Goal: Answer question/provide support: Share knowledge or assist other users

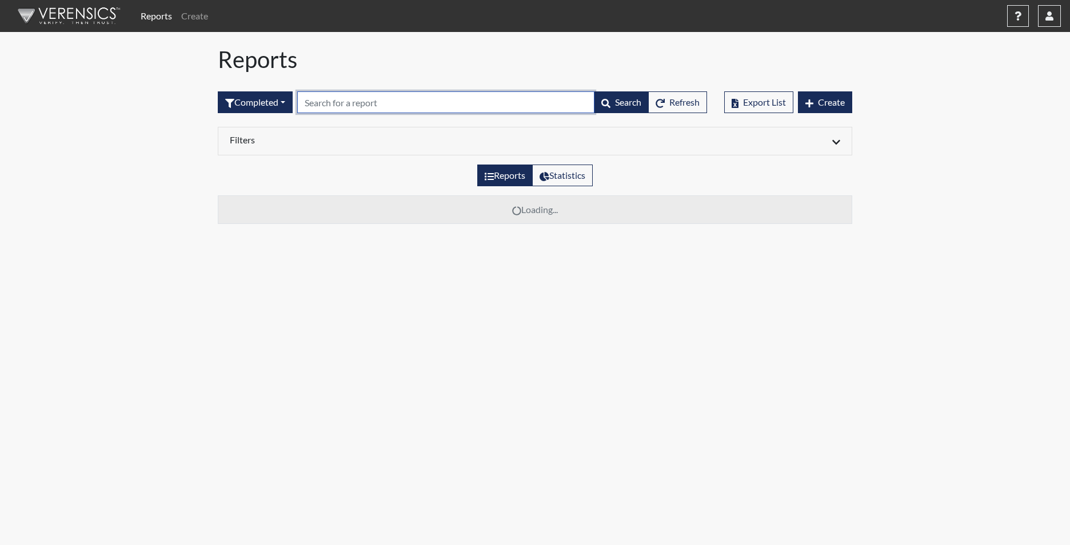
click at [324, 98] on input "text" at bounding box center [445, 102] width 297 height 22
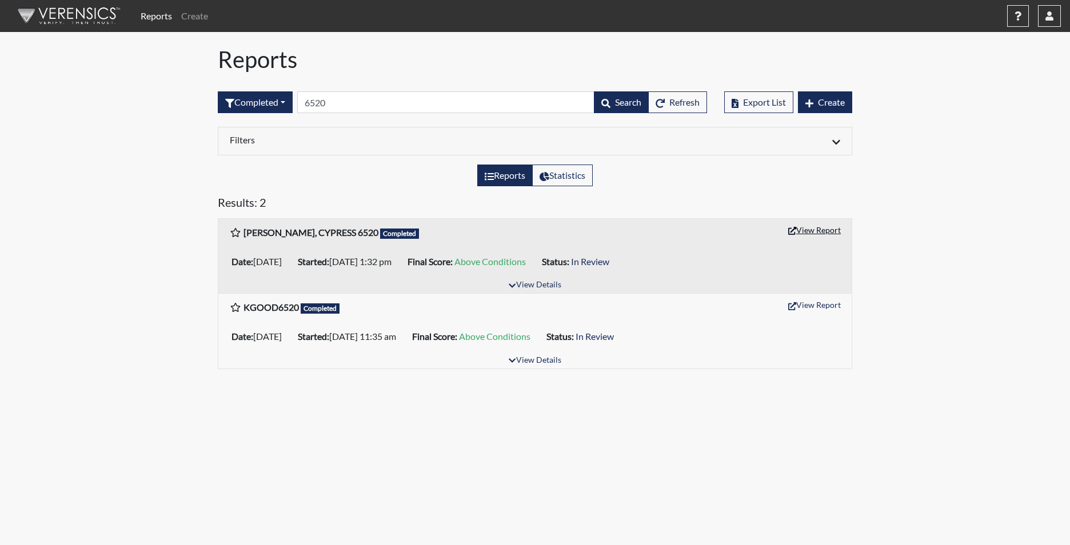
click at [823, 231] on button "View Report" at bounding box center [814, 230] width 63 height 18
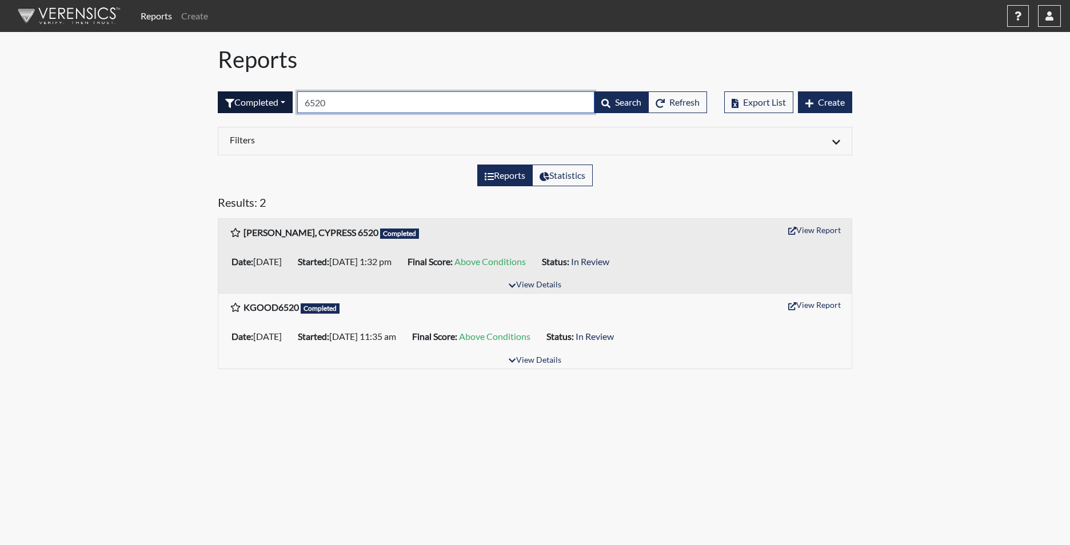
drag, startPoint x: 343, startPoint y: 104, endPoint x: 277, endPoint y: 102, distance: 65.8
click at [278, 102] on form "Completed All Created Sent by email In Progress Declined Completed 6520 Search …" at bounding box center [462, 102] width 489 height 22
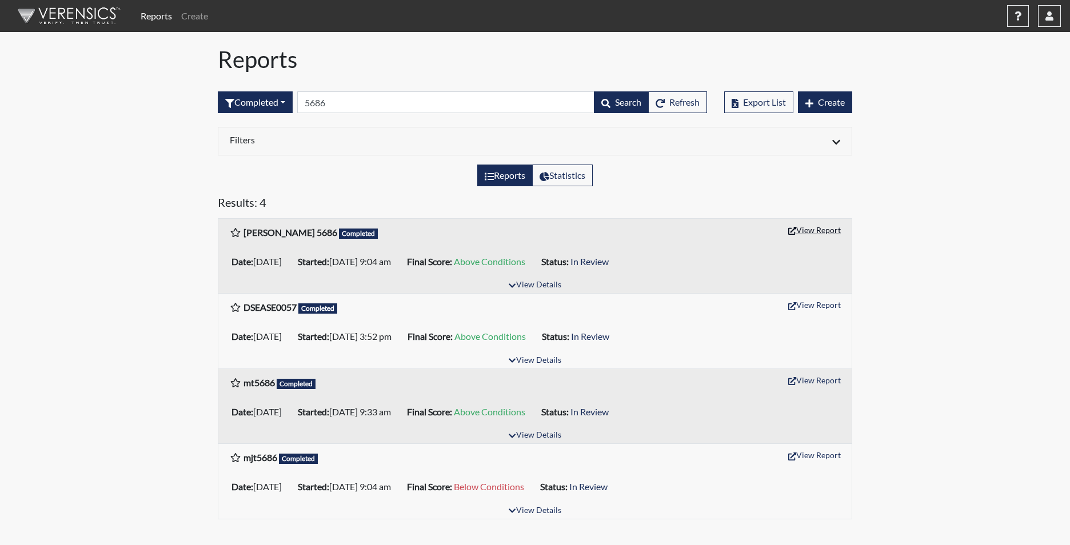
click at [813, 230] on button "View Report" at bounding box center [814, 230] width 63 height 18
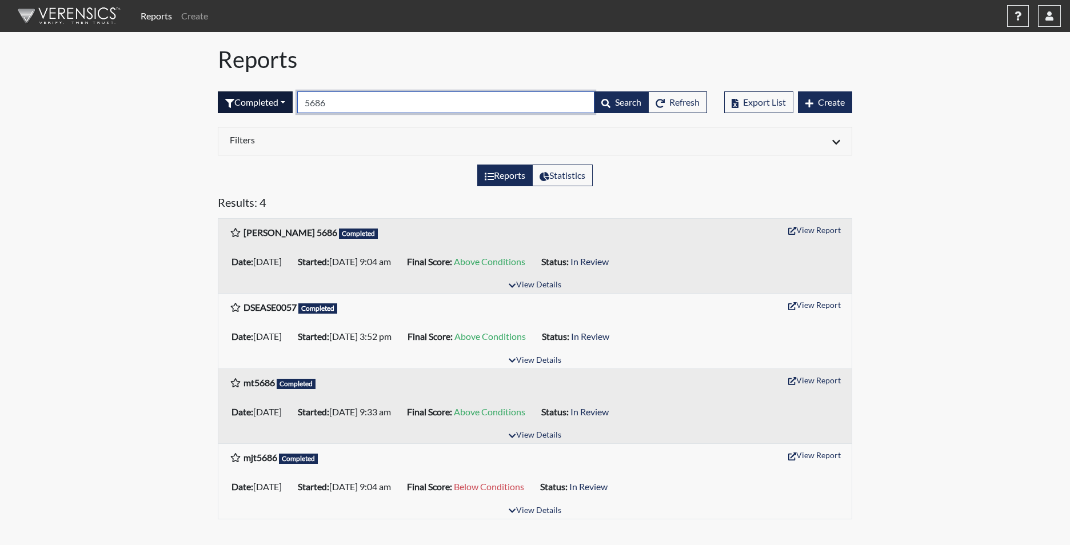
drag, startPoint x: 335, startPoint y: 102, endPoint x: 276, endPoint y: 103, distance: 59.5
click at [276, 103] on form "Completed All Created Sent by email In Progress Declined Completed 5686 Search …" at bounding box center [462, 102] width 489 height 22
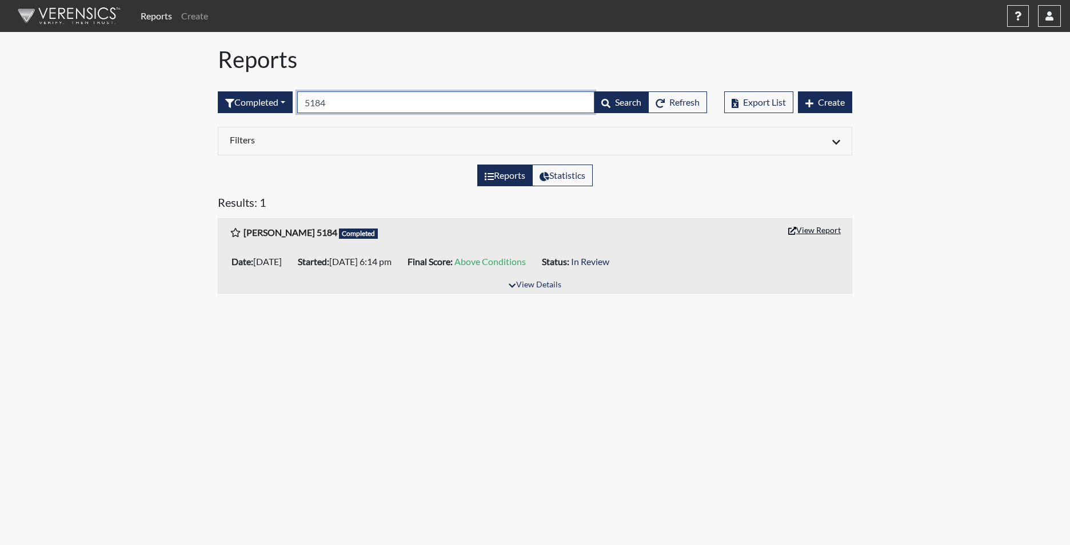
type input "5184"
click at [823, 229] on button "View Report" at bounding box center [814, 230] width 63 height 18
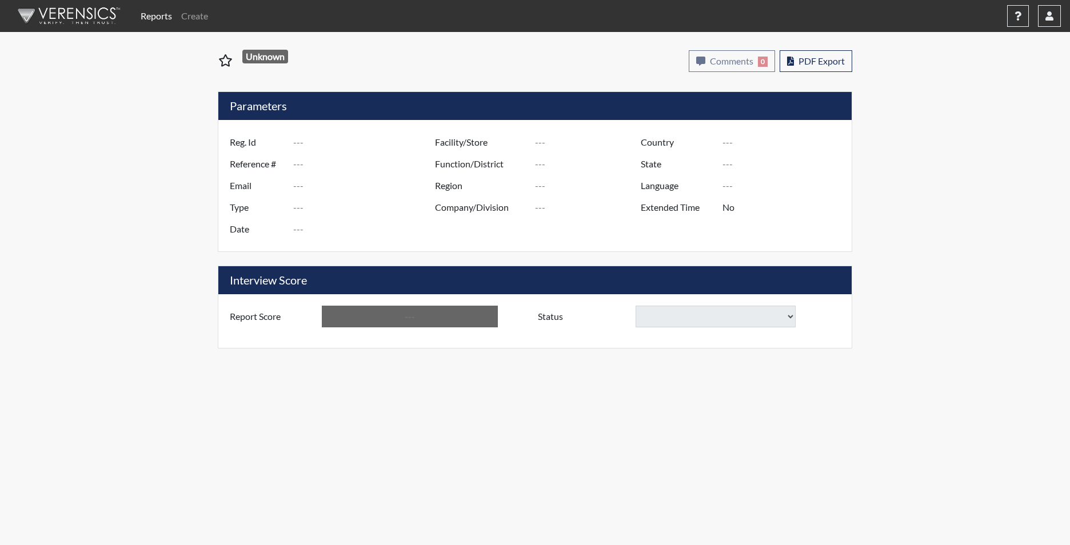
type input "[PERSON_NAME], CYPRESS 6520"
type input "50974"
type input "CYPRESSCJAMISON@GMAIL.COM"
type input "Corrections Pre-Employment"
type input "Aug 27, 2025"
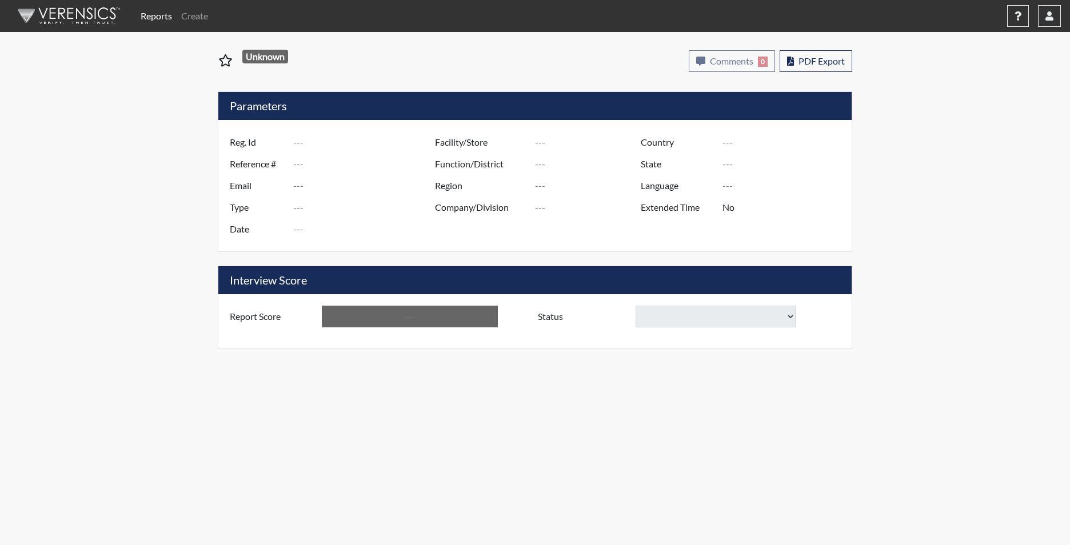
type input "[PERSON_NAME]"
type input "[GEOGRAPHIC_DATA]"
type input "[US_STATE]"
type input "English"
type input "Yes"
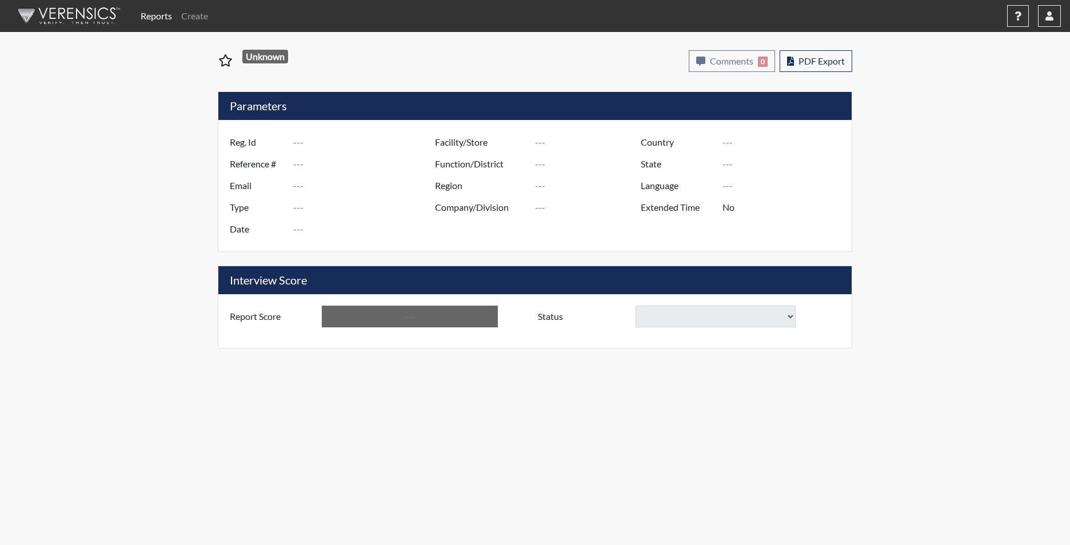
type input "Above Conditions"
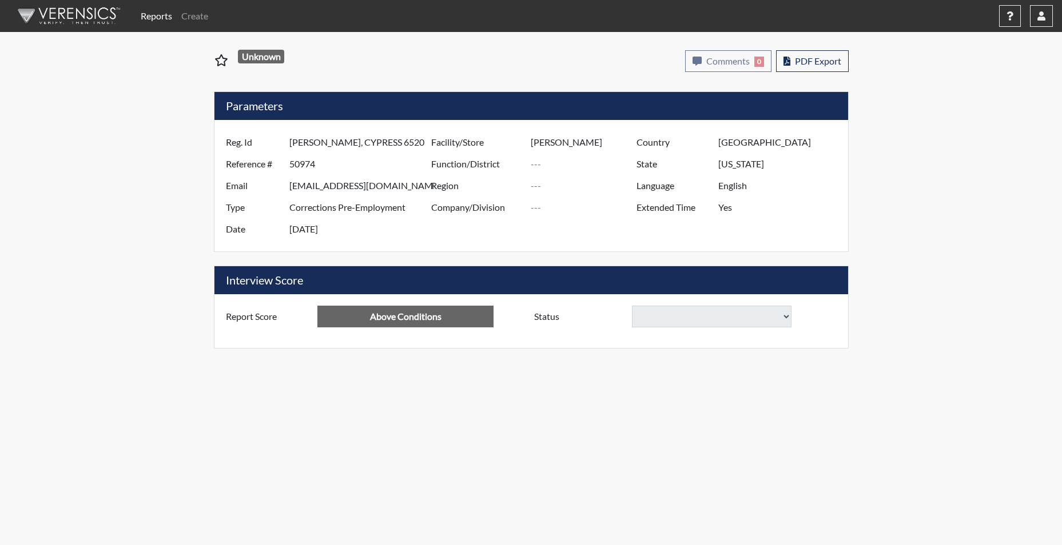
select select
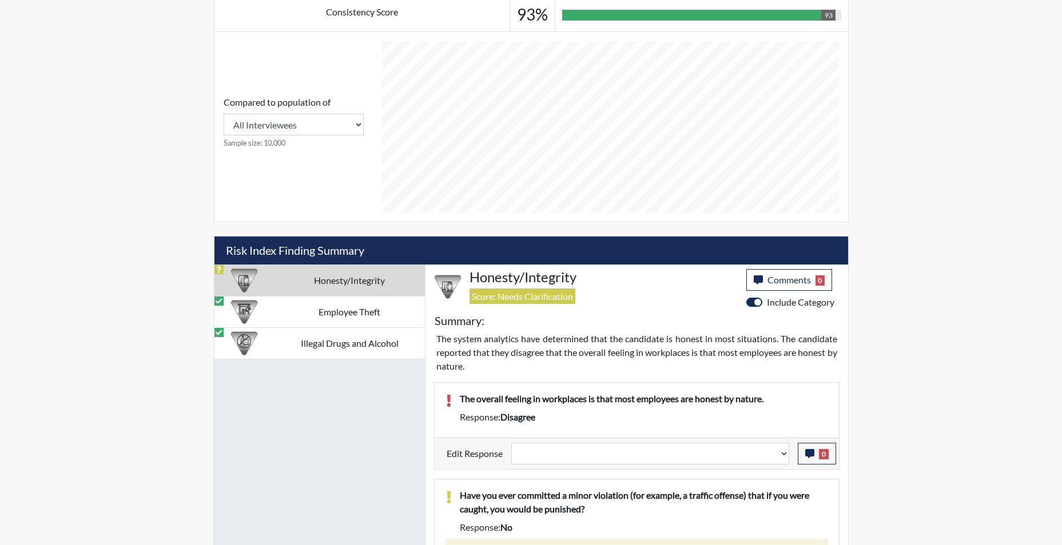
scroll to position [515, 0]
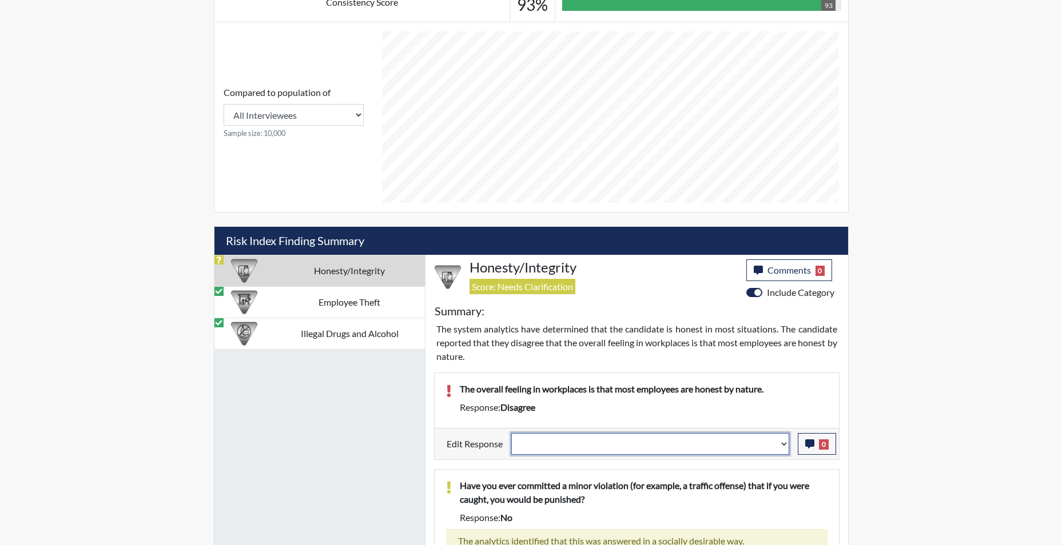
click at [785, 448] on select "Question is not relevant. Results will be updated. Reasonable explanation provi…" at bounding box center [650, 444] width 278 height 22
select select "irrelevant"
click at [511, 433] on select "Question is not relevant. Results will be updated. Reasonable explanation provi…" at bounding box center [650, 444] width 278 height 22
select select
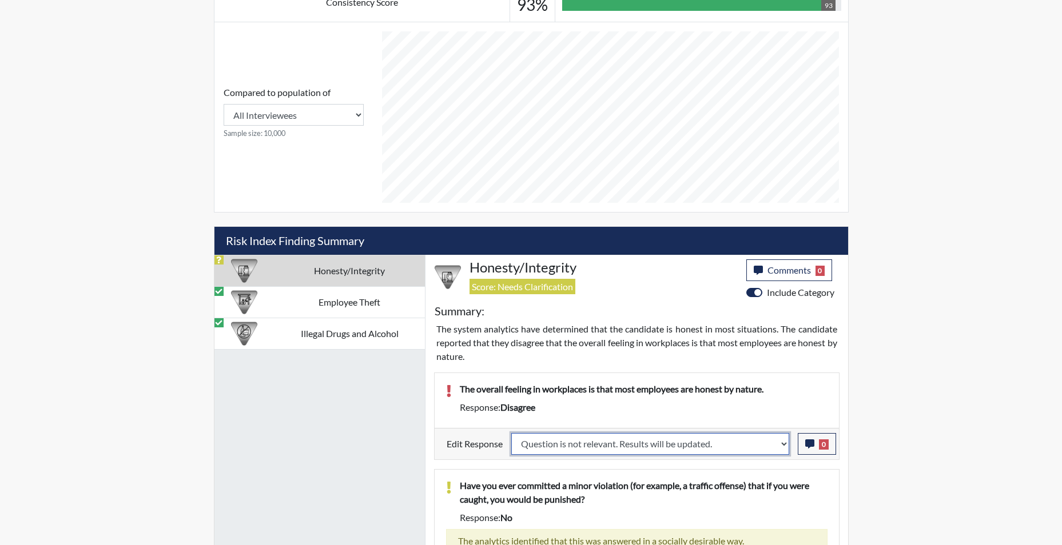
select select
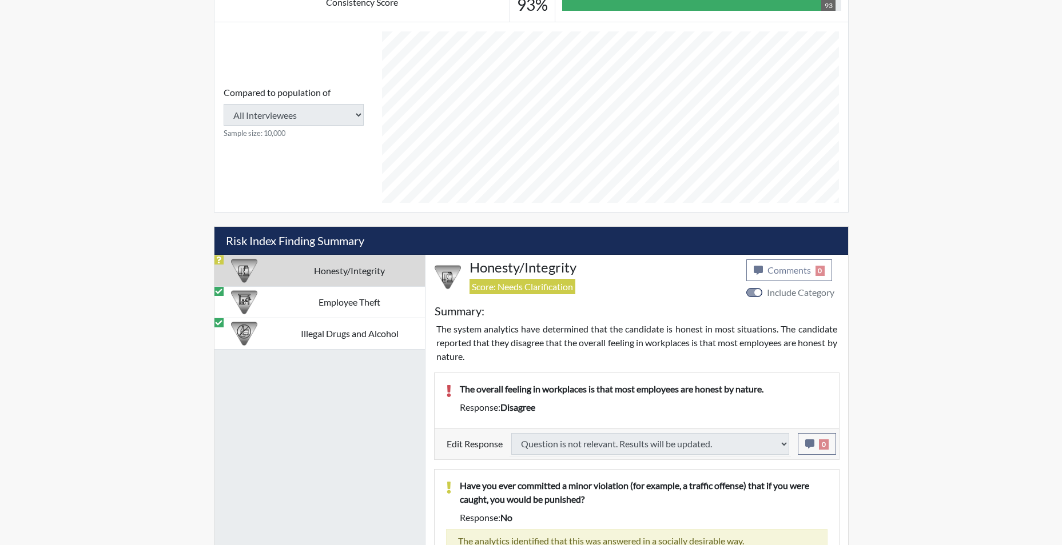
select select
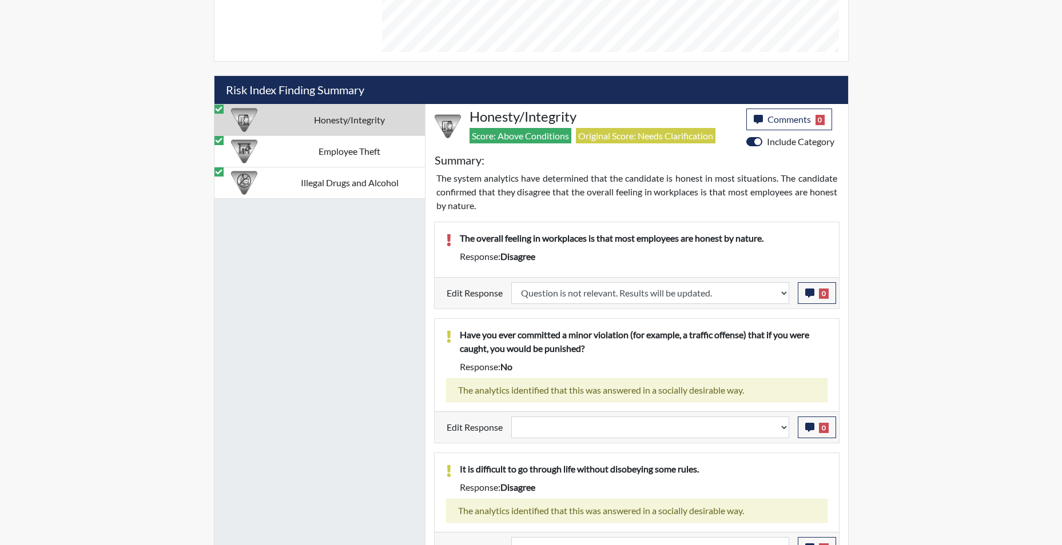
scroll to position [686, 0]
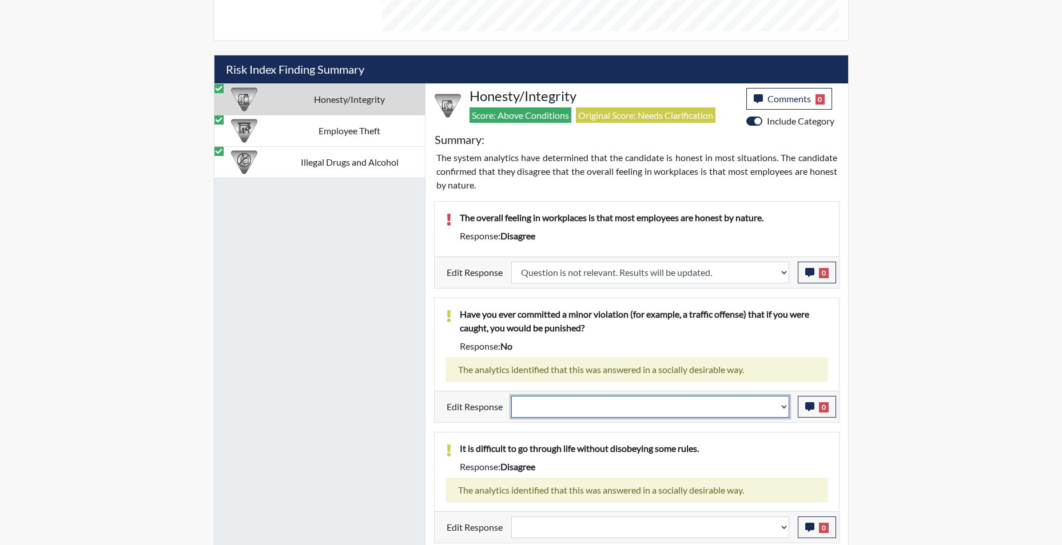
click at [784, 411] on select "Question is not relevant. Results will be updated. Reasonable explanation provi…" at bounding box center [650, 407] width 278 height 22
select select "reasonable-explanation-provided"
click at [511, 396] on select "Question is not relevant. Results will be updated. Reasonable explanation provi…" at bounding box center [650, 407] width 278 height 22
select select
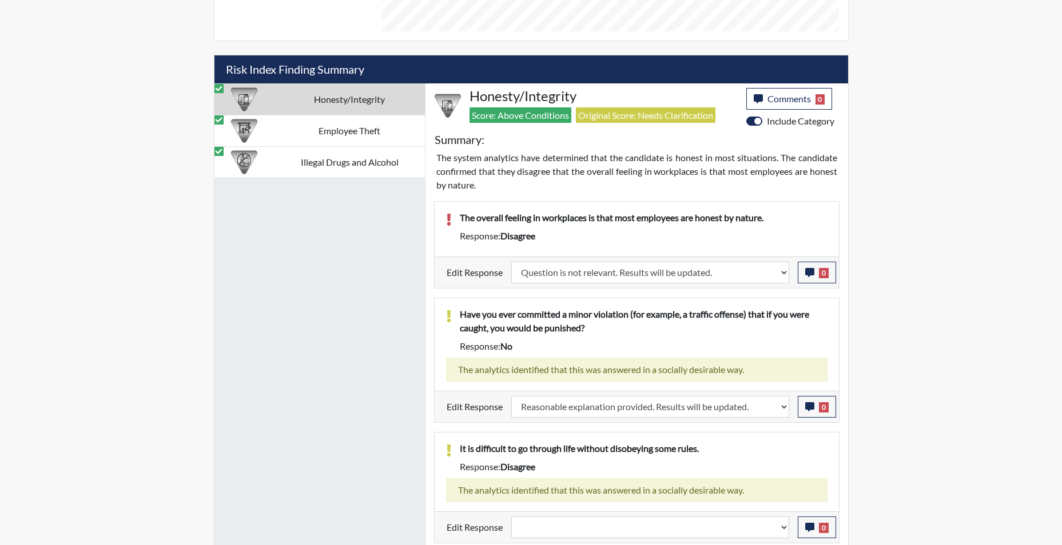
select select
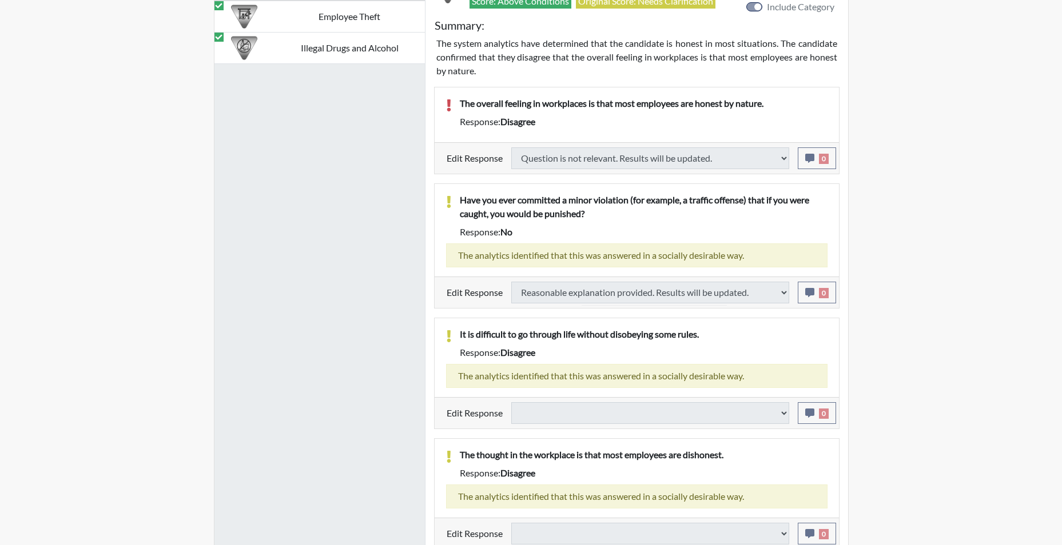
select select
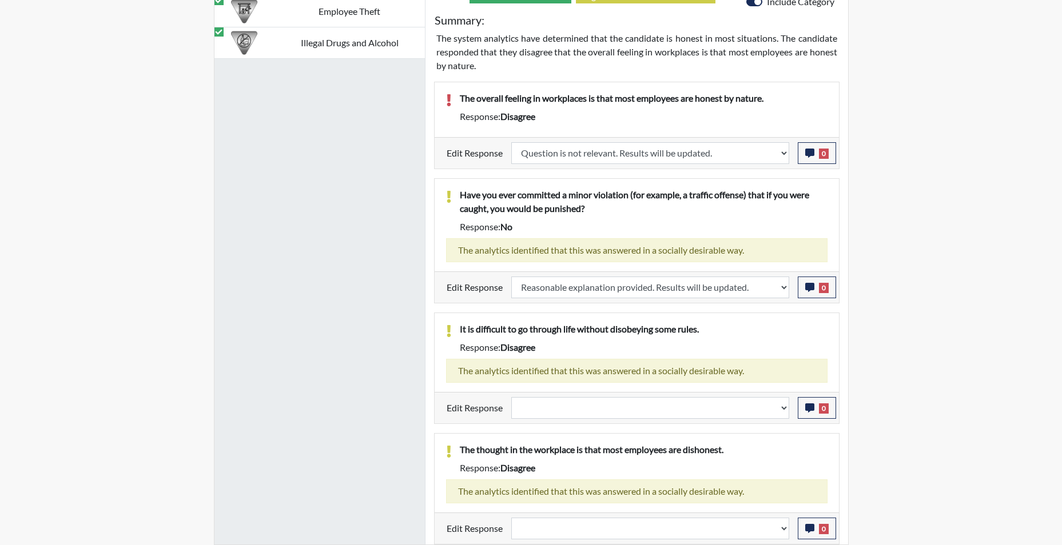
scroll to position [190, 475]
click at [782, 412] on select "Question is not relevant. Results will be updated. Reasonable explanation provi…" at bounding box center [650, 408] width 278 height 22
select select "reasonable-explanation-provided"
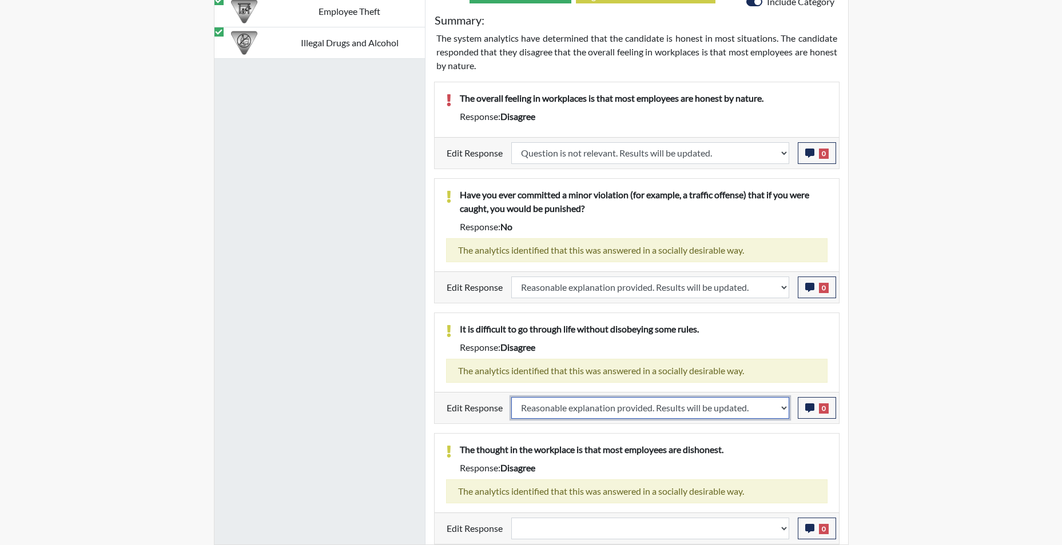
click at [511, 397] on select "Question is not relevant. Results will be updated. Reasonable explanation provi…" at bounding box center [650, 408] width 278 height 22
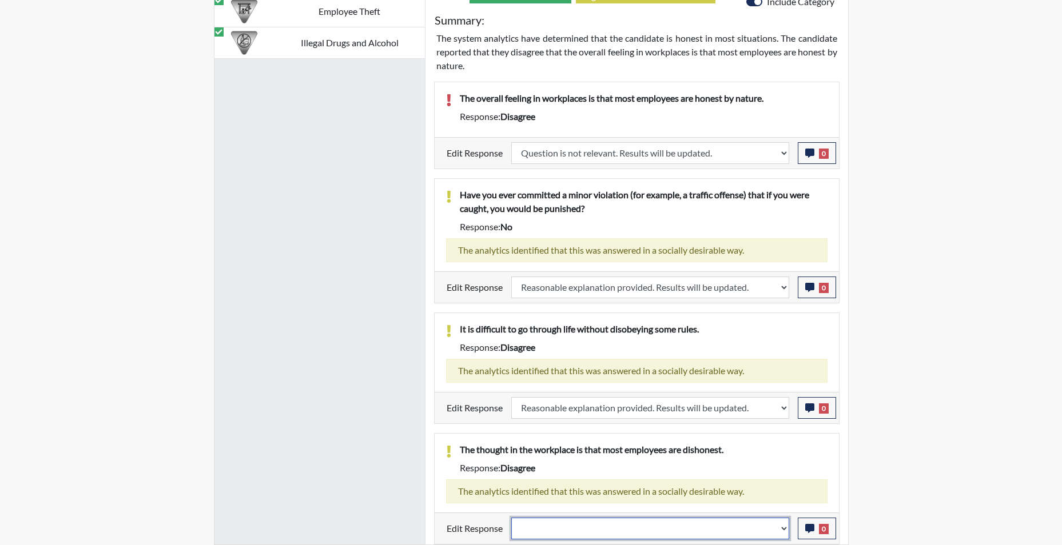
click at [780, 531] on select "Question is not relevant. Results will be updated. Reasonable explanation provi…" at bounding box center [650, 529] width 278 height 22
select select "reasonable-explanation-provided"
click at [511, 518] on select "Question is not relevant. Results will be updated. Reasonable explanation provi…" at bounding box center [650, 529] width 278 height 22
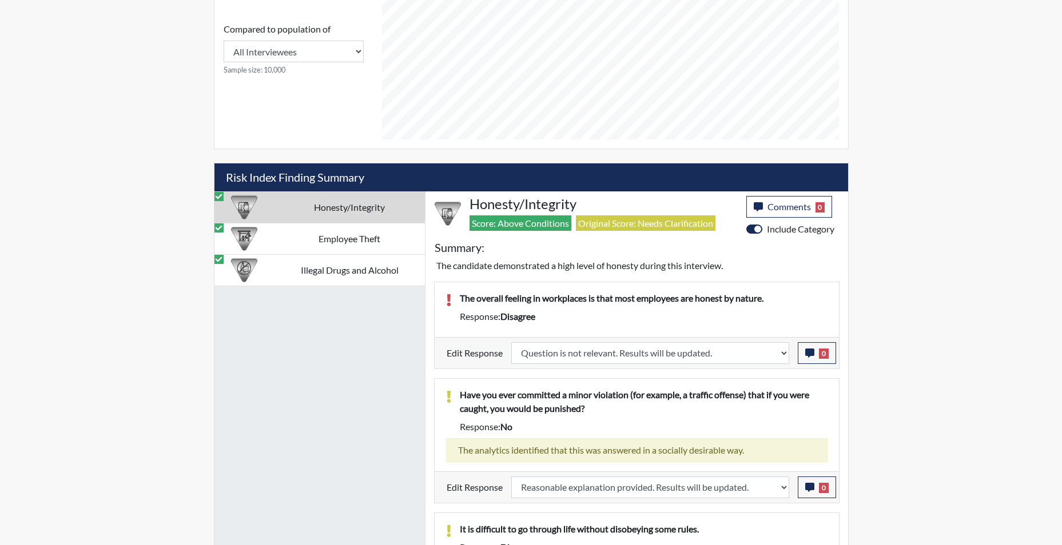
scroll to position [549, 0]
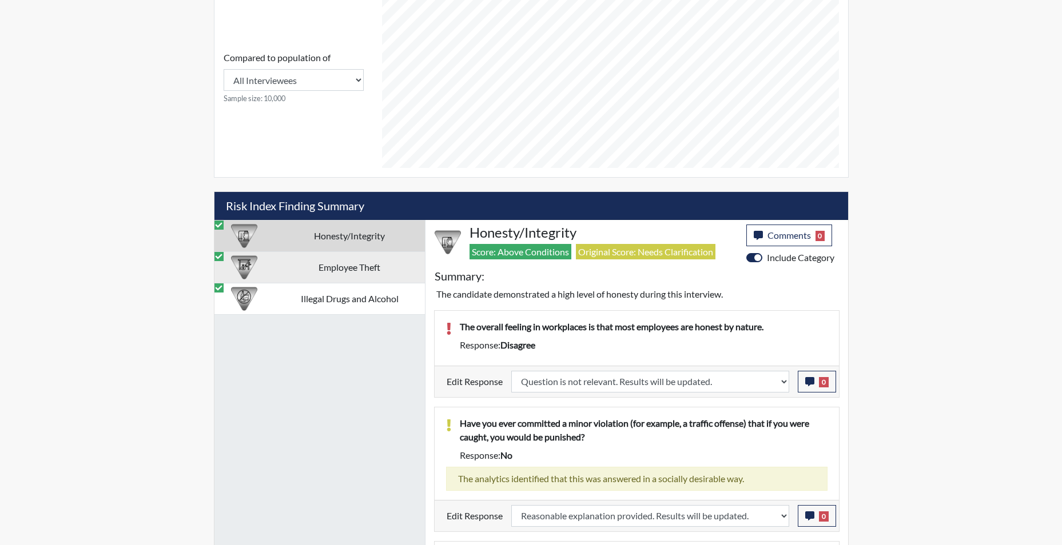
click at [336, 268] on td "Employee Theft" at bounding box center [349, 267] width 150 height 31
select select
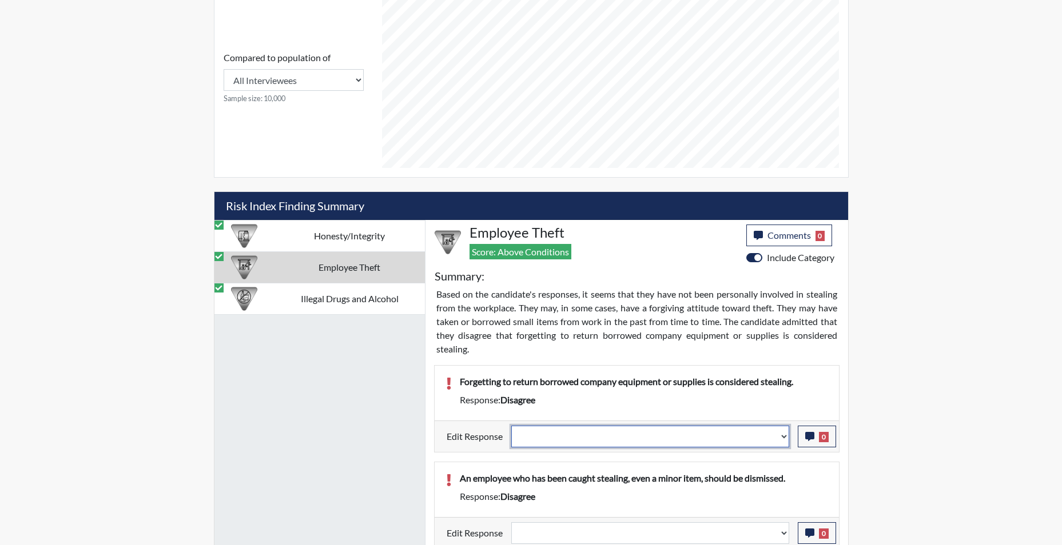
click at [787, 439] on select "Question is not relevant. Results will be updated. Reasonable explanation provi…" at bounding box center [650, 437] width 278 height 22
select select "reasonable-explanation-provided"
click at [511, 426] on select "Question is not relevant. Results will be updated. Reasonable explanation provi…" at bounding box center [650, 437] width 278 height 22
select select
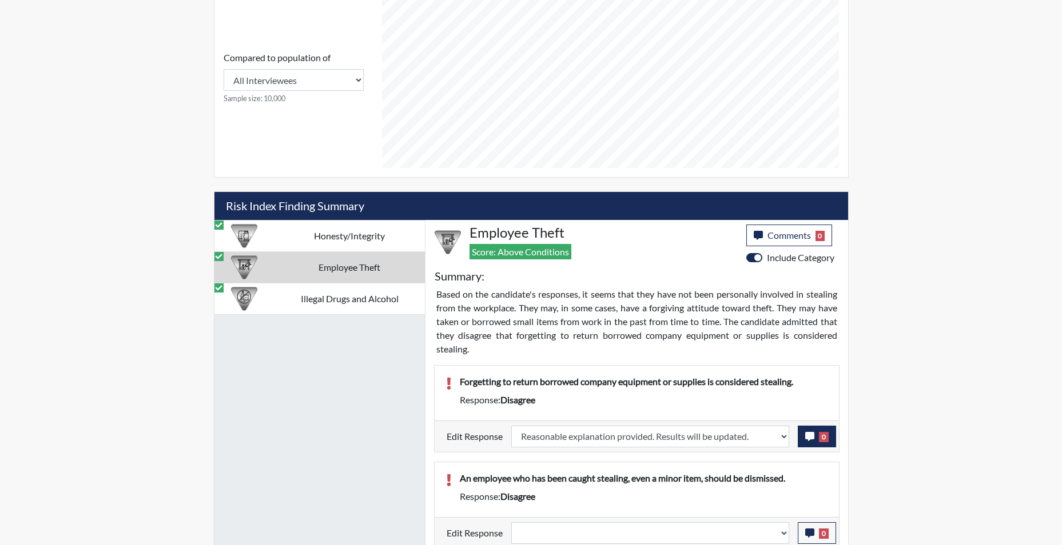
select select
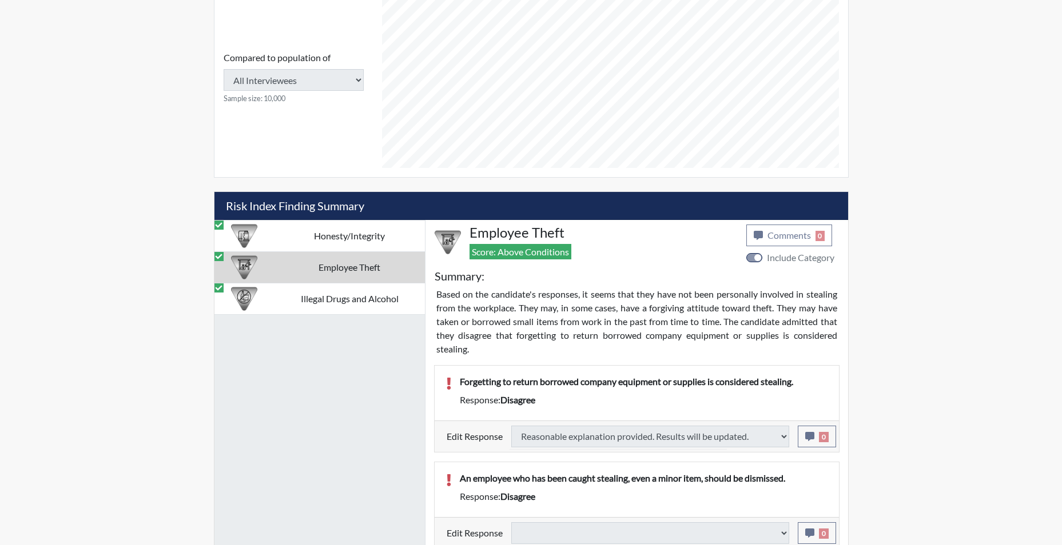
select select
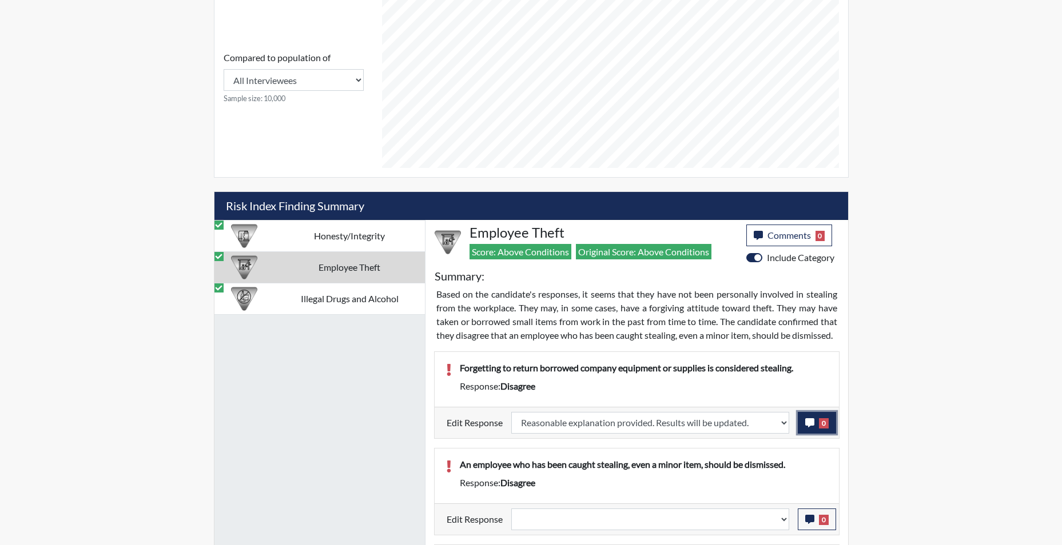
scroll to position [190, 475]
click at [809, 428] on icon "button" at bounding box center [809, 423] width 9 height 9
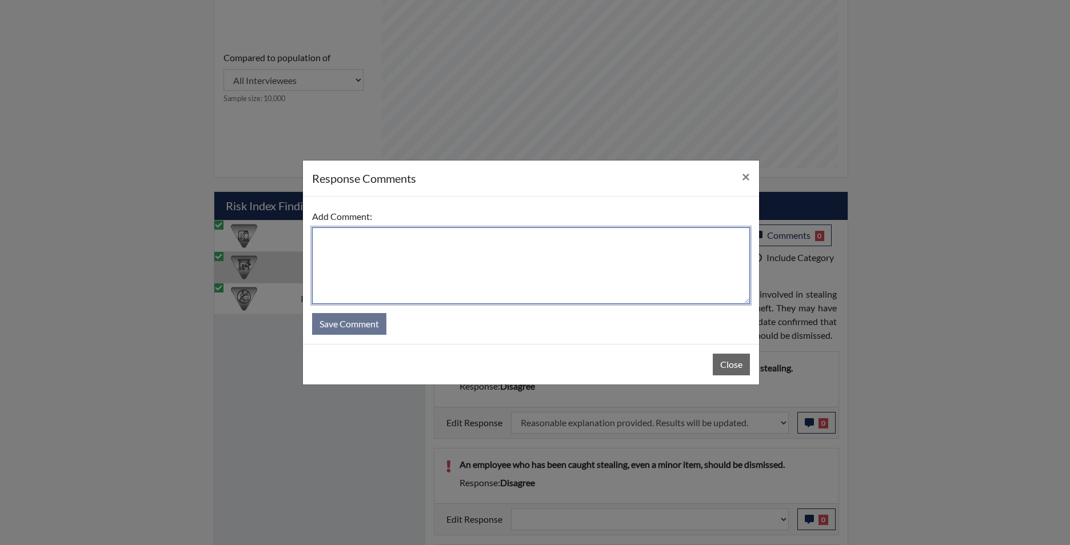
click at [542, 264] on textarea at bounding box center [531, 266] width 438 height 77
type textarea "app agrees"
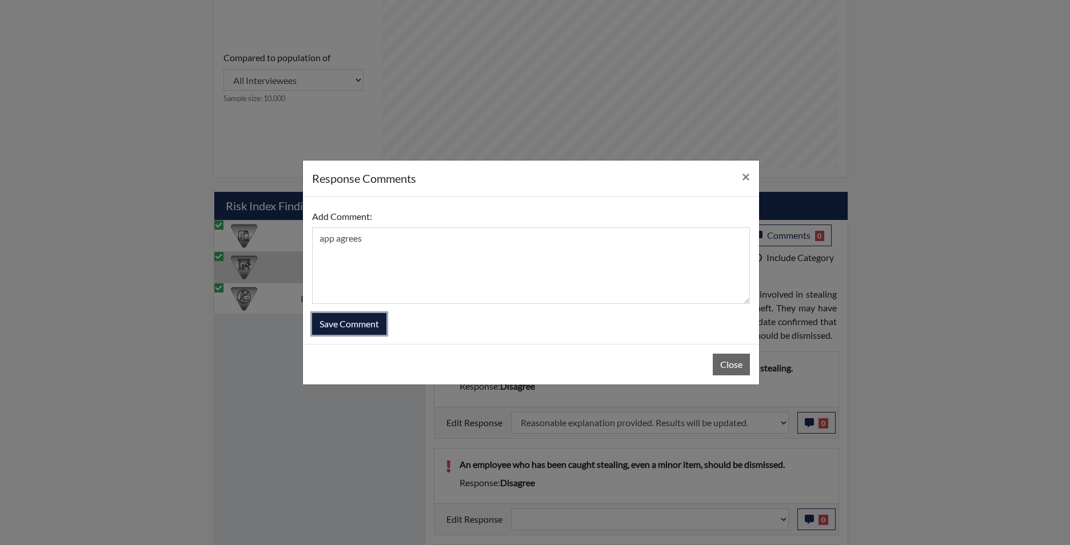
click at [340, 326] on button "Save Comment" at bounding box center [349, 324] width 74 height 22
select select
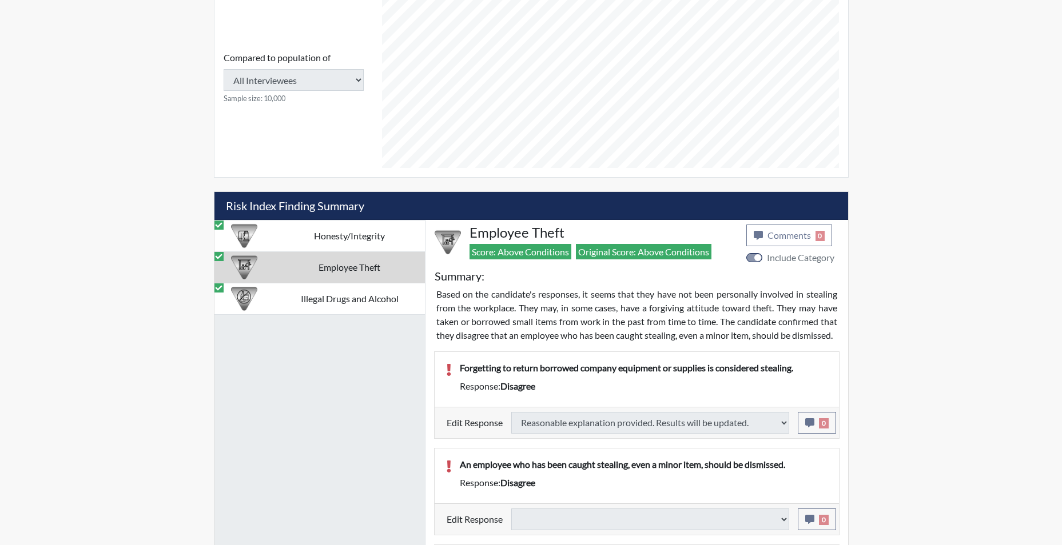
select select
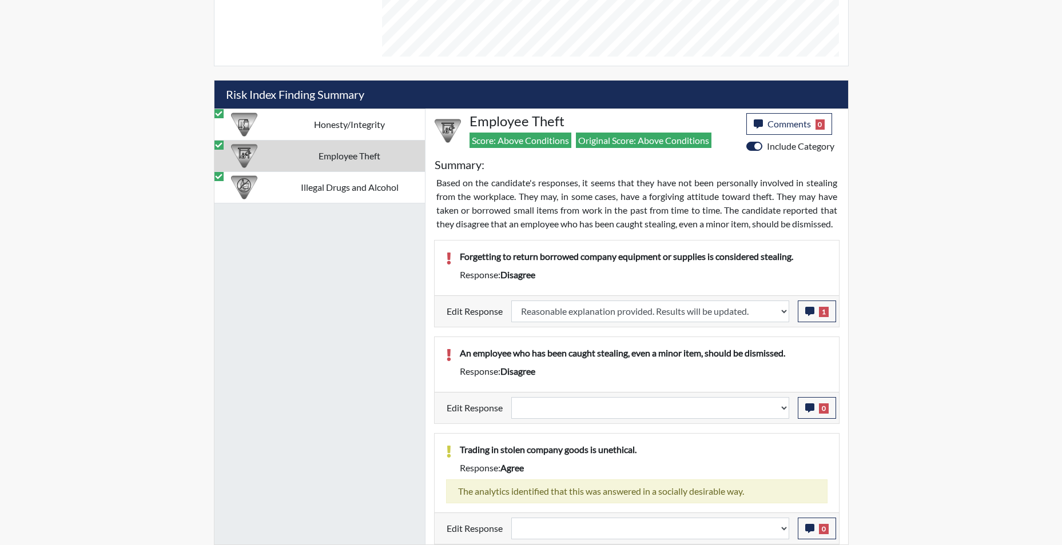
scroll to position [664, 0]
click at [783, 419] on select "Question is not relevant. Results will be updated. Reasonable explanation provi…" at bounding box center [650, 408] width 278 height 22
select select "reasonable-explanation-provided"
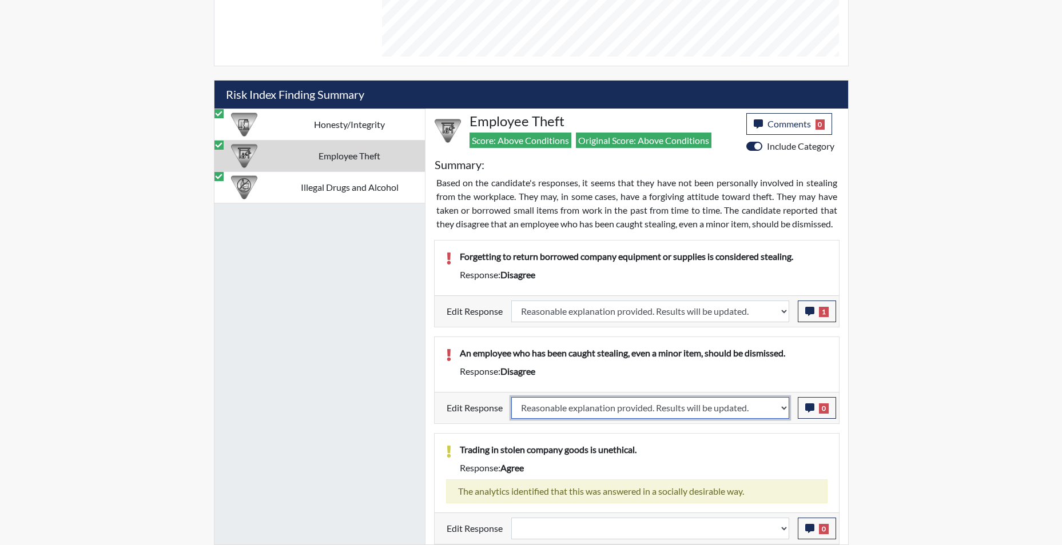
click at [511, 408] on select "Question is not relevant. Results will be updated. Reasonable explanation provi…" at bounding box center [650, 408] width 278 height 22
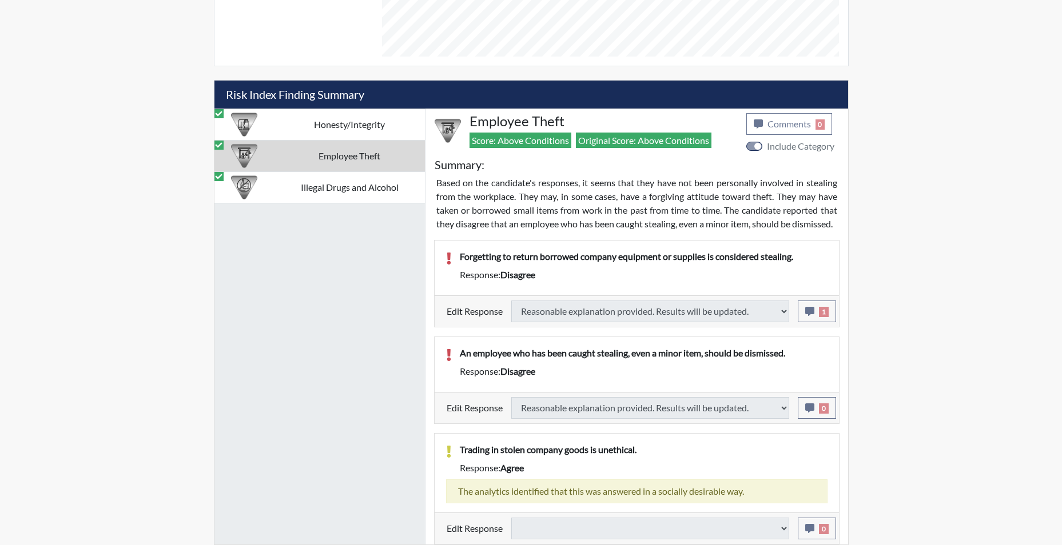
select select
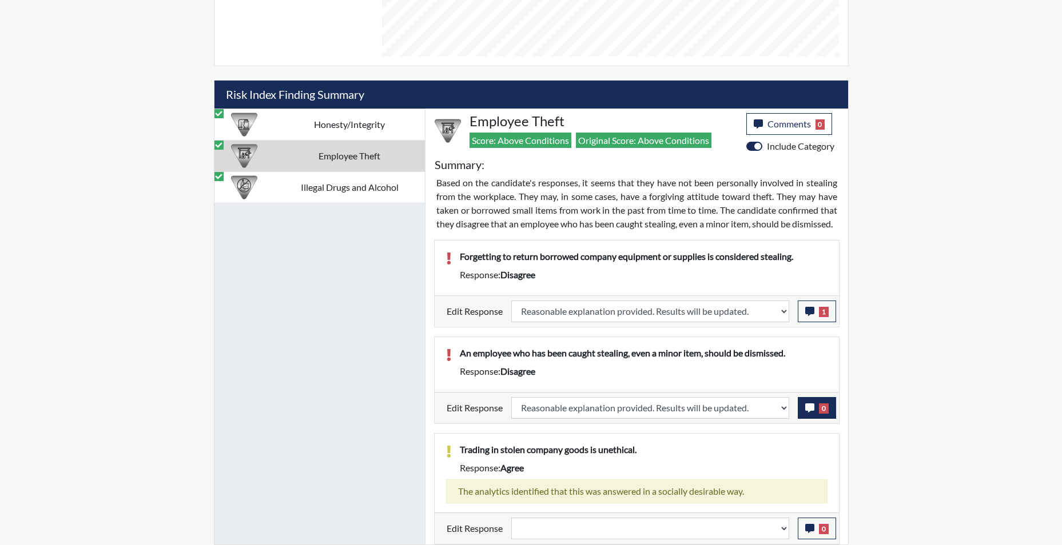
scroll to position [190, 475]
click at [807, 413] on icon "button" at bounding box center [809, 408] width 9 height 9
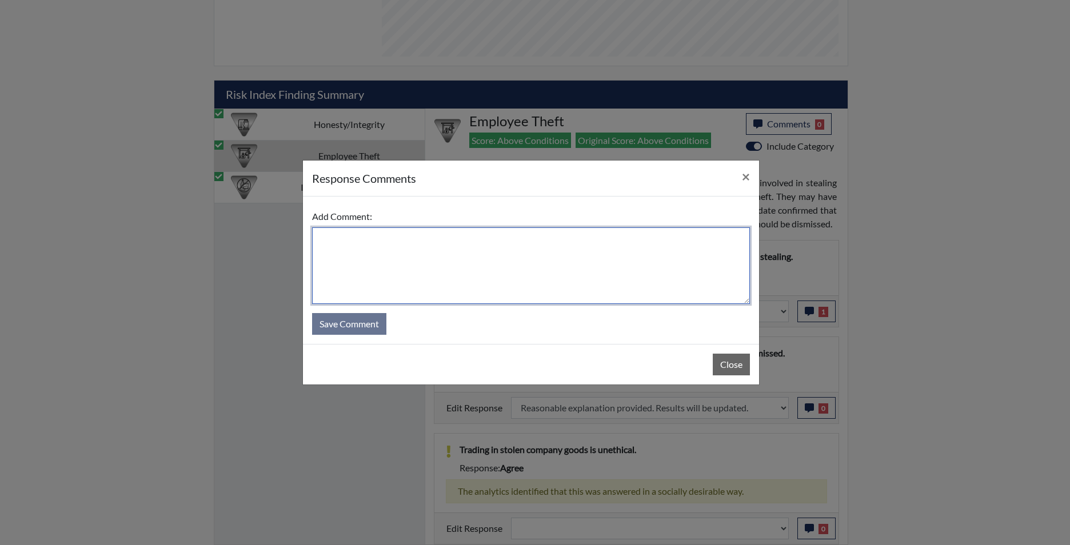
click at [592, 276] on textarea at bounding box center [531, 266] width 438 height 77
type textarea "app agrees"
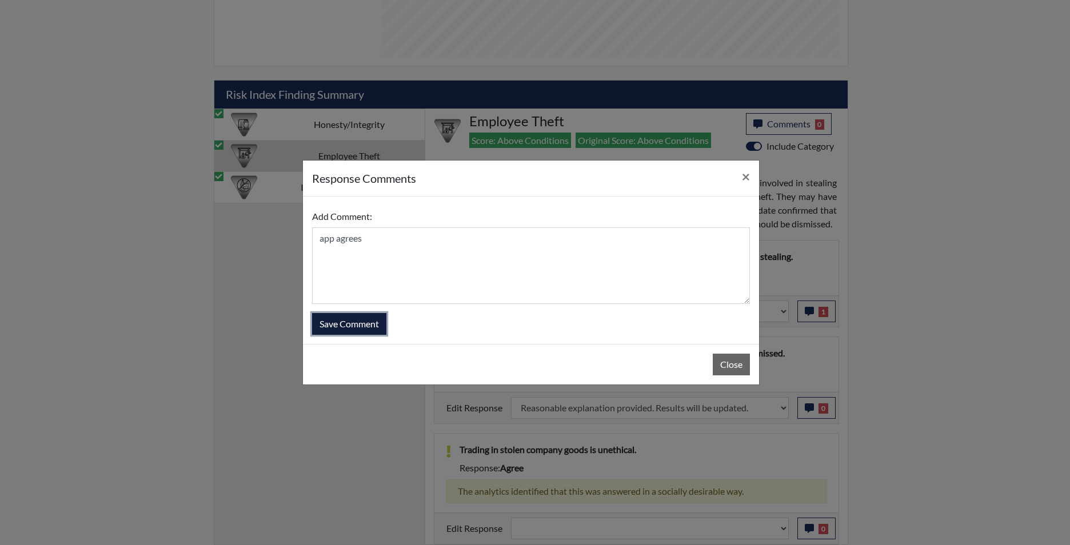
click at [347, 322] on button "Save Comment" at bounding box center [349, 324] width 74 height 22
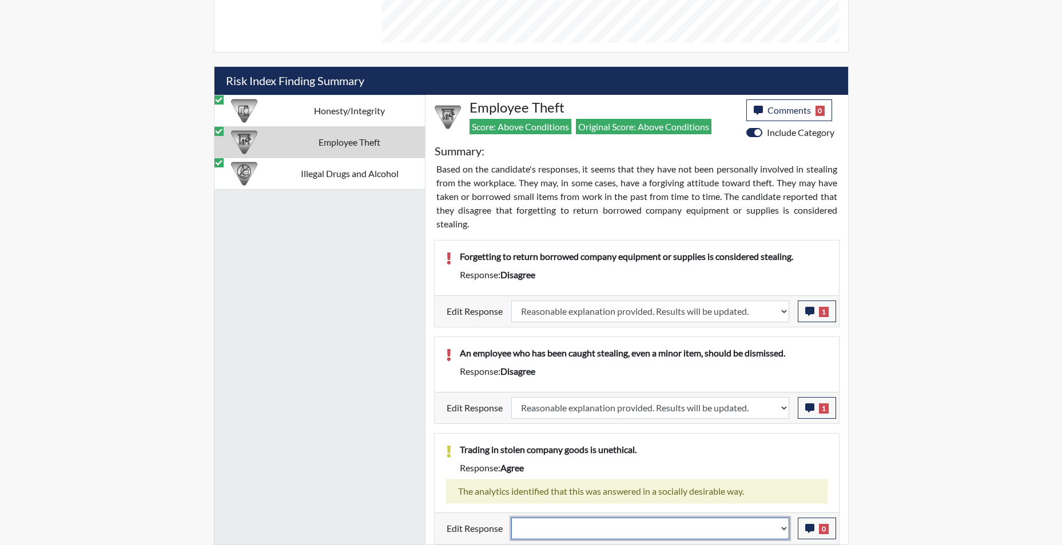
click at [782, 536] on select "Question is not relevant. Results will be updated. Reasonable explanation provi…" at bounding box center [650, 529] width 278 height 22
select select "reasonable-explanation-provided"
click at [511, 518] on select "Question is not relevant. Results will be updated. Reasonable explanation provi…" at bounding box center [650, 529] width 278 height 22
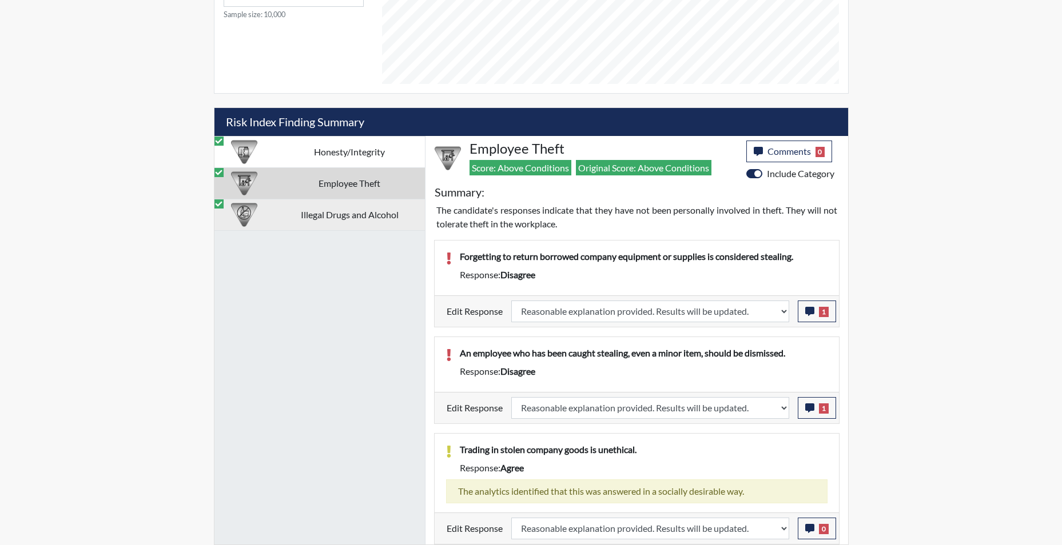
click at [341, 219] on td "Illegal Drugs and Alcohol" at bounding box center [349, 214] width 150 height 31
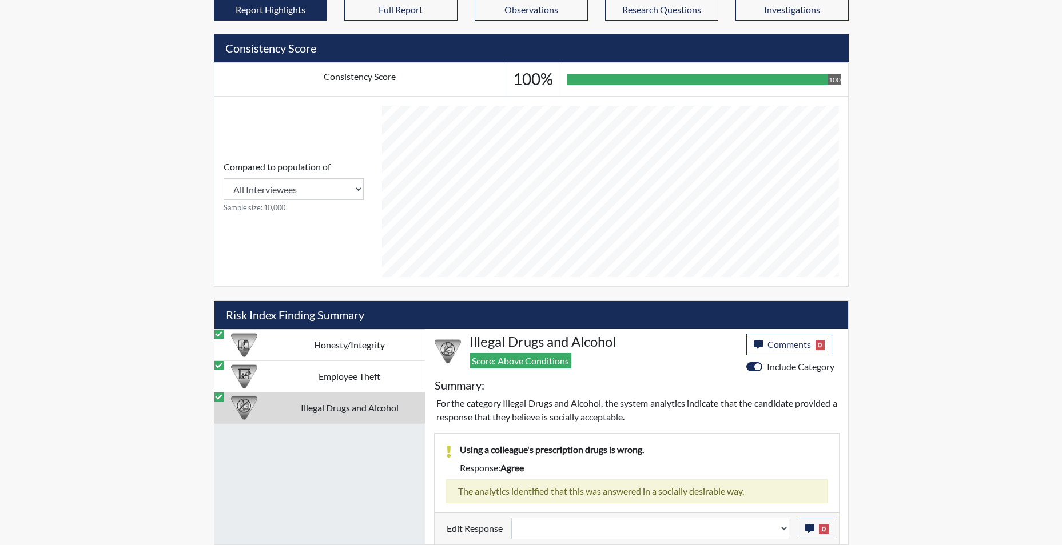
scroll to position [440, 0]
click at [783, 533] on select "Question is not relevant. Results will be updated. Reasonable explanation provi…" at bounding box center [650, 529] width 278 height 22
select select "reasonable-explanation-provided"
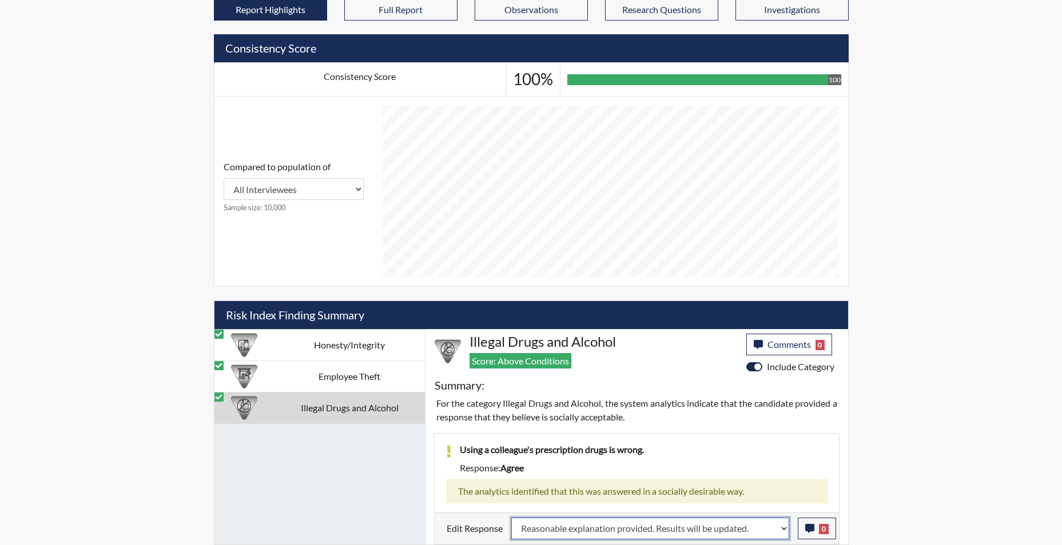
click at [511, 518] on select "Question is not relevant. Results will be updated. Reasonable explanation provi…" at bounding box center [650, 529] width 278 height 22
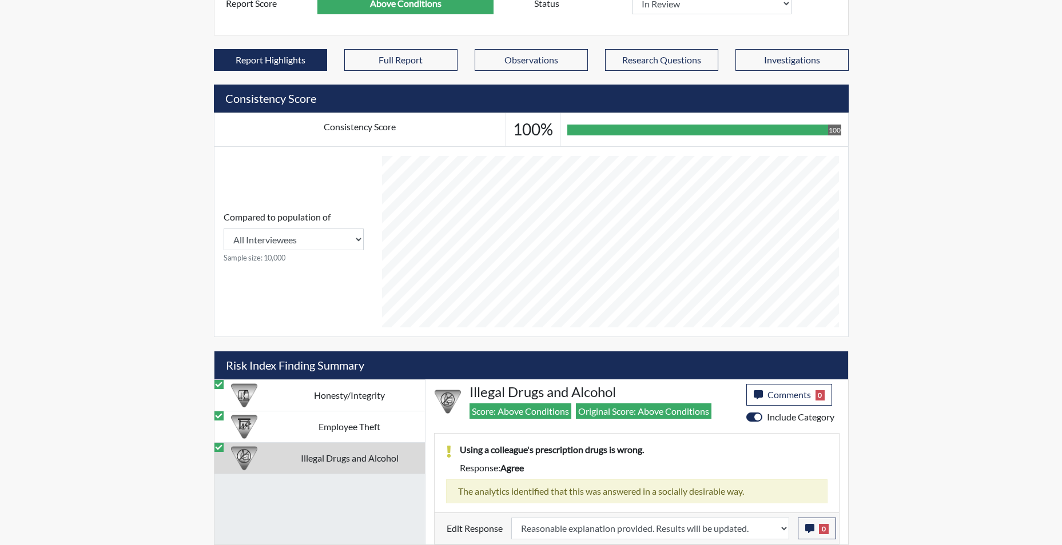
scroll to position [190, 475]
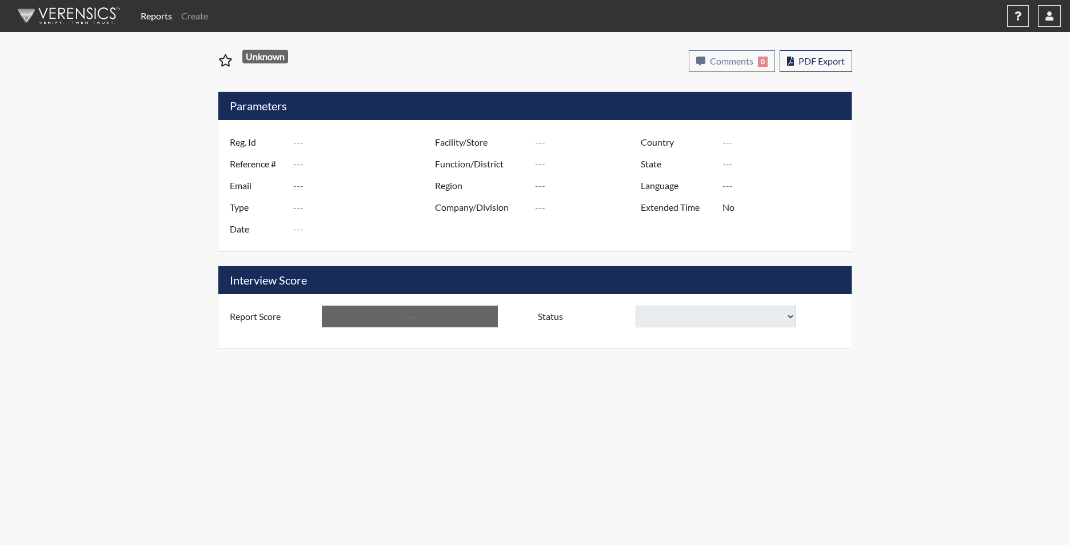
type input "[PERSON_NAME] 5686"
type input "50948"
type input "BISHOPDAKOTAJ@GMAIL.COM"
type input "Corrections Pre-Employment"
type input "Aug 26, 2025"
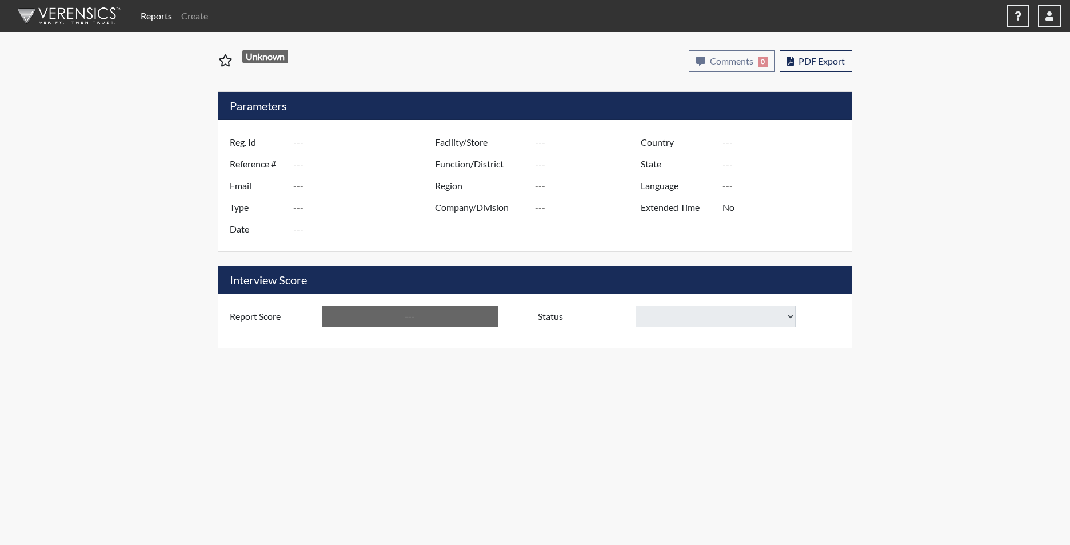
type input "Tyger River CI"
type input "[GEOGRAPHIC_DATA]"
type input "[US_STATE]"
type input "English"
type input "Yes"
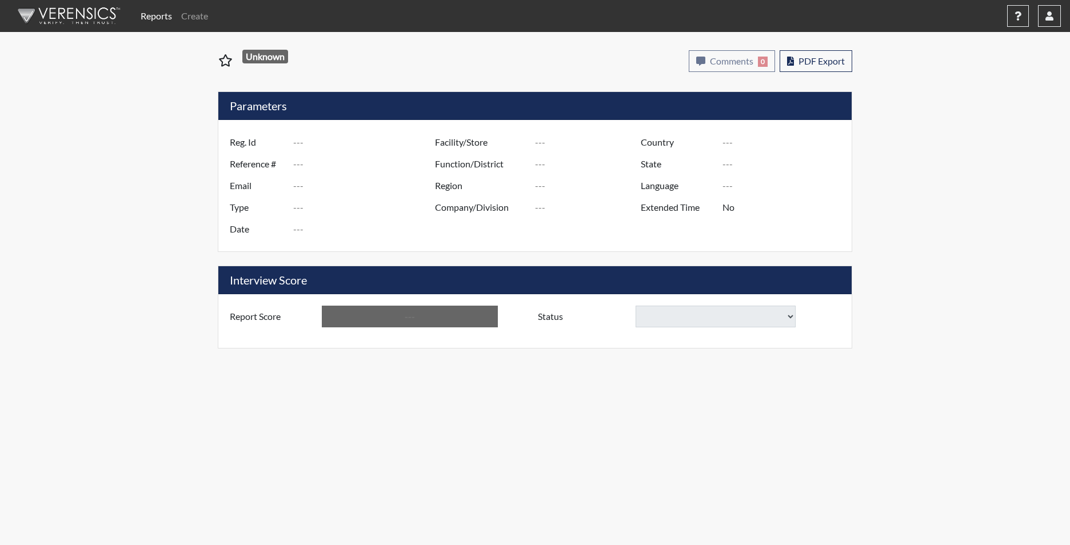
type input "Above Conditions"
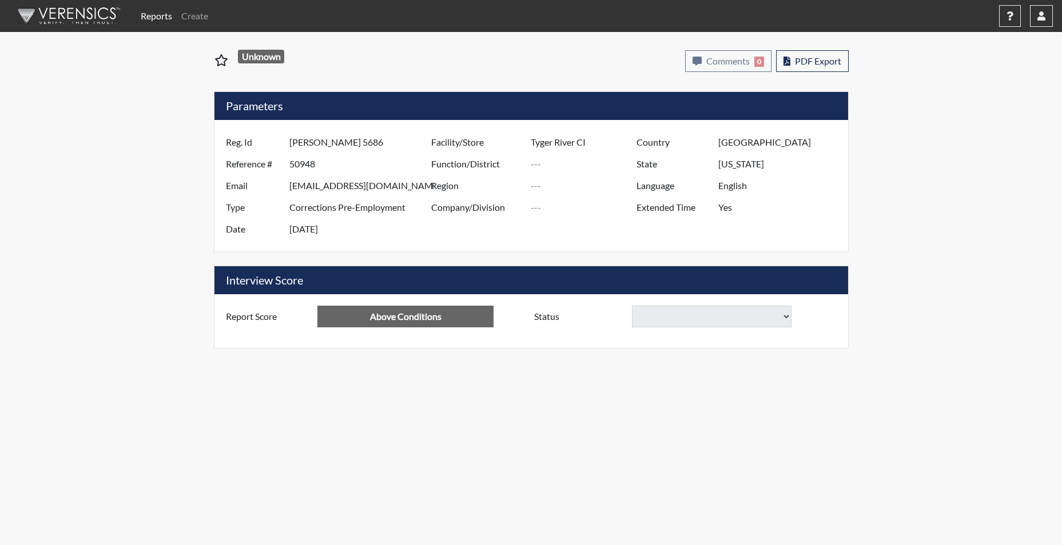
select select
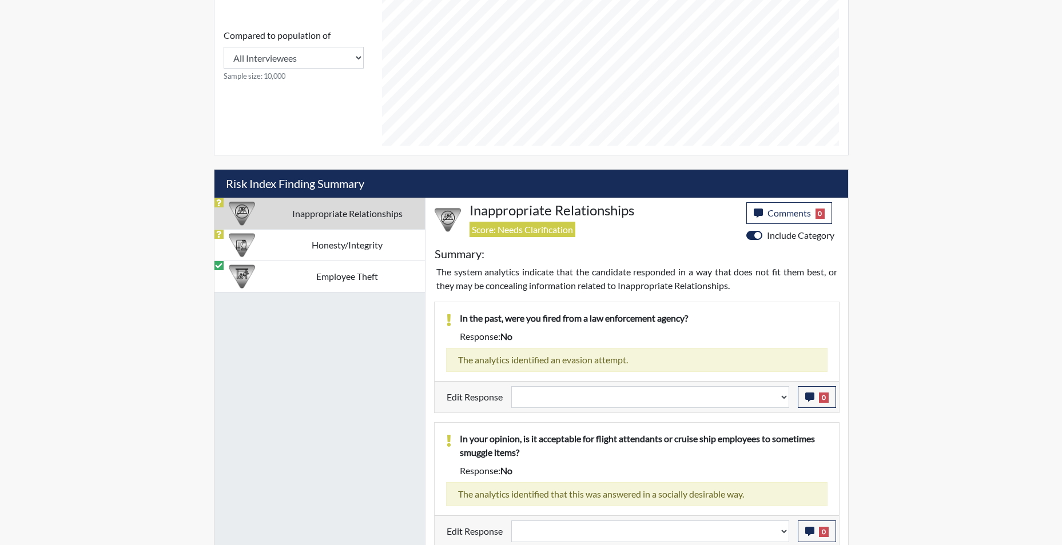
scroll to position [695, 0]
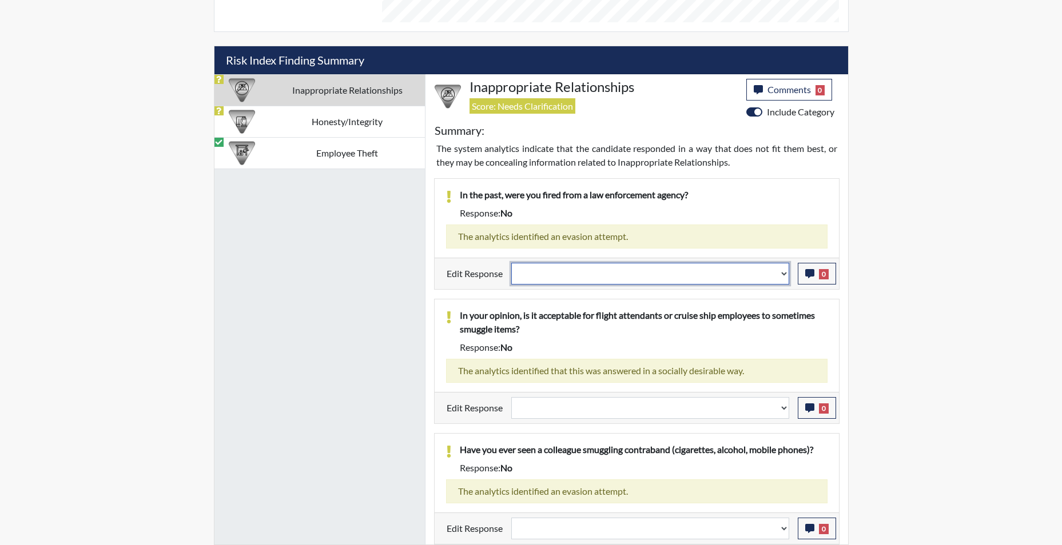
click at [784, 277] on select "Question is not relevant. Results will be updated. Reasonable explanation provi…" at bounding box center [650, 274] width 278 height 22
select select "reasonable-explanation-provided"
click at [511, 263] on select "Question is not relevant. Results will be updated. Reasonable explanation provi…" at bounding box center [650, 274] width 278 height 22
select select
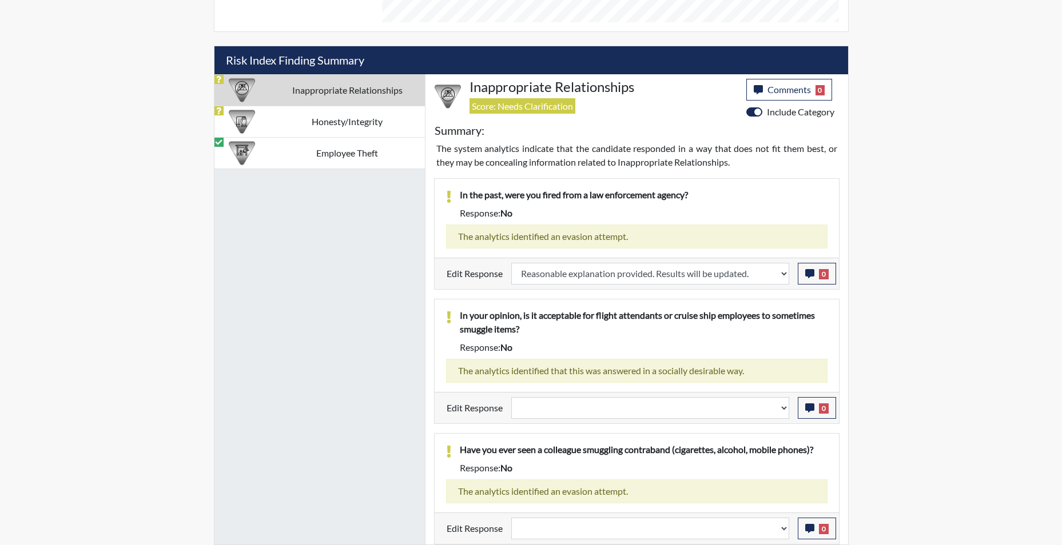
select select
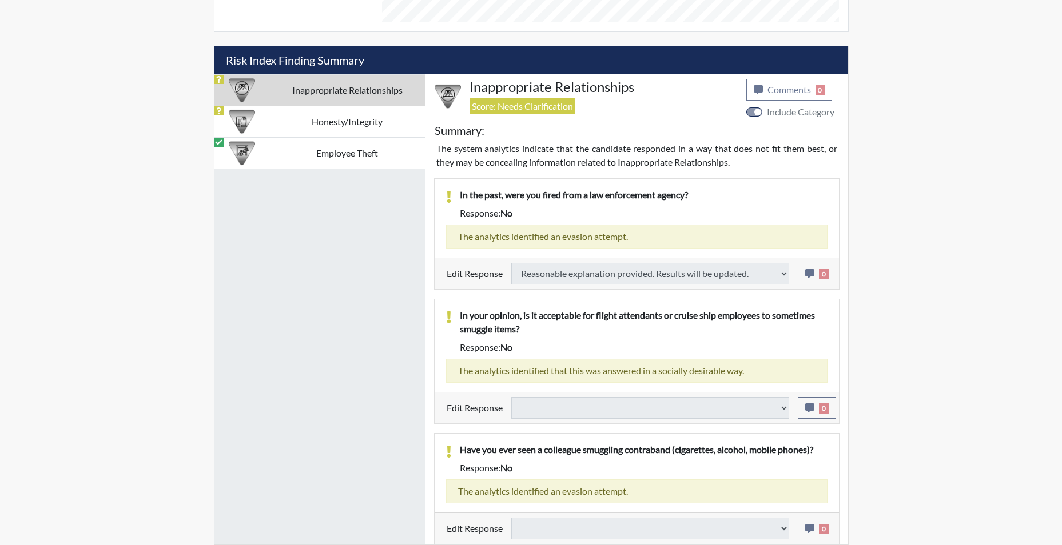
select select
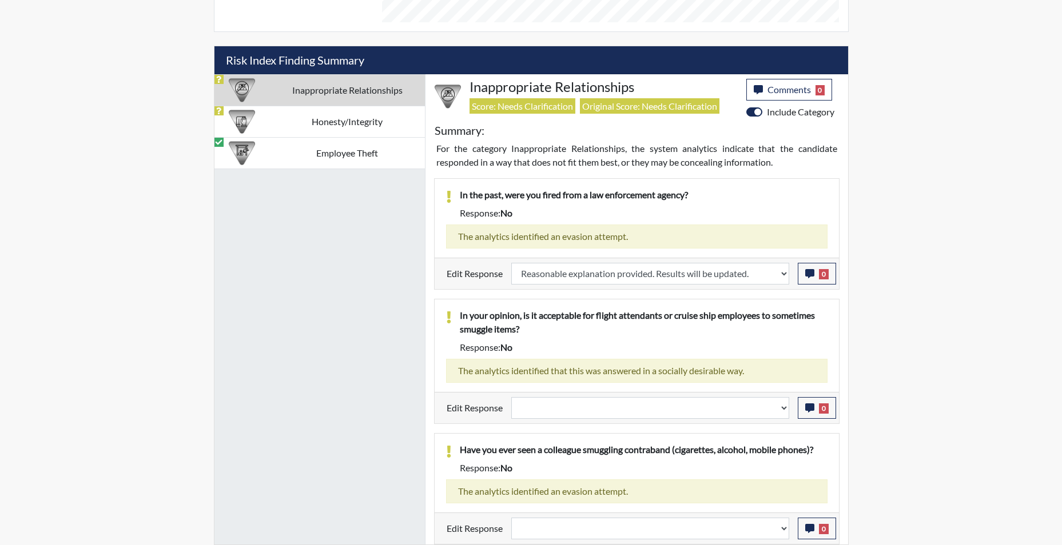
scroll to position [190, 475]
click at [780, 413] on select "Question is not relevant. Results will be updated. Reasonable explanation provi…" at bounding box center [650, 408] width 278 height 22
select select "reasonable-explanation-provided"
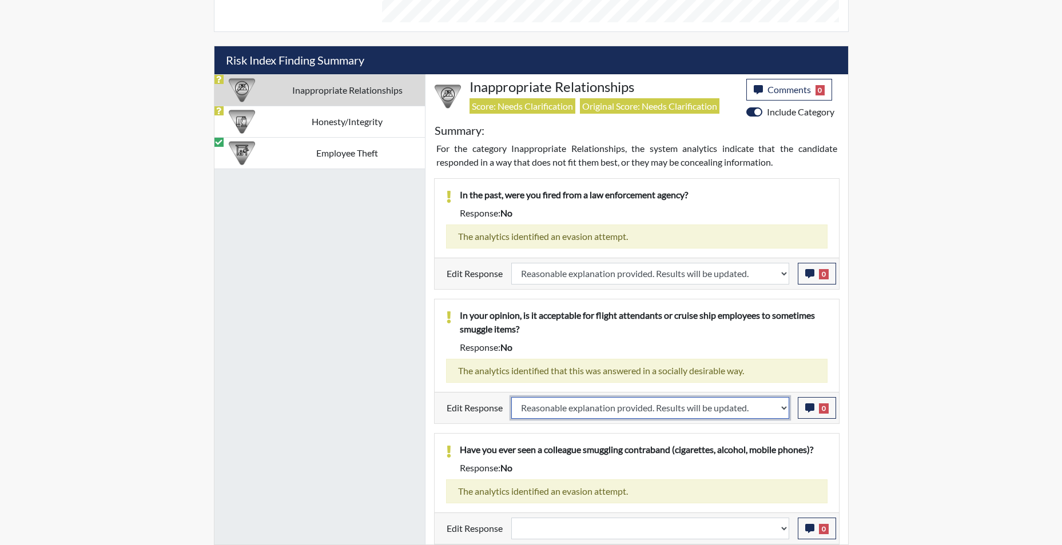
click at [511, 397] on select "Question is not relevant. Results will be updated. Reasonable explanation provi…" at bounding box center [650, 408] width 278 height 22
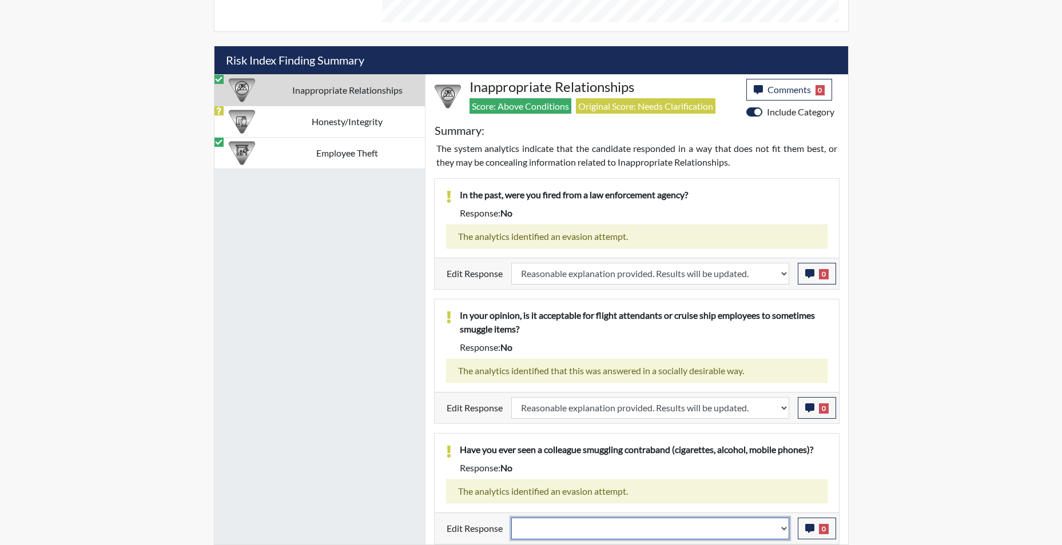
click at [782, 533] on select "Question is not relevant. Results will be updated. Reasonable explanation provi…" at bounding box center [650, 529] width 278 height 22
select select "reasonable-explanation-provided"
click at [511, 518] on select "Question is not relevant. Results will be updated. Reasonable explanation provi…" at bounding box center [650, 529] width 278 height 22
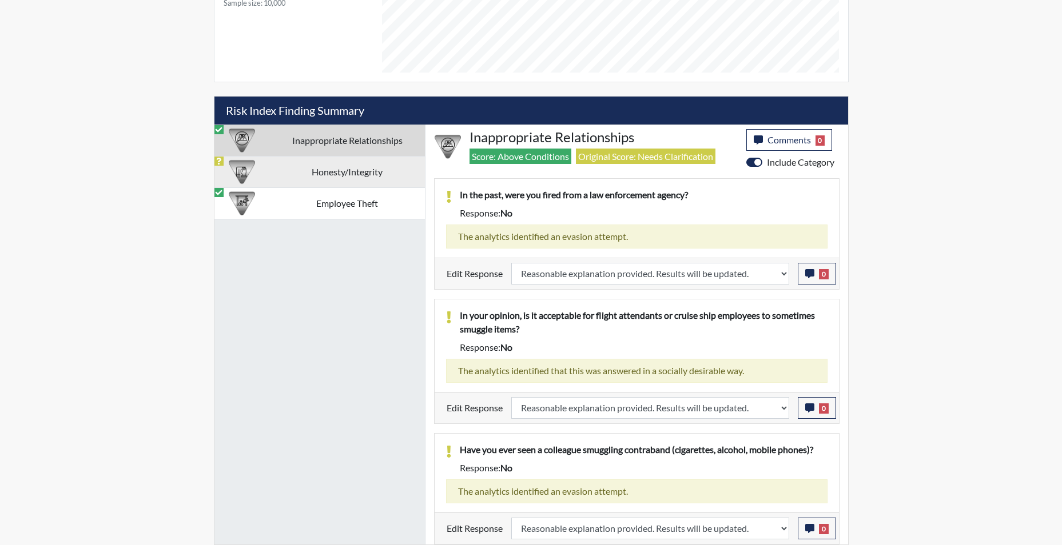
click at [341, 164] on td "Honesty/Integrity" at bounding box center [347, 171] width 155 height 31
select select
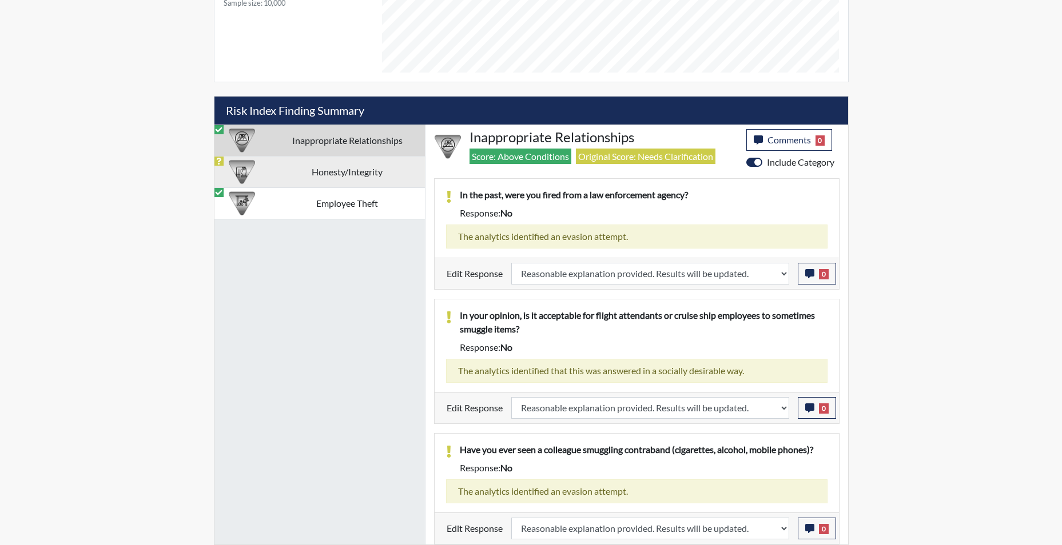
select select
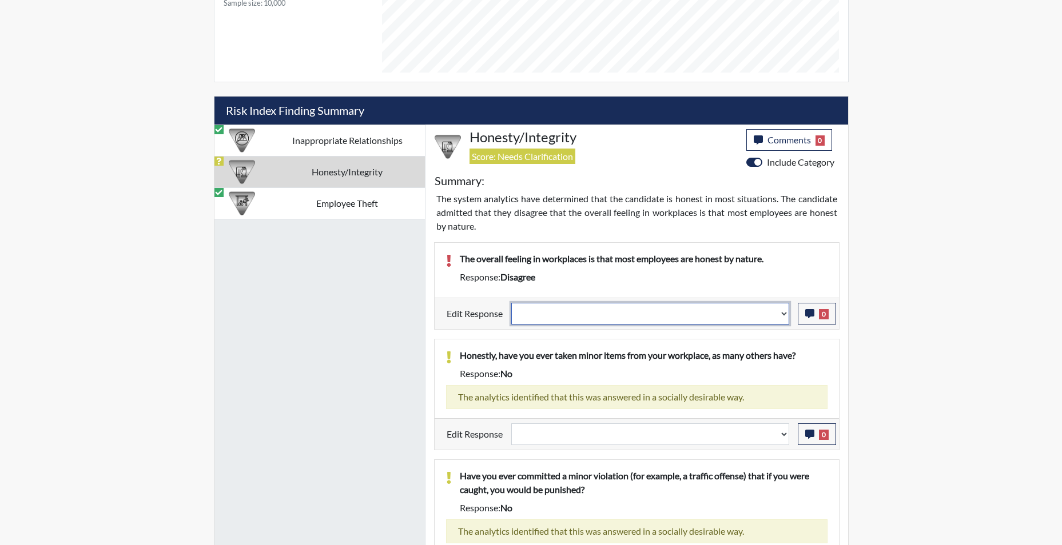
click at [780, 316] on select "Question is not relevant. Results will be updated. Reasonable explanation provi…" at bounding box center [650, 314] width 278 height 22
select select "reasonable-explanation-provided"
click at [511, 303] on select "Question is not relevant. Results will be updated. Reasonable explanation provi…" at bounding box center [650, 314] width 278 height 22
select select
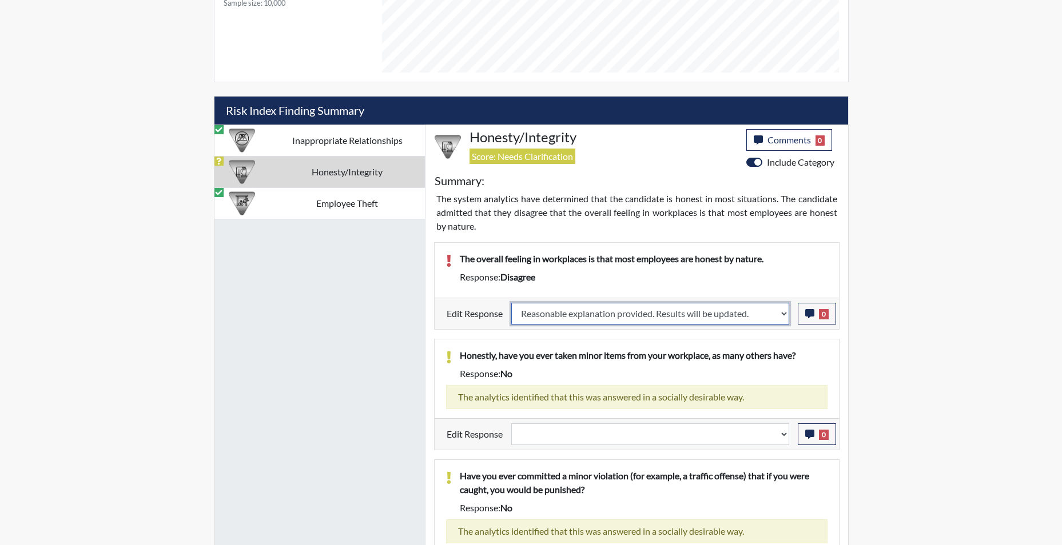
select select
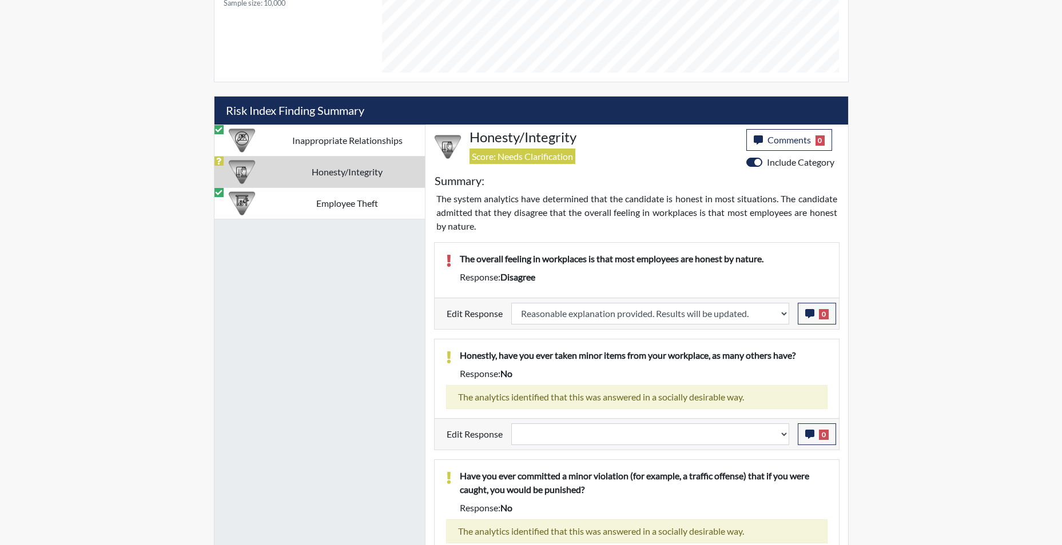
select select
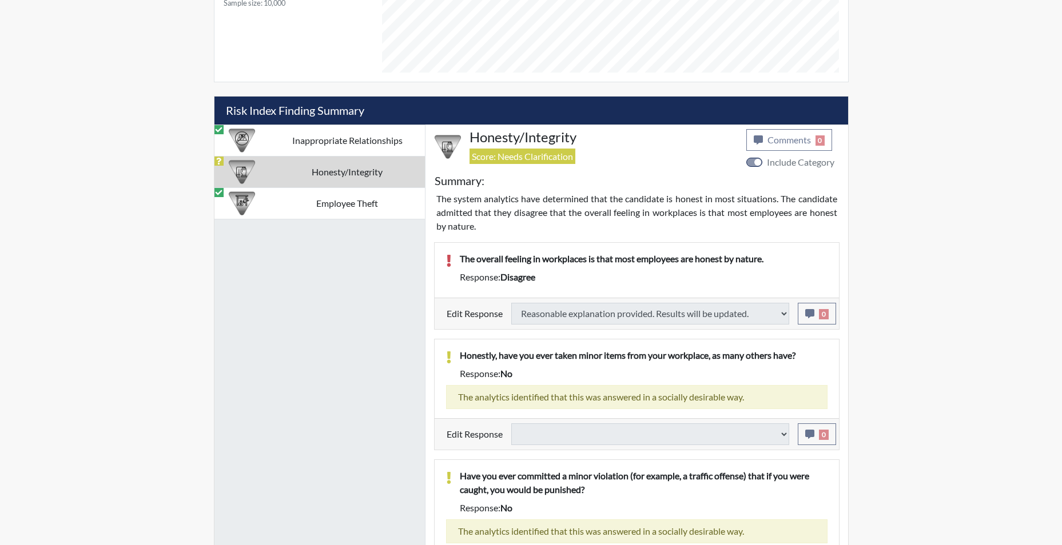
select select
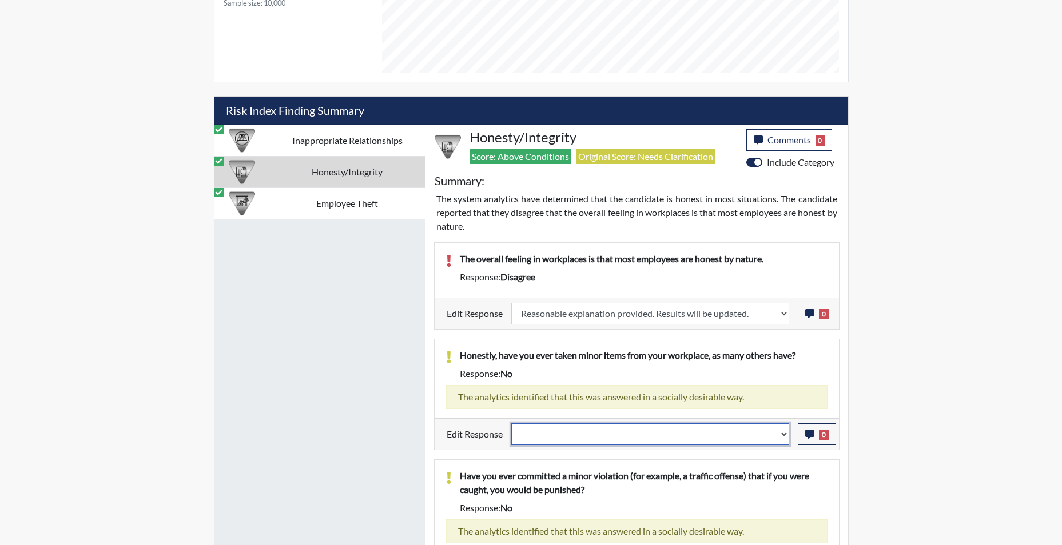
click at [784, 437] on select "Question is not relevant. Results will be updated. Reasonable explanation provi…" at bounding box center [650, 435] width 278 height 22
select select "reasonable-explanation-provided"
click at [511, 424] on select "Question is not relevant. Results will be updated. Reasonable explanation provi…" at bounding box center [650, 435] width 278 height 22
select select
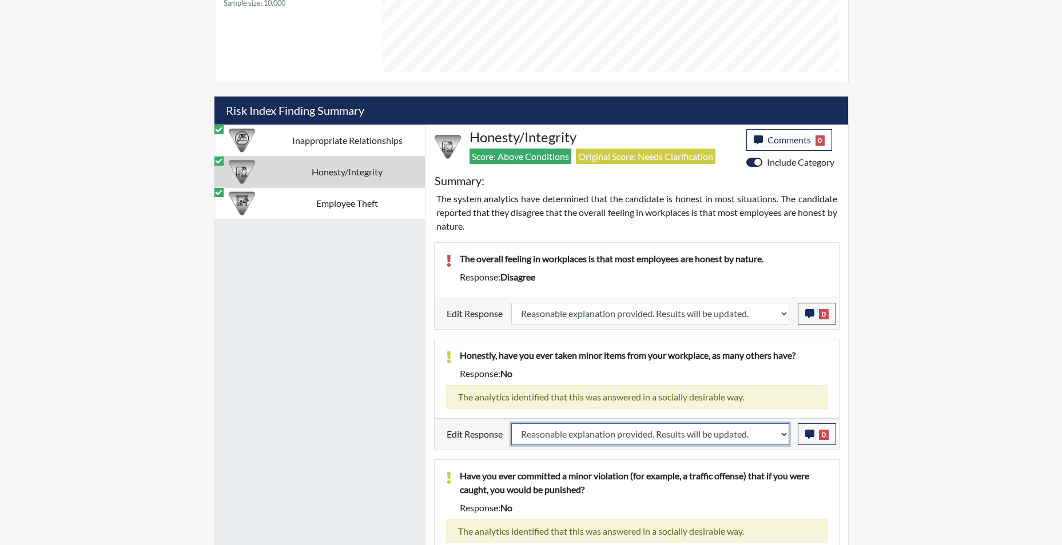
select select
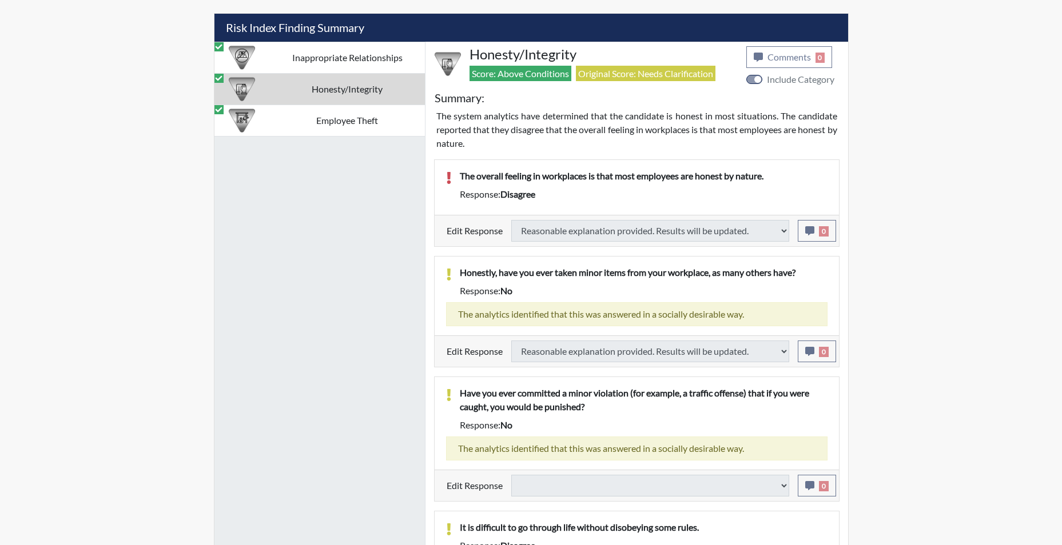
scroll to position [817, 0]
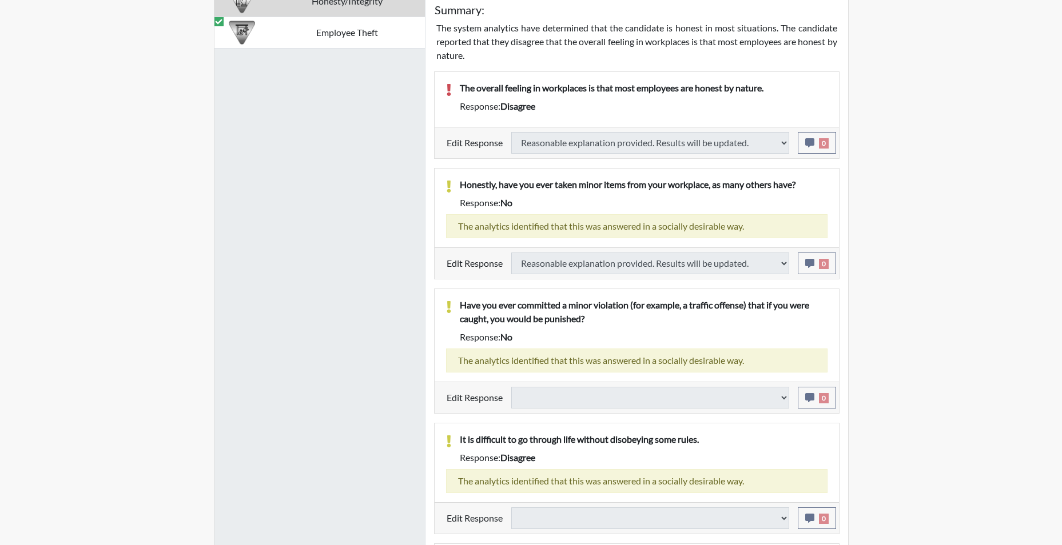
select select
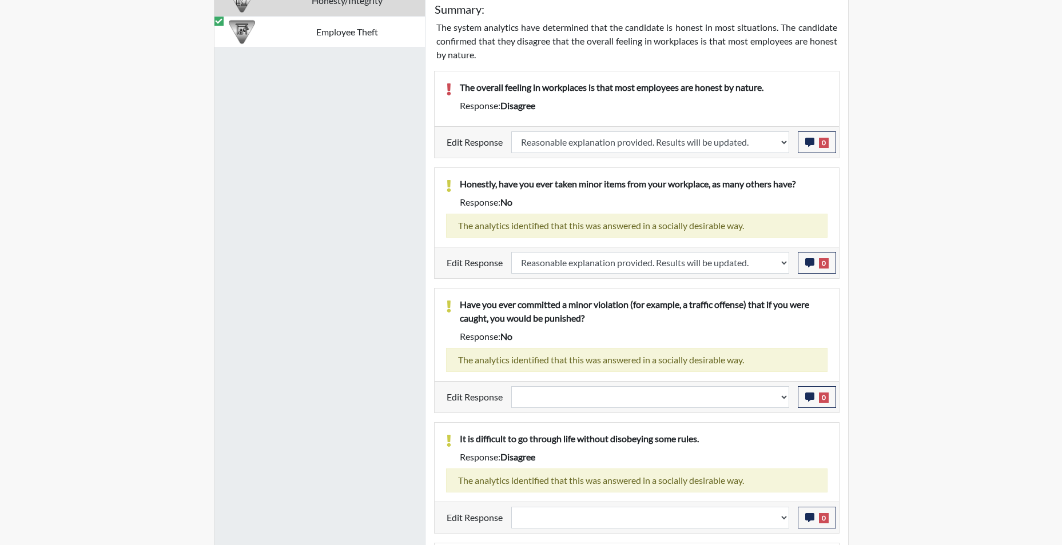
scroll to position [190, 475]
click at [788, 401] on select "Question is not relevant. Results will be updated. Reasonable explanation provi…" at bounding box center [650, 398] width 278 height 22
select select "reasonable-explanation-provided"
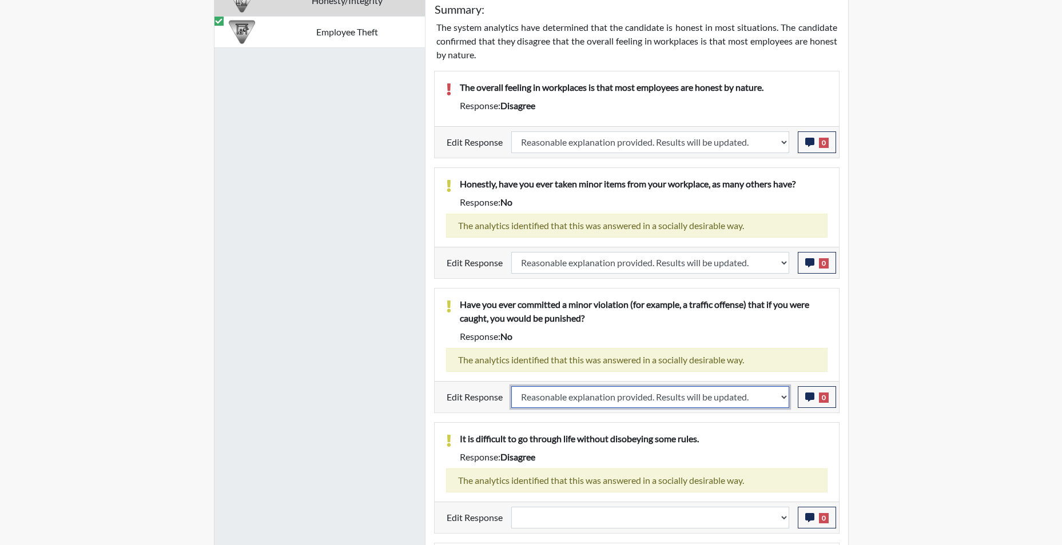
click at [511, 387] on select "Question is not relevant. Results will be updated. Reasonable explanation provi…" at bounding box center [650, 398] width 278 height 22
select select
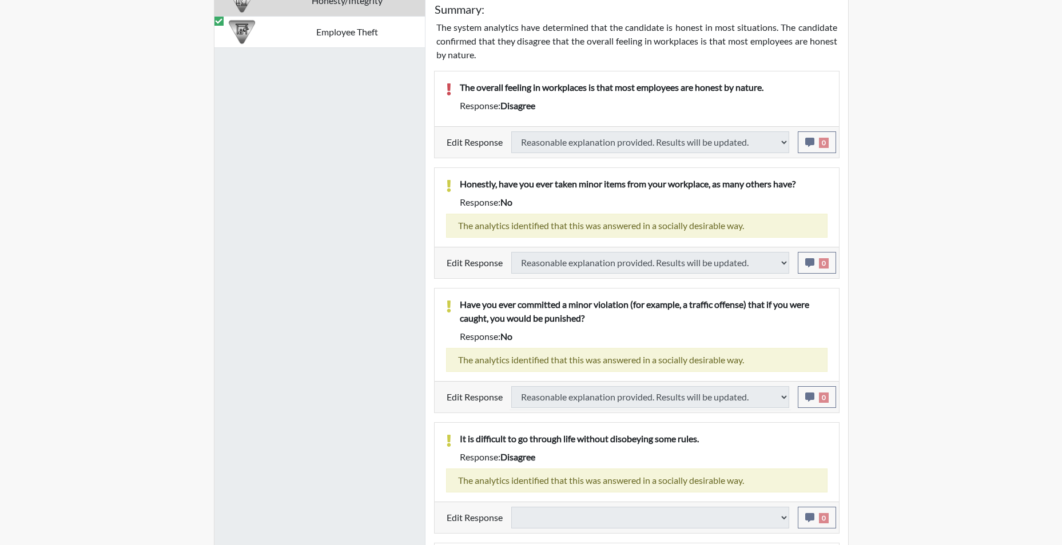
select select
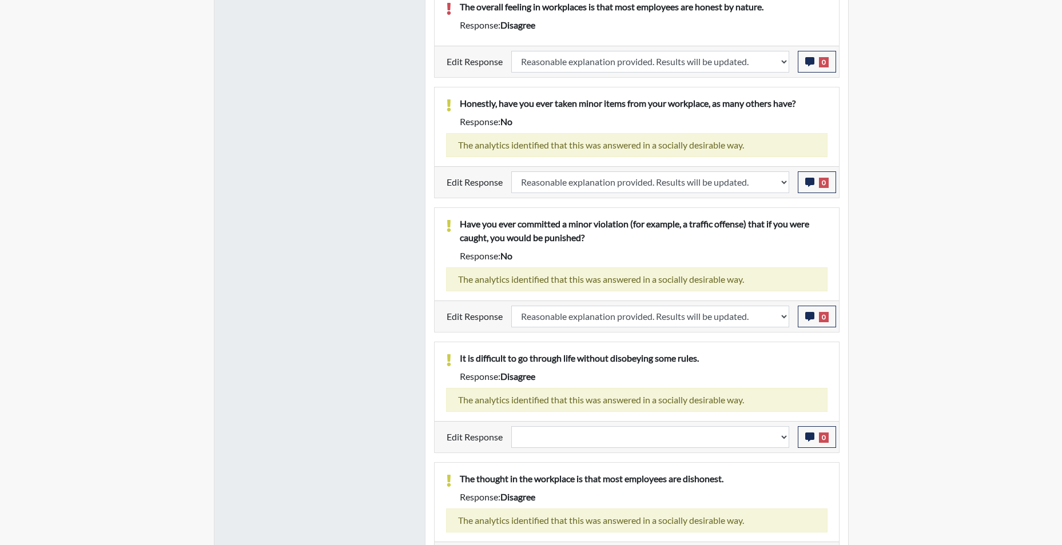
scroll to position [926, 0]
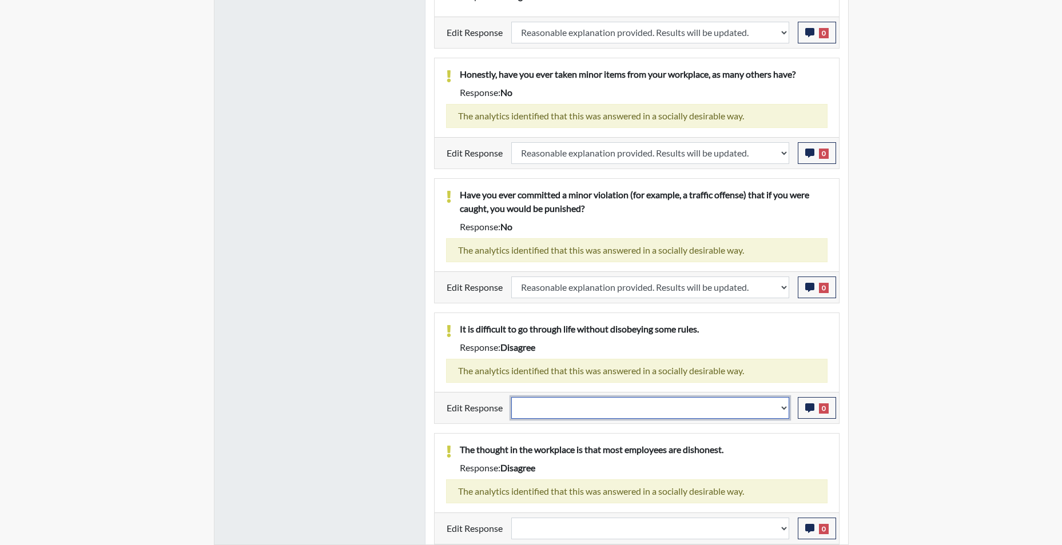
click at [786, 413] on select "Question is not relevant. Results will be updated. Reasonable explanation provi…" at bounding box center [650, 408] width 278 height 22
select select "reasonable-explanation-provided"
click at [511, 397] on select "Question is not relevant. Results will be updated. Reasonable explanation provi…" at bounding box center [650, 408] width 278 height 22
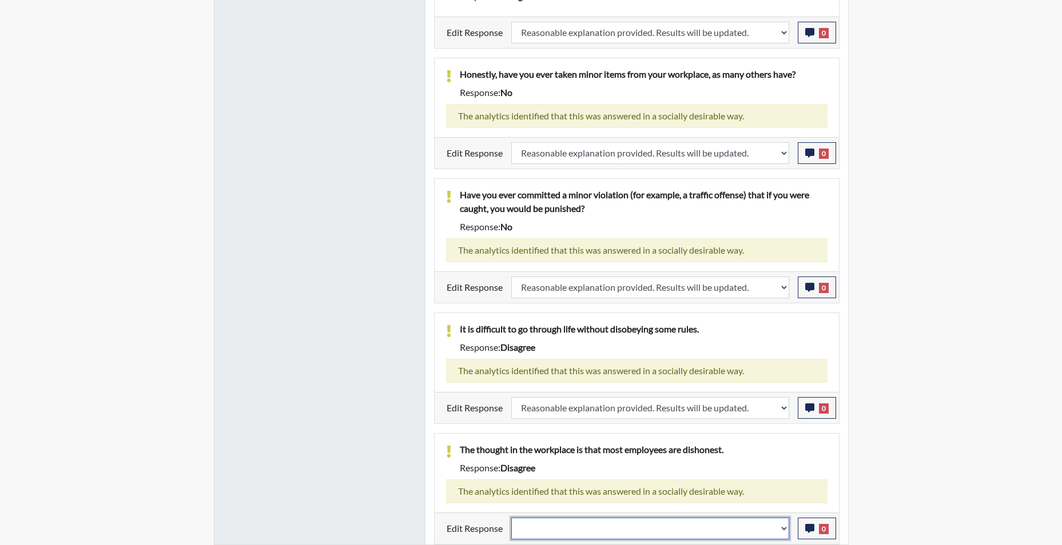
click at [786, 533] on select "Question is not relevant. Results will be updated. Reasonable explanation provi…" at bounding box center [650, 529] width 278 height 22
select select "reasonable-explanation-provided"
click at [511, 518] on select "Question is not relevant. Results will be updated. Reasonable explanation provi…" at bounding box center [650, 529] width 278 height 22
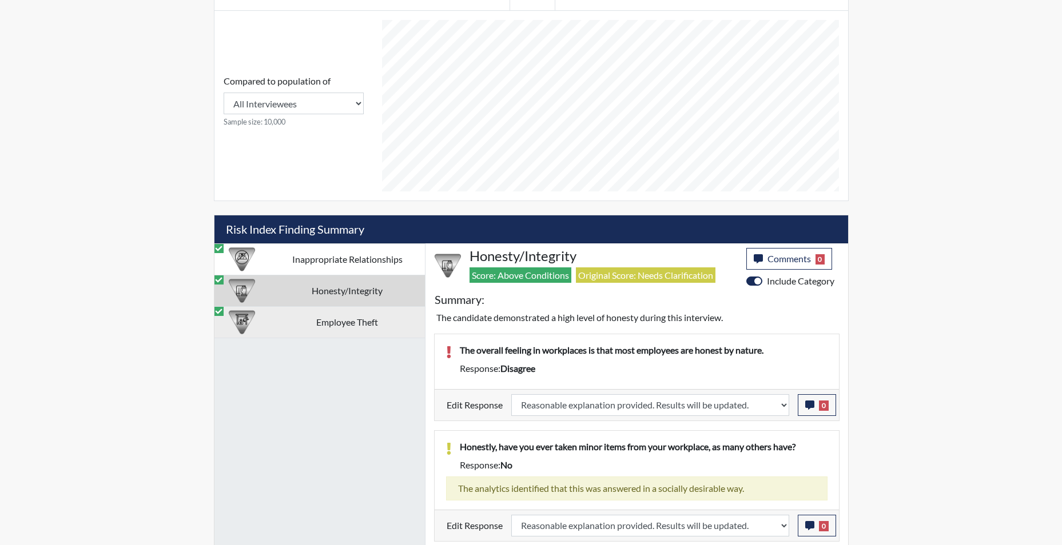
click at [337, 324] on td "Employee Theft" at bounding box center [347, 321] width 155 height 31
select select
select select "reasonable-explanation-provided"
select select
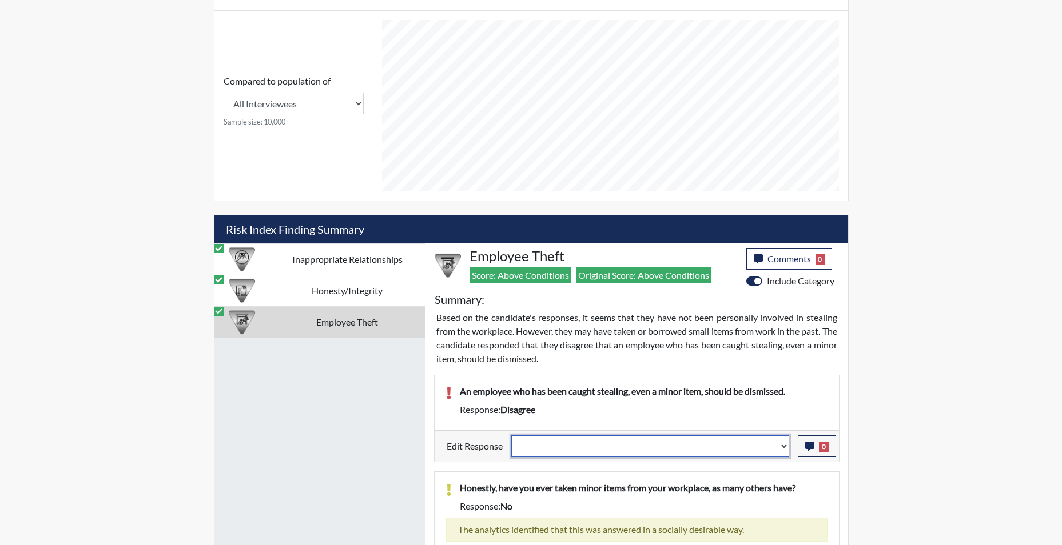
click at [782, 451] on select "Question is not relevant. Results will be updated. Reasonable explanation provi…" at bounding box center [650, 447] width 278 height 22
select select "reasonable-explanation-provided"
click at [511, 436] on select "Question is not relevant. Results will be updated. Reasonable explanation provi…" at bounding box center [650, 447] width 278 height 22
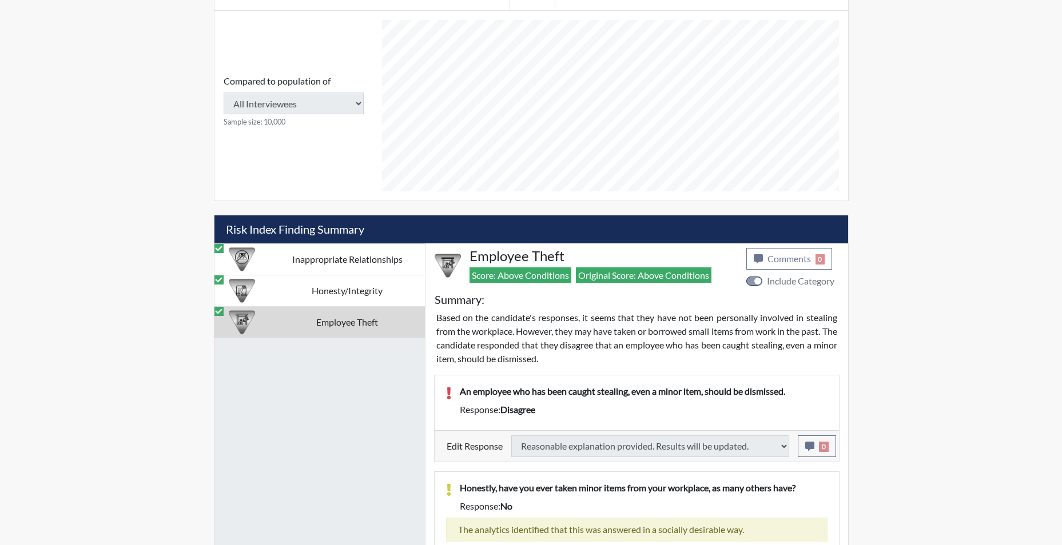
select select
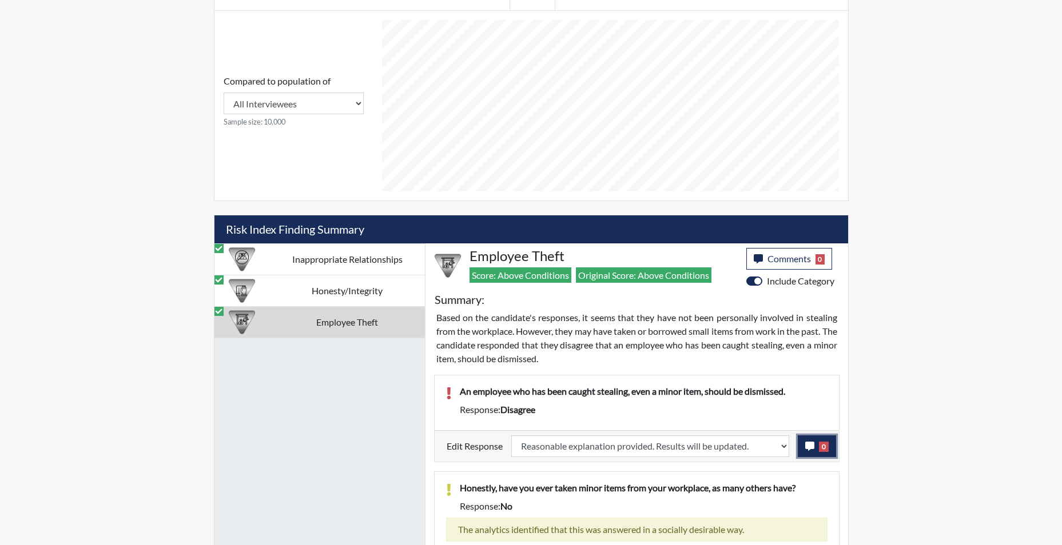
click at [806, 449] on icon "button" at bounding box center [809, 446] width 9 height 9
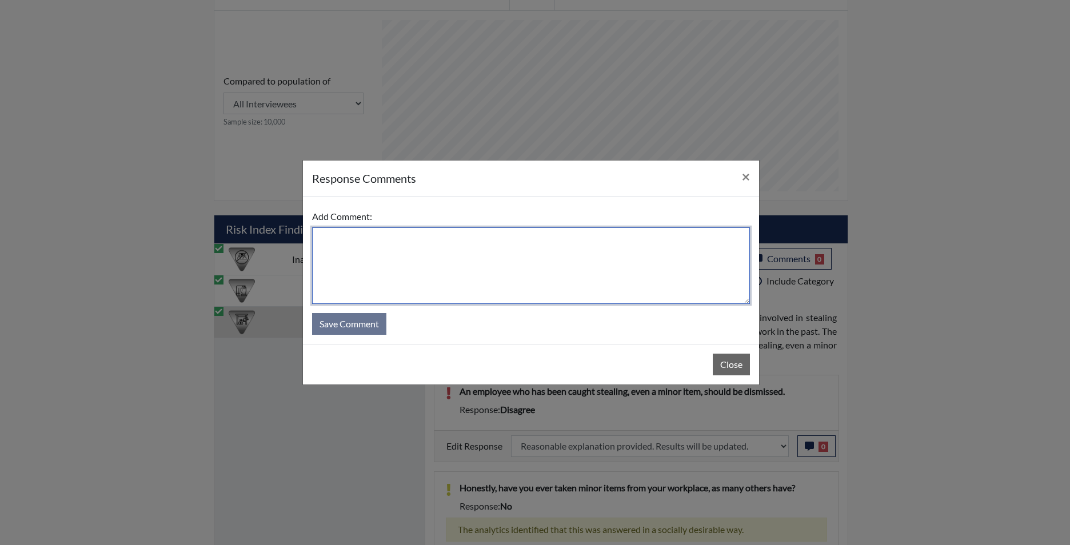
click at [619, 279] on textarea at bounding box center [531, 266] width 438 height 77
type textarea "app agrees"
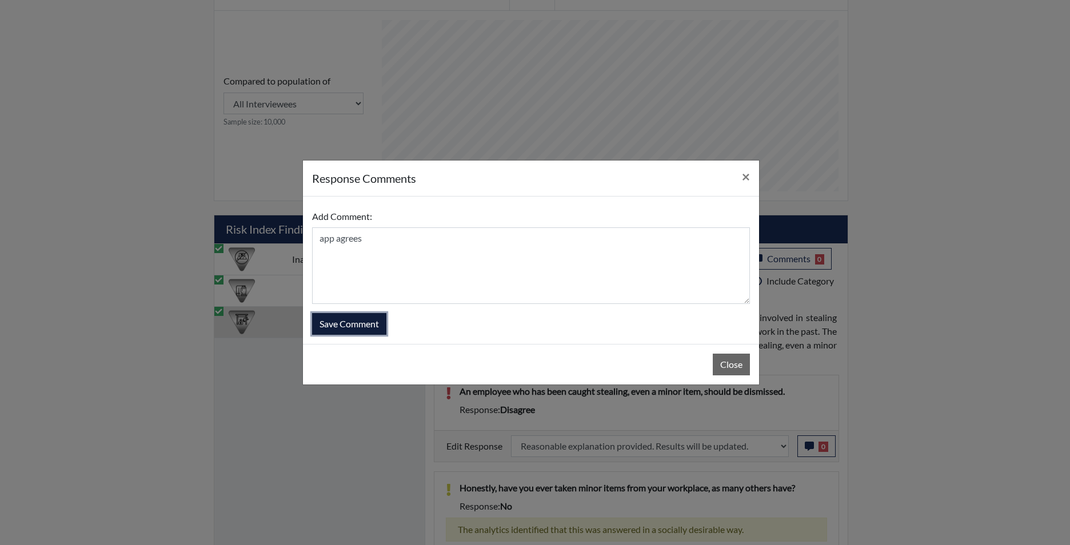
drag, startPoint x: 355, startPoint y: 329, endPoint x: 368, endPoint y: 332, distance: 13.6
click at [355, 329] on button "Save Comment" at bounding box center [349, 324] width 74 height 22
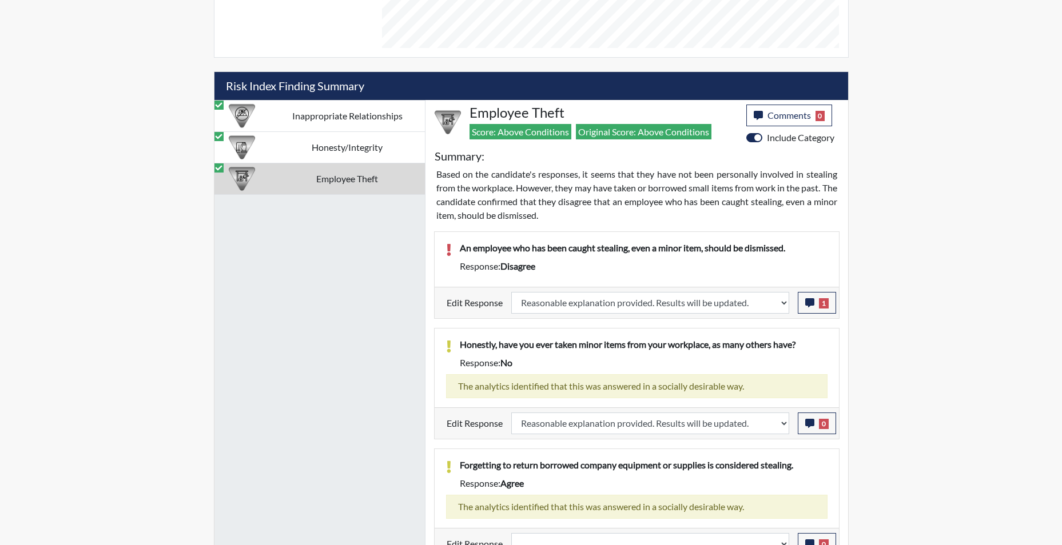
scroll to position [685, 0]
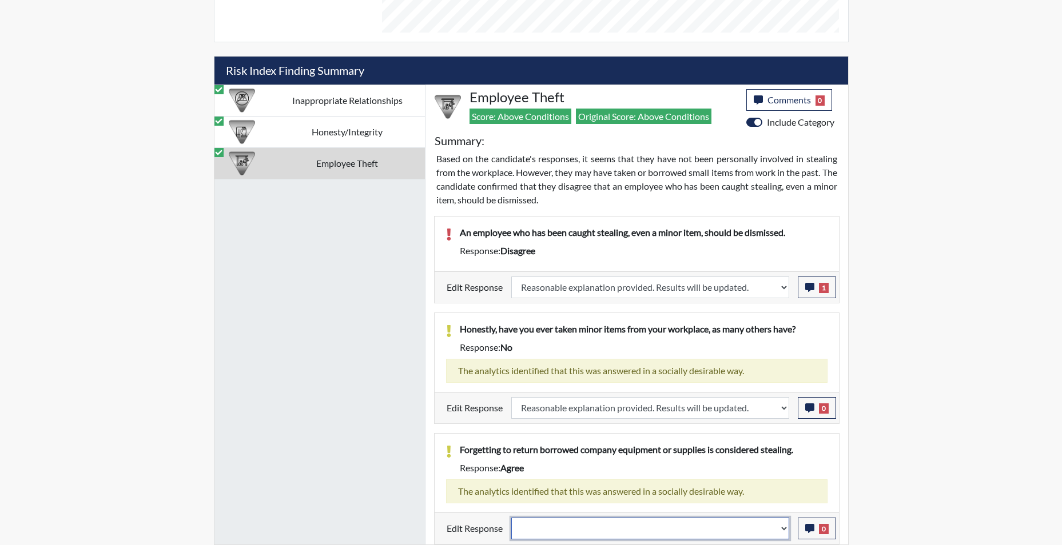
click at [785, 533] on select "Question is not relevant. Results will be updated. Reasonable explanation provi…" at bounding box center [650, 529] width 278 height 22
select select "reasonable-explanation-provided"
click at [511, 518] on select "Question is not relevant. Results will be updated. Reasonable explanation provi…" at bounding box center [650, 529] width 278 height 22
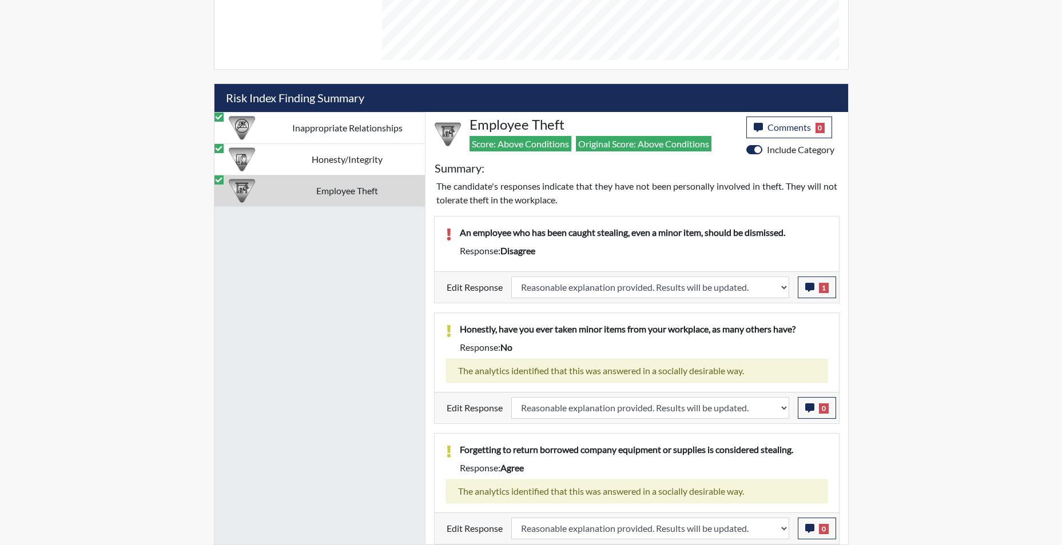
scroll to position [190, 475]
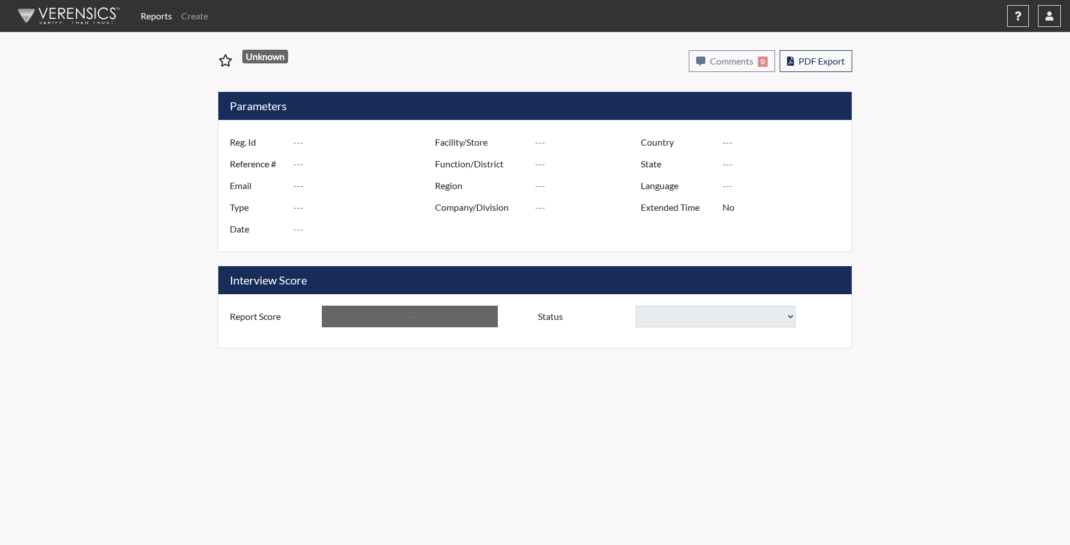
type input "[PERSON_NAME] 5184"
type input "48523"
type input "[EMAIL_ADDRESS][DOMAIN_NAME]"
type input "Corrections Pre-Employment"
type input "[DATE]"
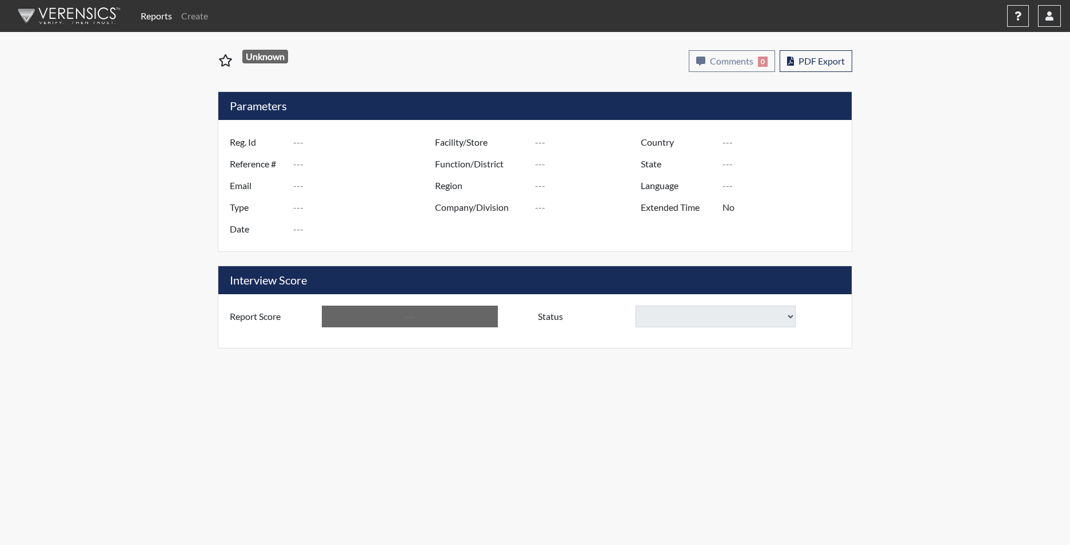
type input "[PERSON_NAME]"
type input "[GEOGRAPHIC_DATA]"
type input "[US_STATE]"
type input "English"
type input "Yes"
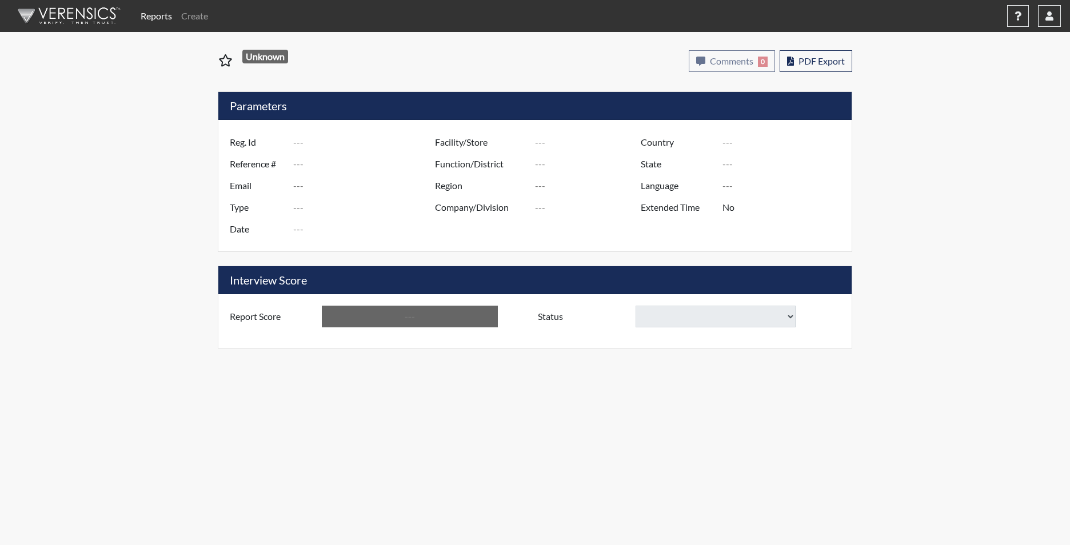
type input "Above Conditions"
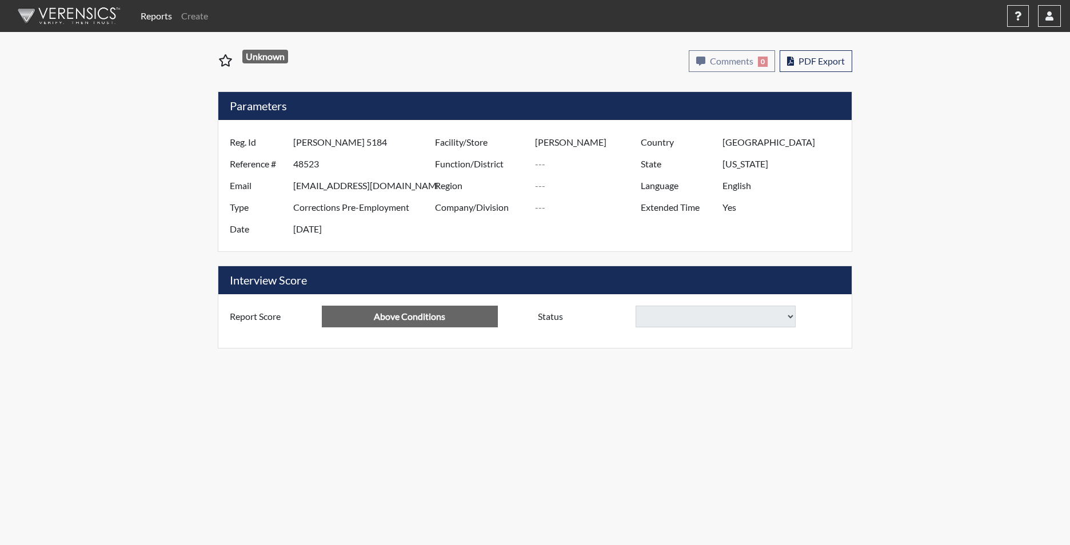
select select
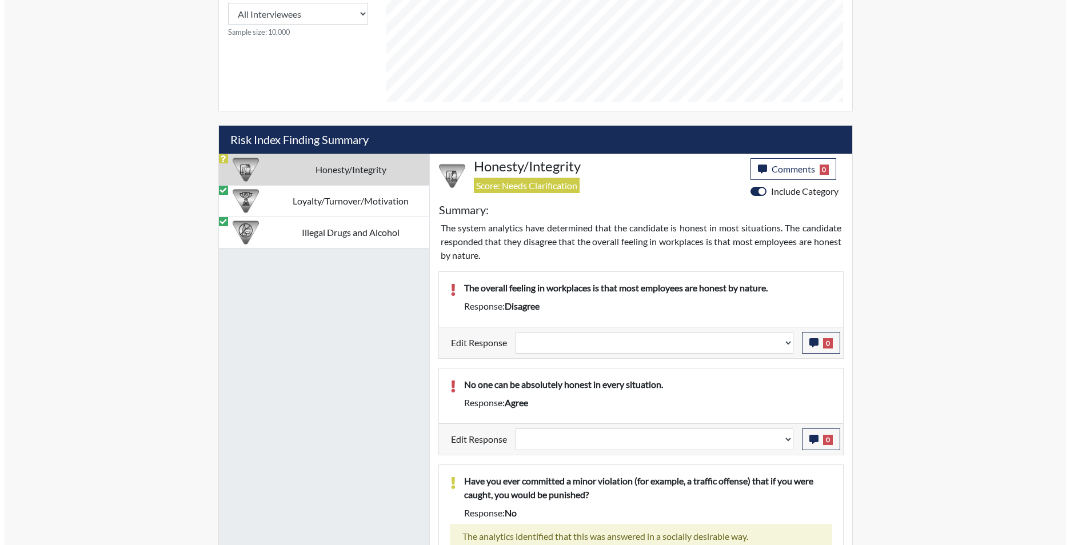
scroll to position [616, 0]
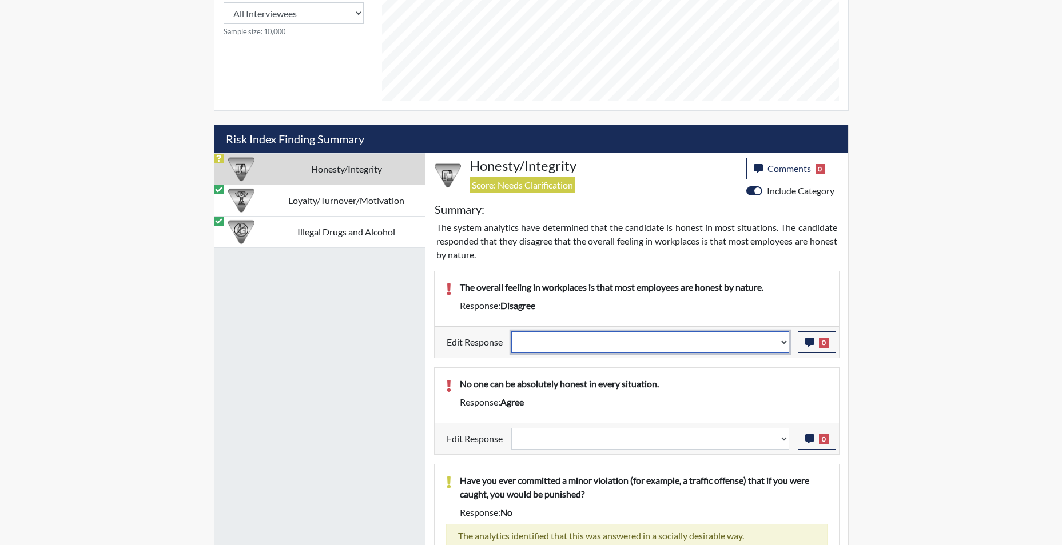
click at [786, 350] on select "Question is not relevant. Results will be updated. Reasonable explanation provi…" at bounding box center [650, 343] width 278 height 22
select select "reasonable-explanation-provided"
click at [511, 332] on select "Question is not relevant. Results will be updated. Reasonable explanation provi…" at bounding box center [650, 343] width 278 height 22
select select
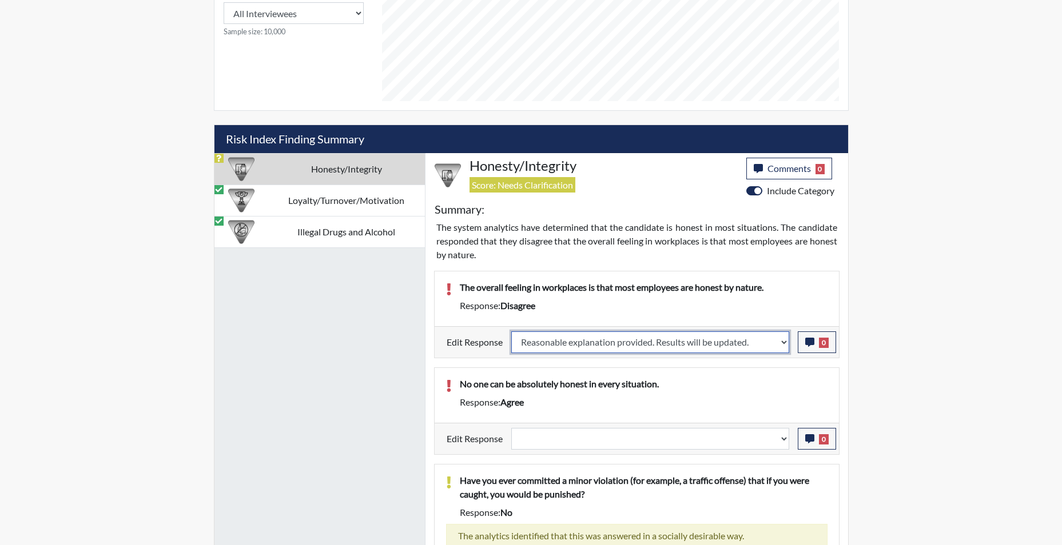
select select
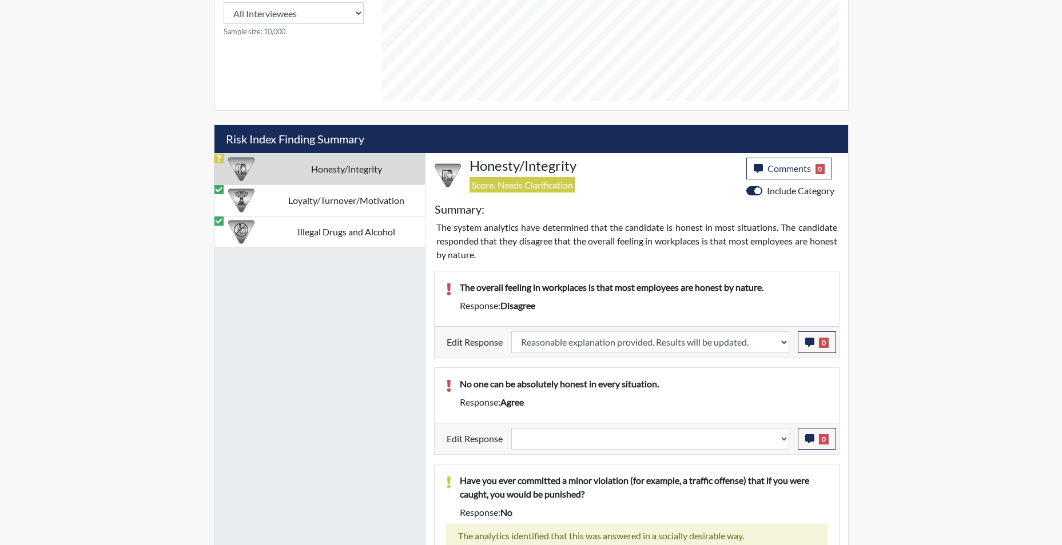
select select
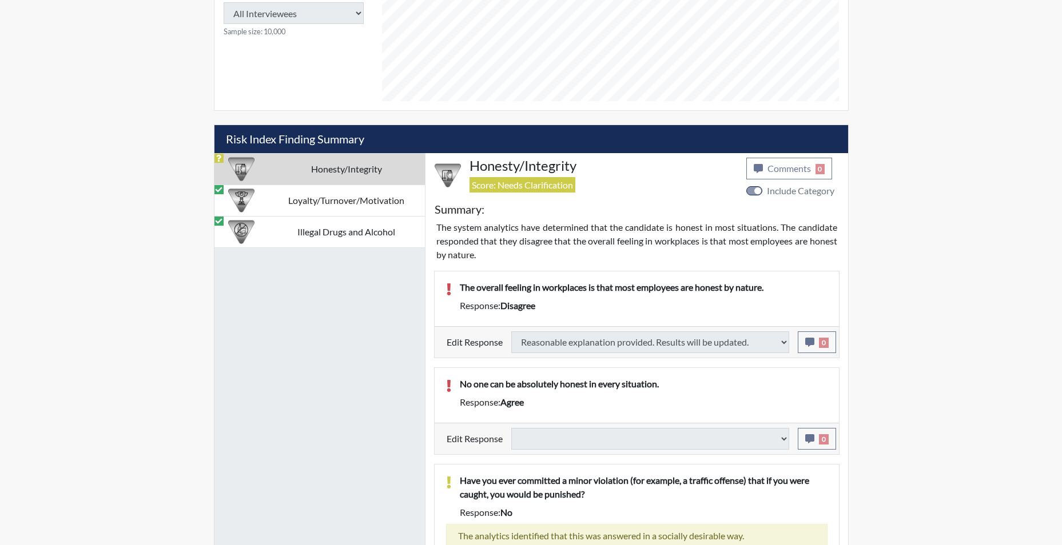
select select
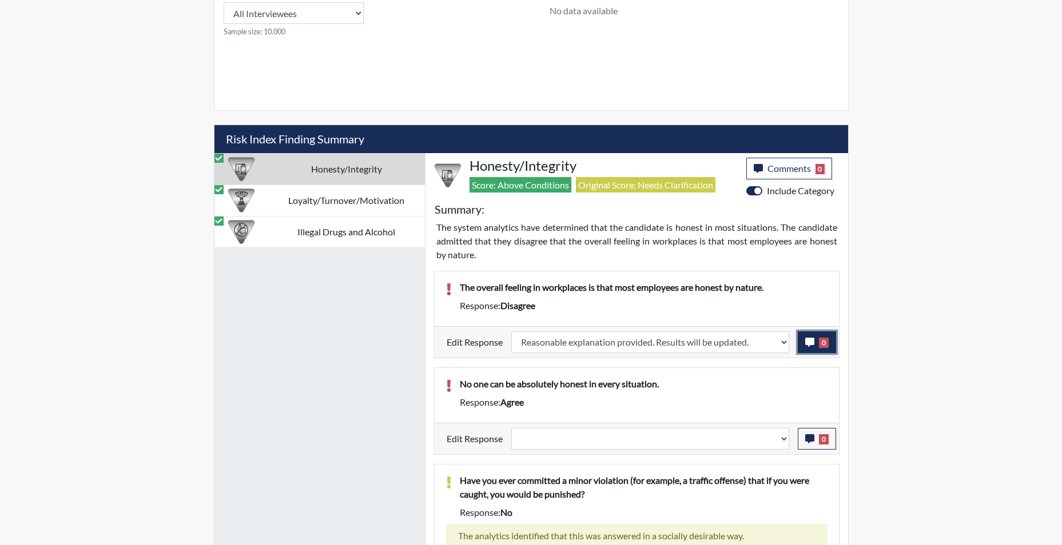
click at [809, 343] on icon "button" at bounding box center [809, 342] width 9 height 9
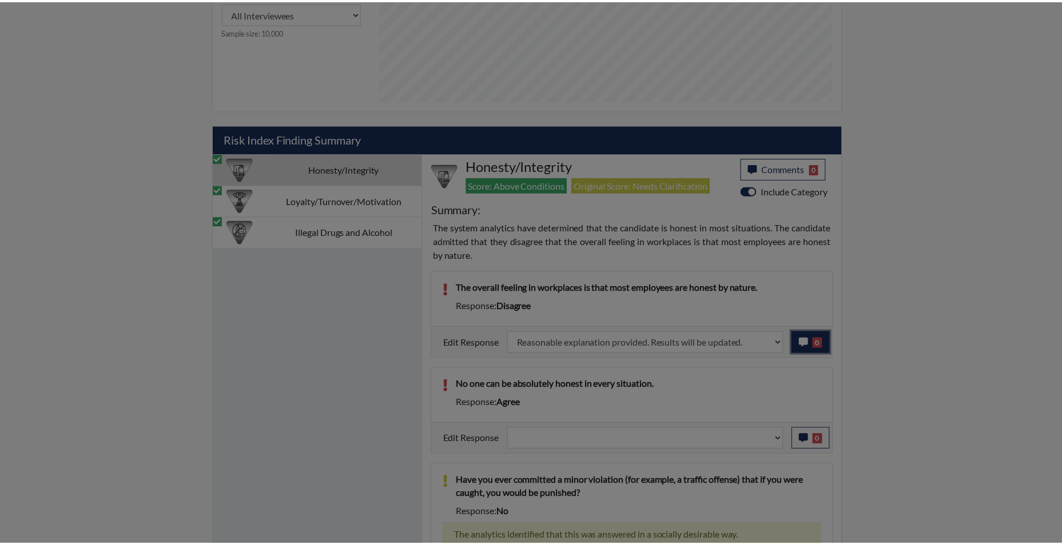
scroll to position [190, 475]
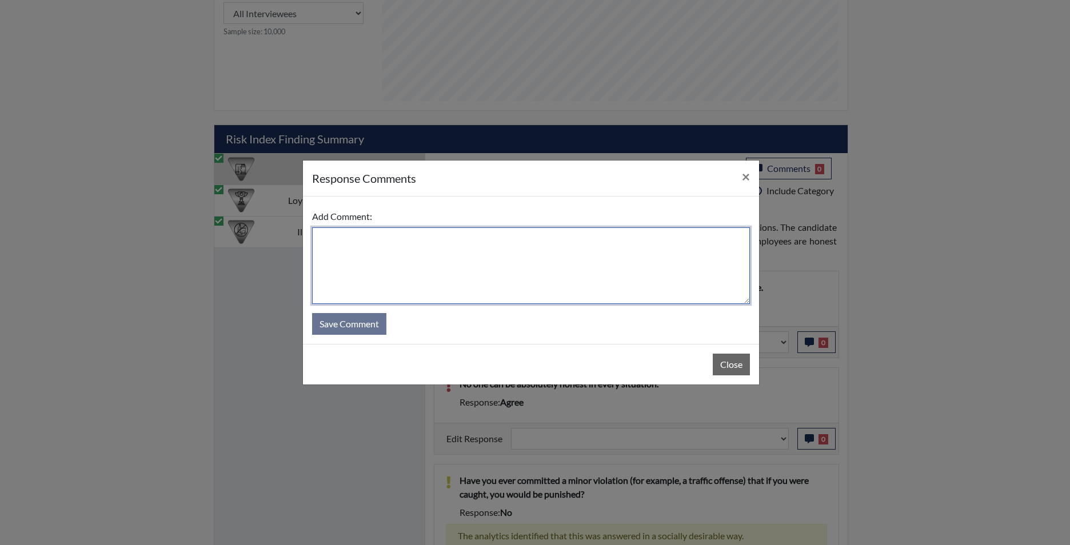
click at [567, 234] on textarea at bounding box center [531, 266] width 438 height 77
type textarea "app agrees"
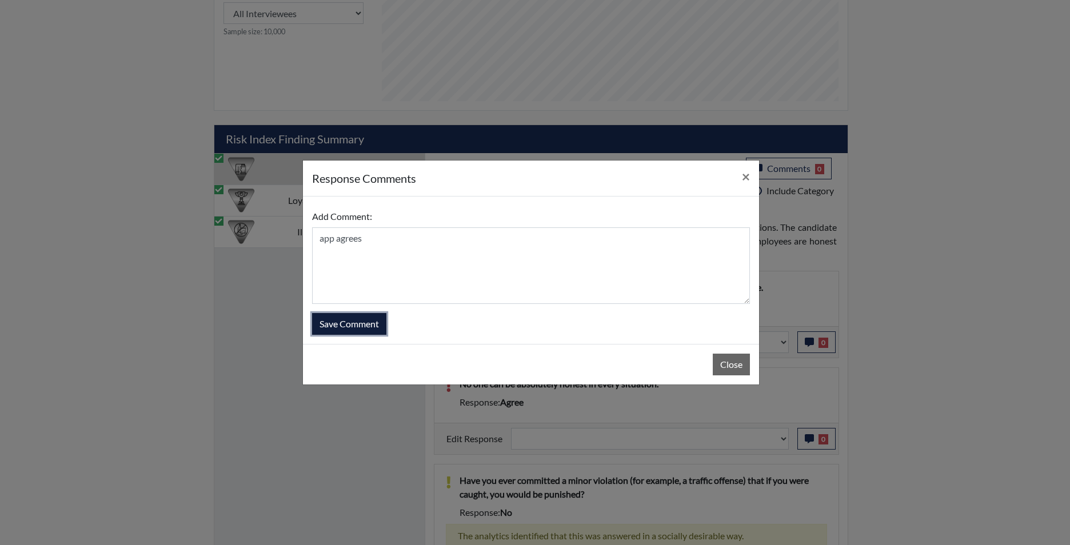
click at [353, 325] on button "Save Comment" at bounding box center [349, 324] width 74 height 22
select select
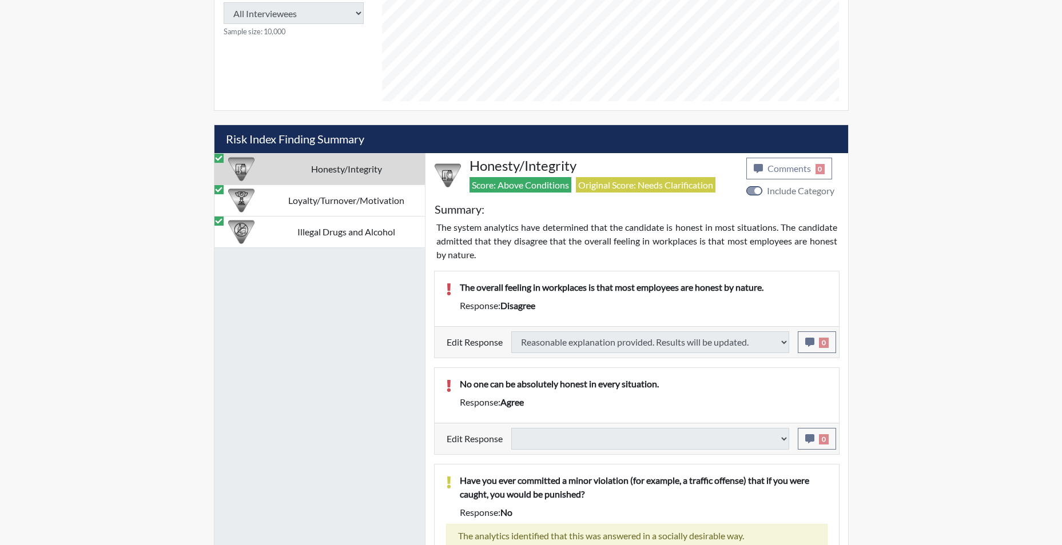
select select
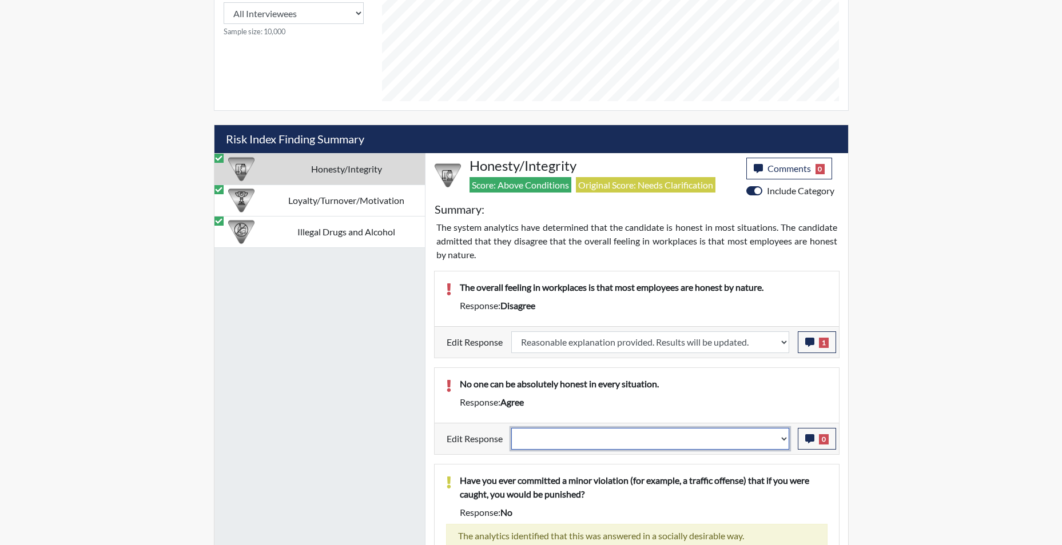
click at [784, 444] on select "Question is not relevant. Results will be updated. Reasonable explanation provi…" at bounding box center [650, 439] width 278 height 22
select select "reasonable-explanation-provided"
click at [511, 428] on select "Question is not relevant. Results will be updated. Reasonable explanation provi…" at bounding box center [650, 439] width 278 height 22
select select
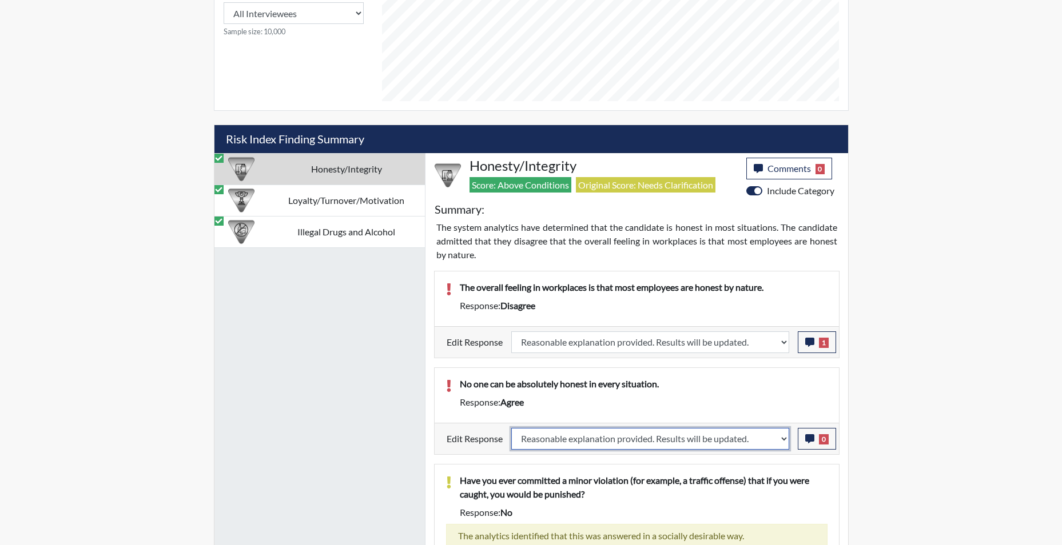
select select
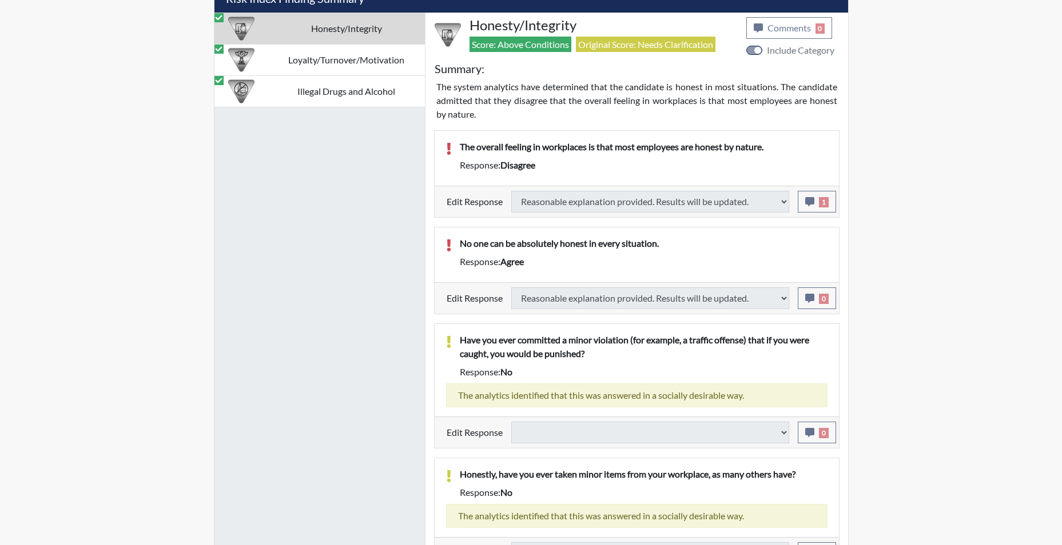
scroll to position [788, 0]
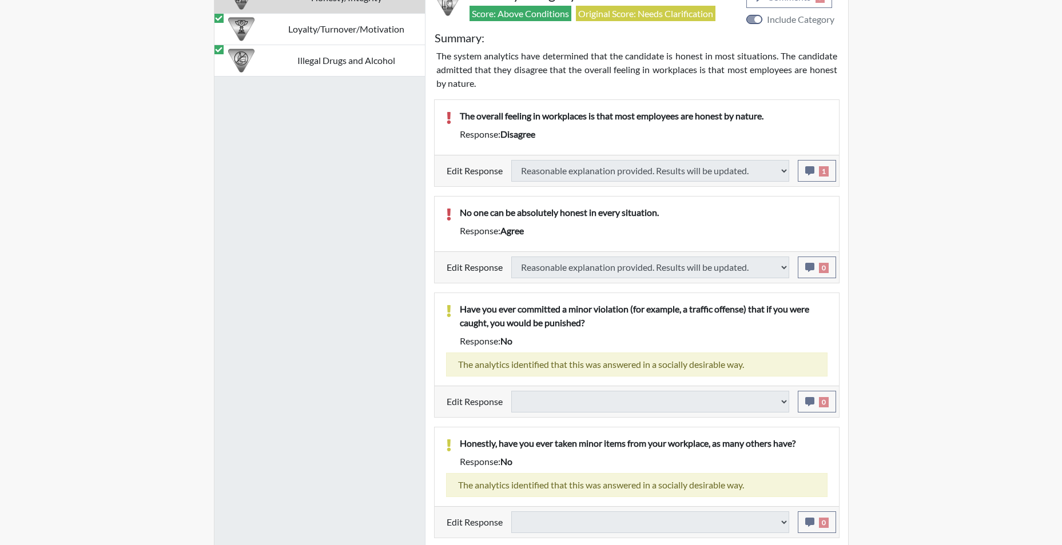
select select
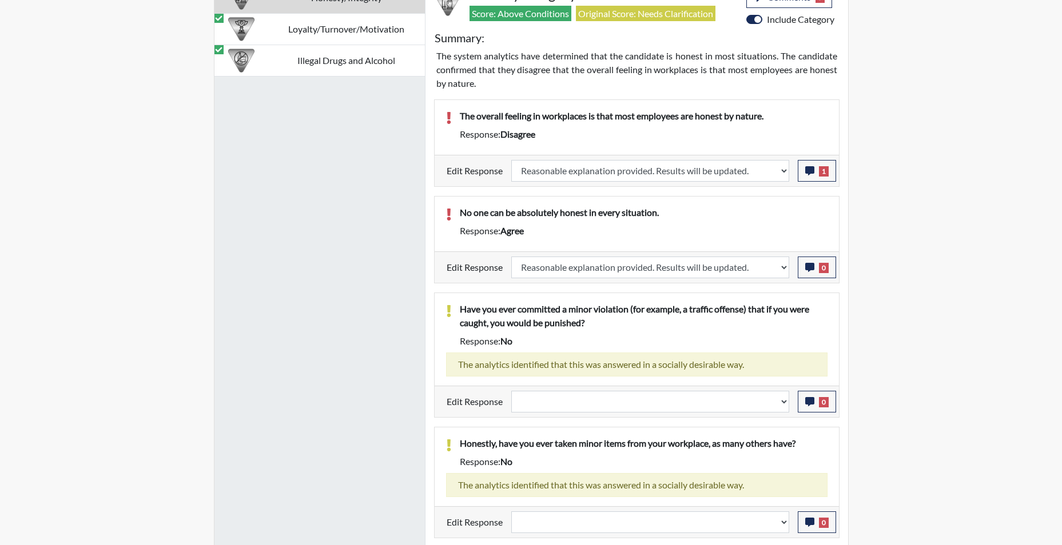
scroll to position [190, 475]
click at [782, 404] on select "Question is not relevant. Results will be updated. Reasonable explanation provi…" at bounding box center [650, 402] width 278 height 22
select select "reasonable-explanation-provided"
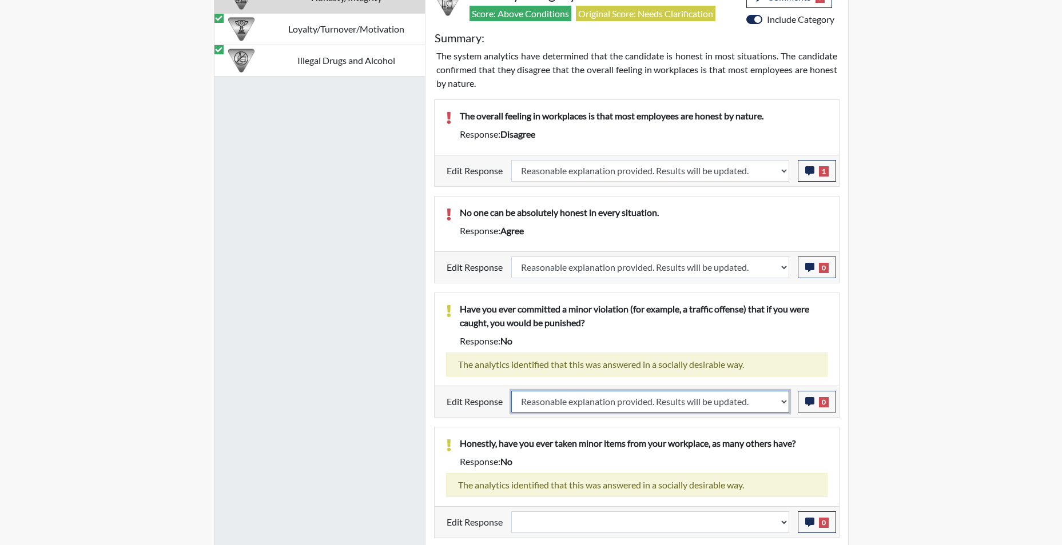
click at [511, 391] on select "Question is not relevant. Results will be updated. Reasonable explanation provi…" at bounding box center [650, 402] width 278 height 22
select select
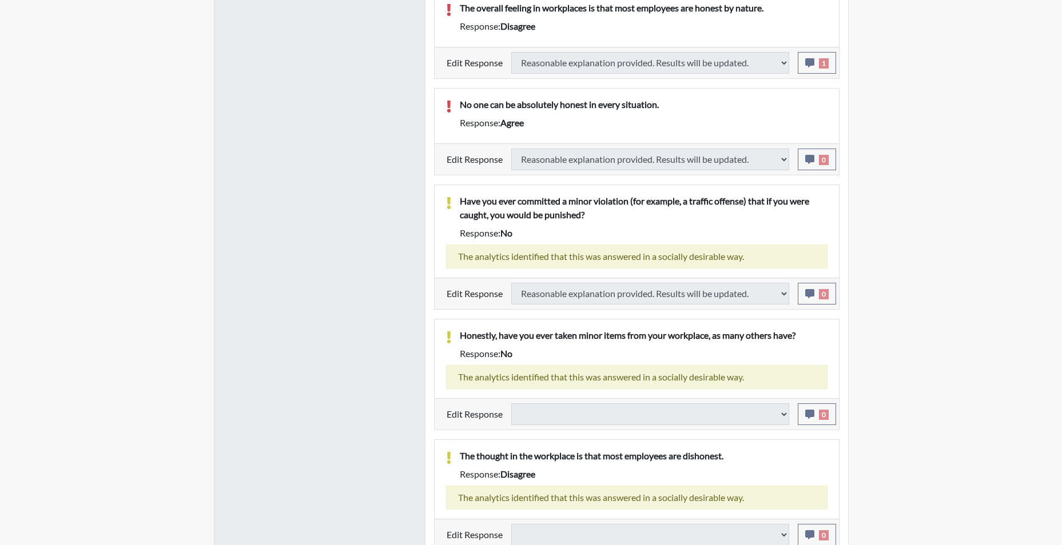
scroll to position [902, 0]
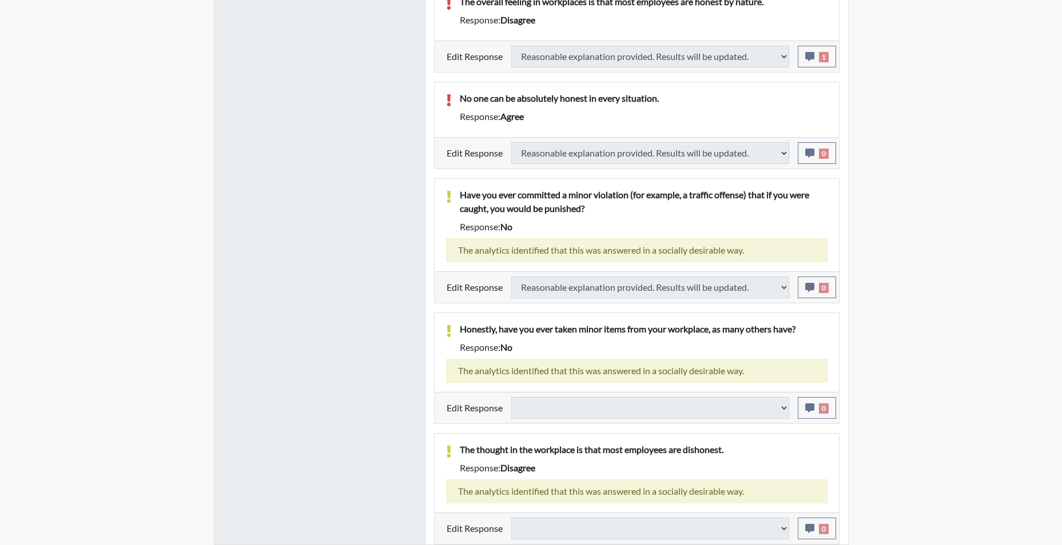
select select
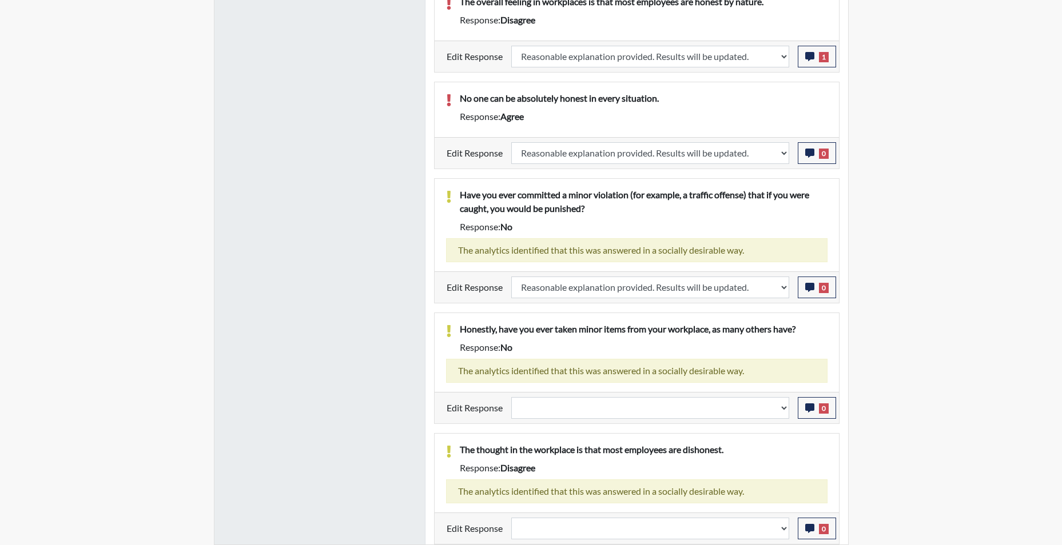
scroll to position [190, 475]
click at [782, 412] on select "Question is not relevant. Results will be updated. Reasonable explanation provi…" at bounding box center [650, 408] width 278 height 22
select select "reasonable-explanation-provided"
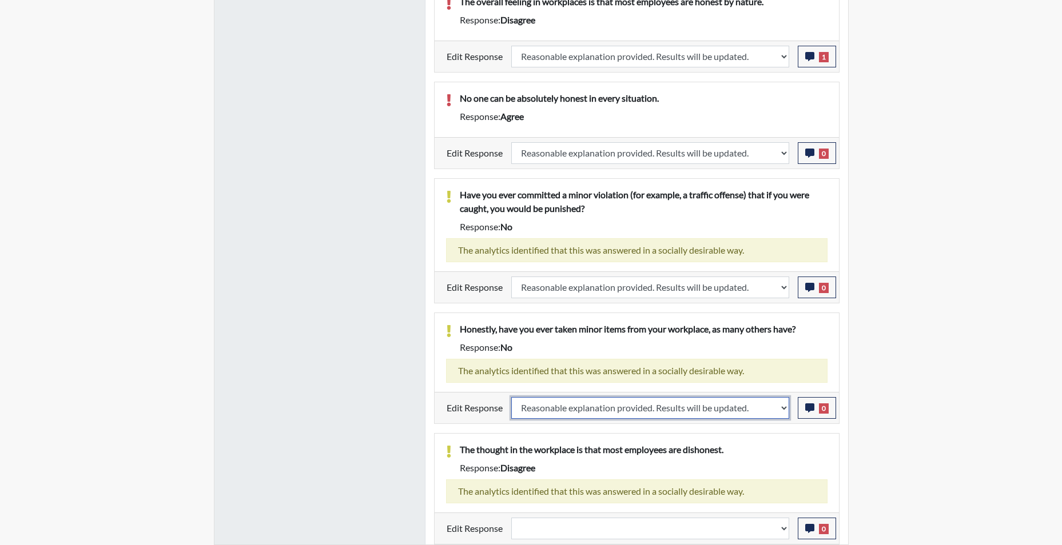
click at [511, 397] on select "Question is not relevant. Results will be updated. Reasonable explanation provi…" at bounding box center [650, 408] width 278 height 22
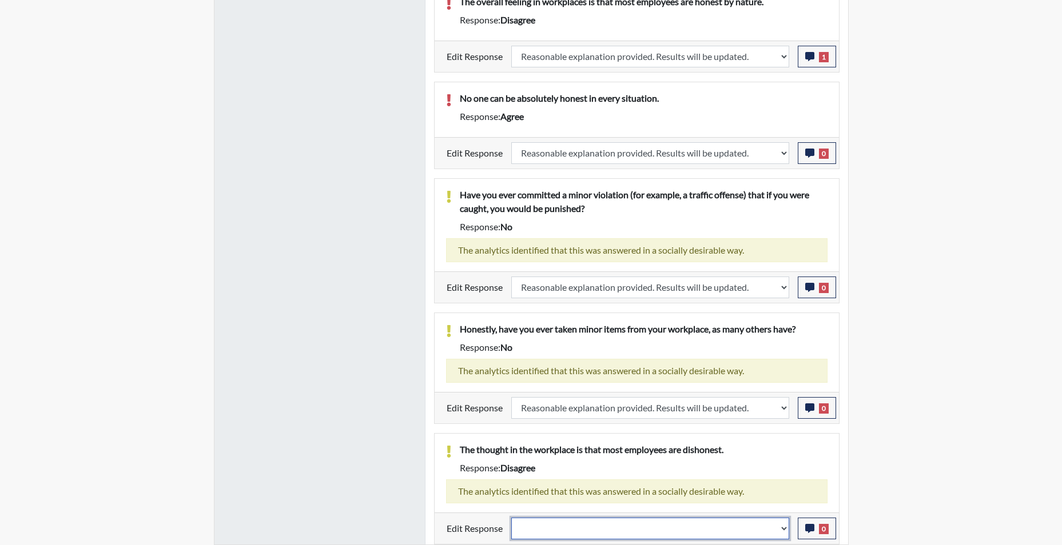
click at [784, 536] on select "Question is not relevant. Results will be updated. Reasonable explanation provi…" at bounding box center [650, 529] width 278 height 22
select select "reasonable-explanation-provided"
click at [511, 518] on select "Question is not relevant. Results will be updated. Reasonable explanation provi…" at bounding box center [650, 529] width 278 height 22
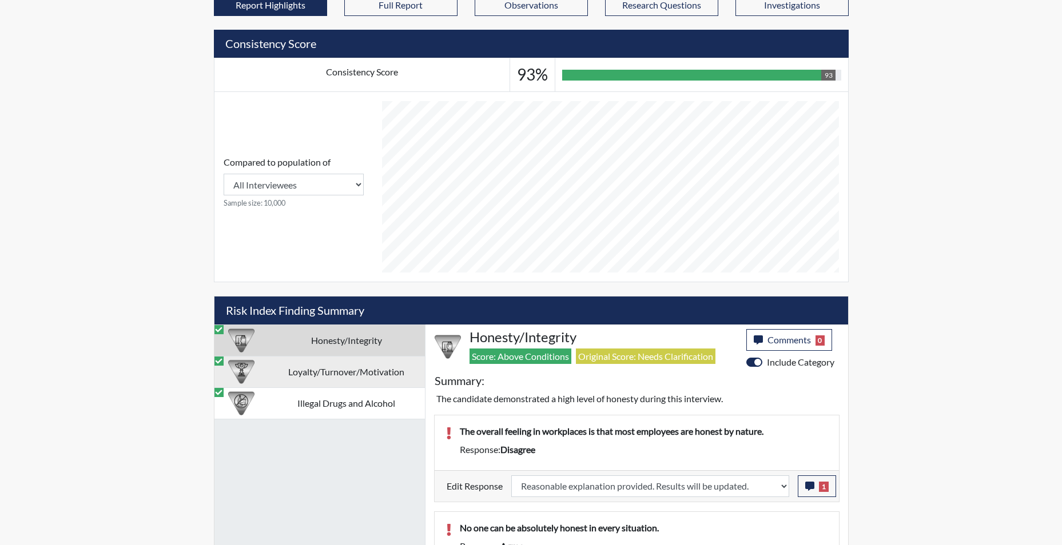
click at [318, 372] on td "Loyalty/Turnover/Motivation" at bounding box center [346, 371] width 157 height 31
select select
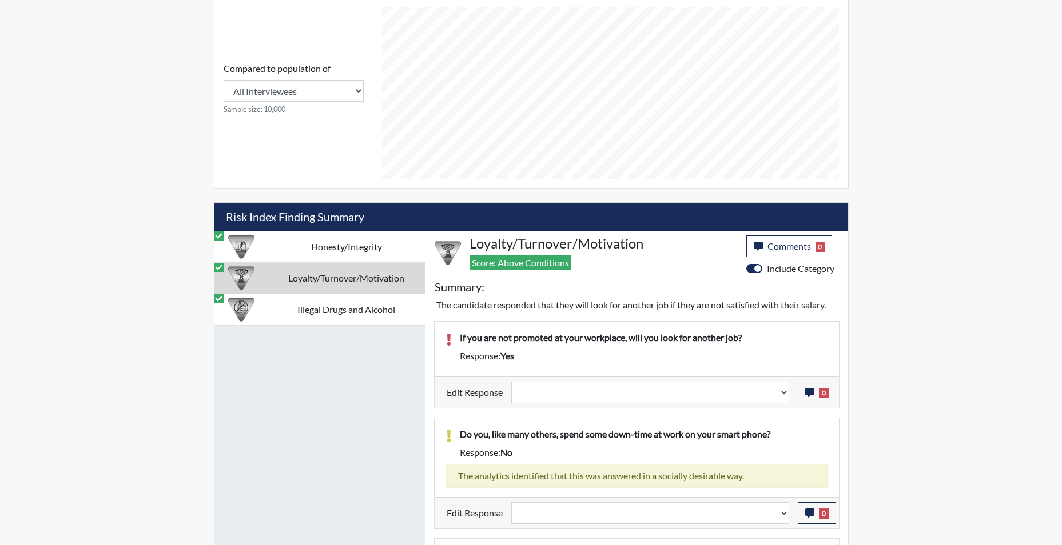
scroll to position [616, 0]
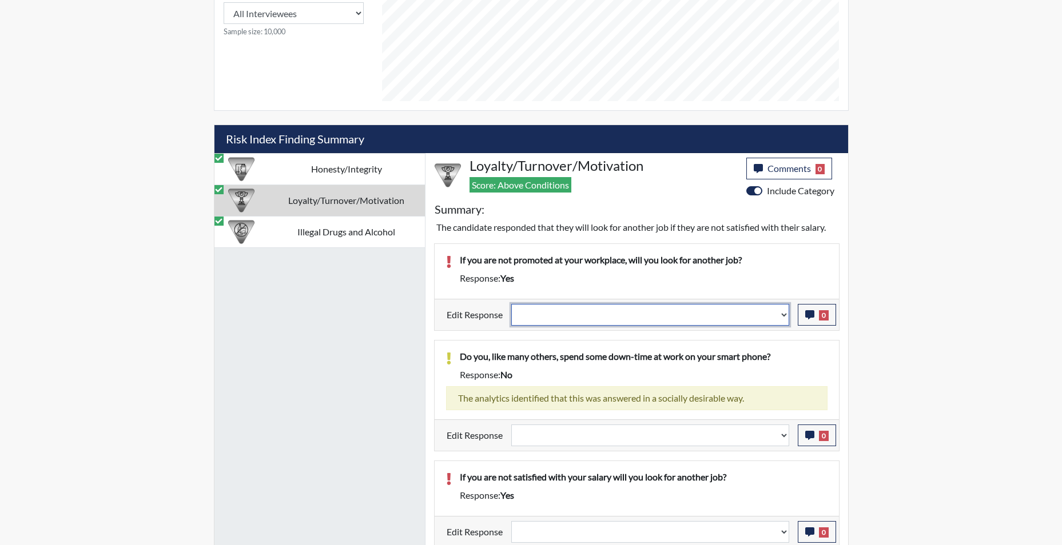
click at [779, 318] on select "Question is not relevant. Results will be updated. Reasonable explanation provi…" at bounding box center [650, 315] width 278 height 22
select select "reasonable-explanation-provided"
click at [511, 304] on select "Question is not relevant. Results will be updated. Reasonable explanation provi…" at bounding box center [650, 315] width 278 height 22
select select
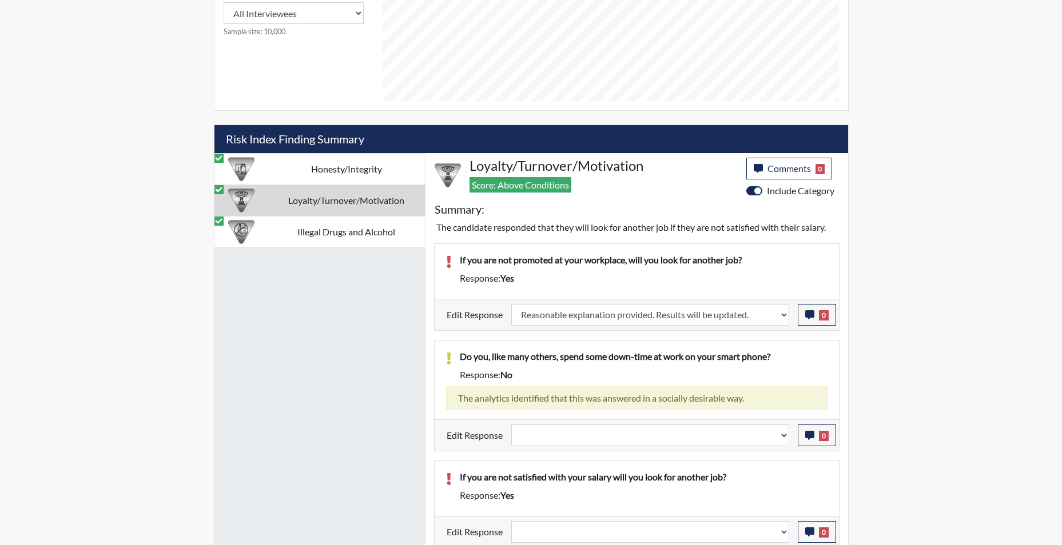
select select
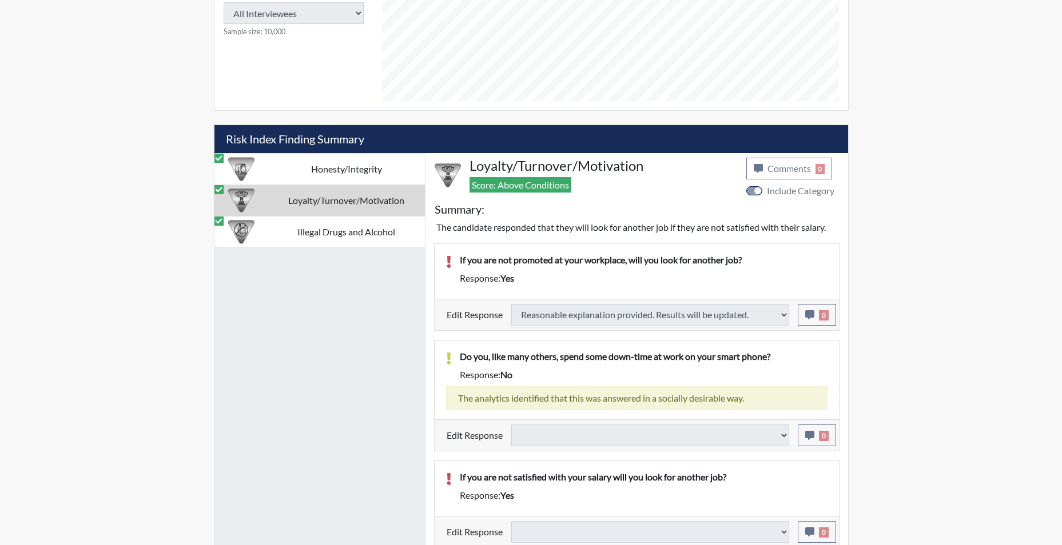
select select
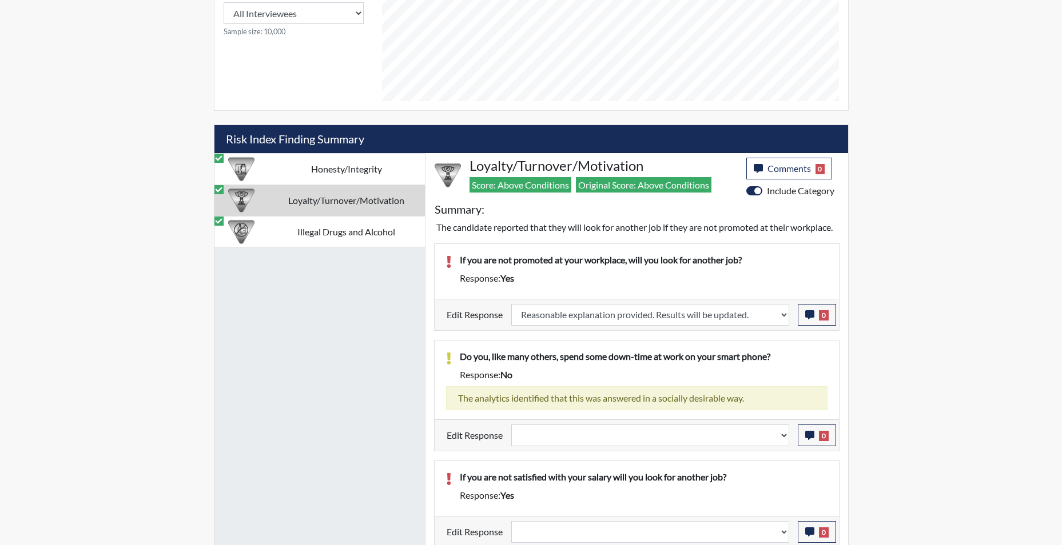
scroll to position [190, 475]
click at [784, 447] on select "Question is not relevant. Results will be updated. Reasonable explanation provi…" at bounding box center [650, 436] width 278 height 22
select select "reasonable-explanation-provided"
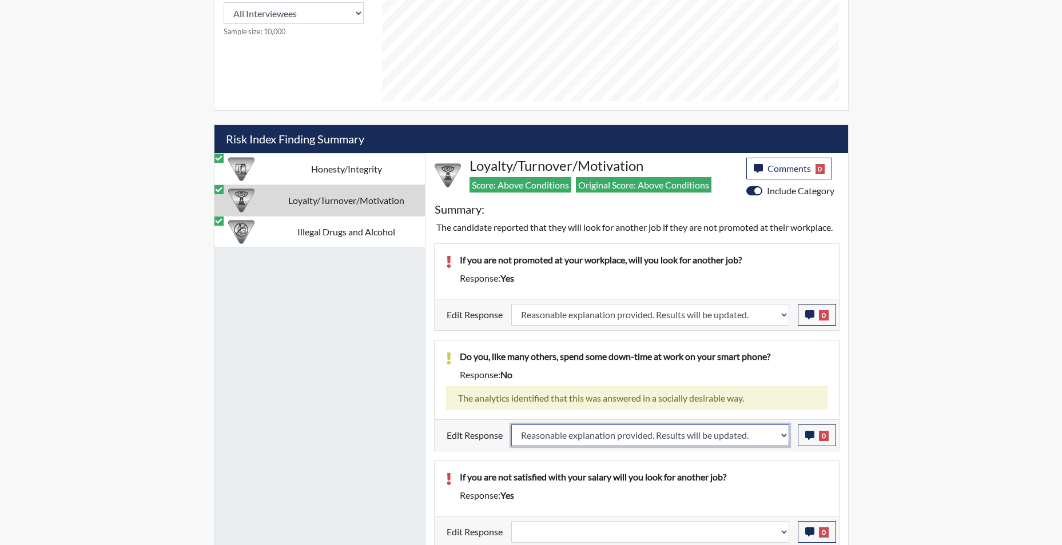
click at [511, 438] on select "Question is not relevant. Results will be updated. Reasonable explanation provi…" at bounding box center [650, 436] width 278 height 22
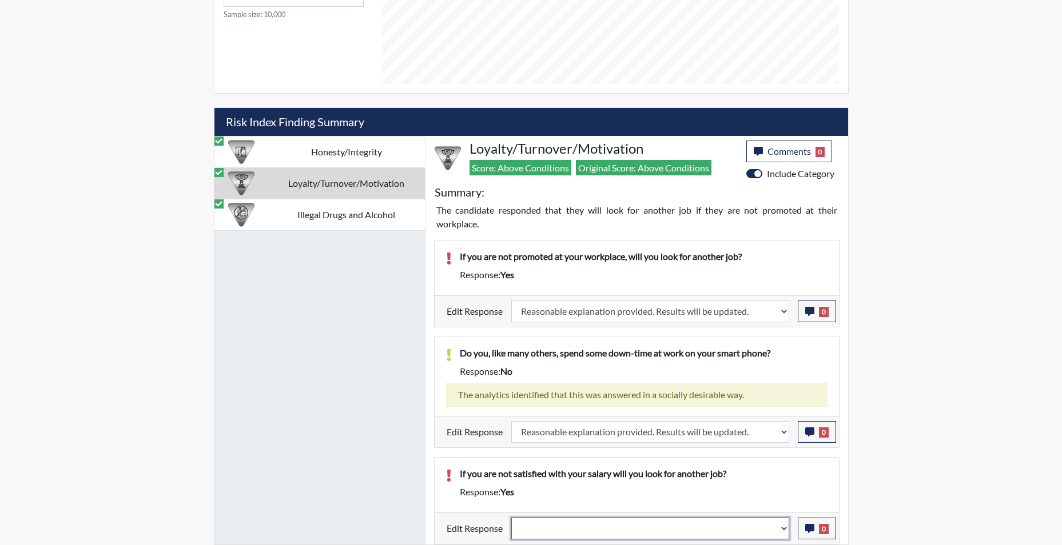
click at [782, 533] on select "Question is not relevant. Results will be updated. Reasonable explanation provi…" at bounding box center [650, 529] width 278 height 22
select select "reasonable-explanation-provided"
click at [511, 518] on select "Question is not relevant. Results will be updated. Reasonable explanation provi…" at bounding box center [650, 529] width 278 height 22
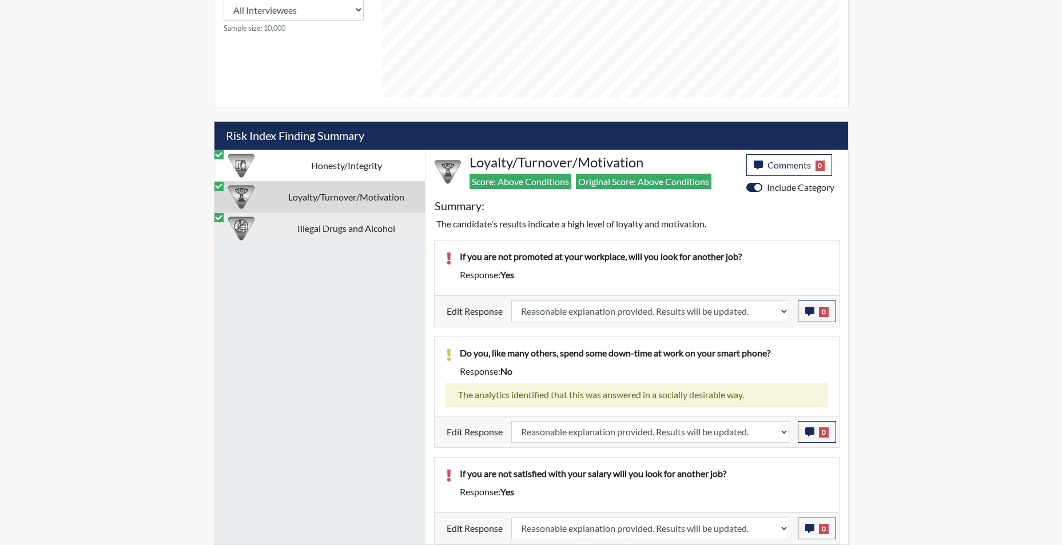
click at [326, 232] on td "Illegal Drugs and Alcohol" at bounding box center [346, 228] width 157 height 31
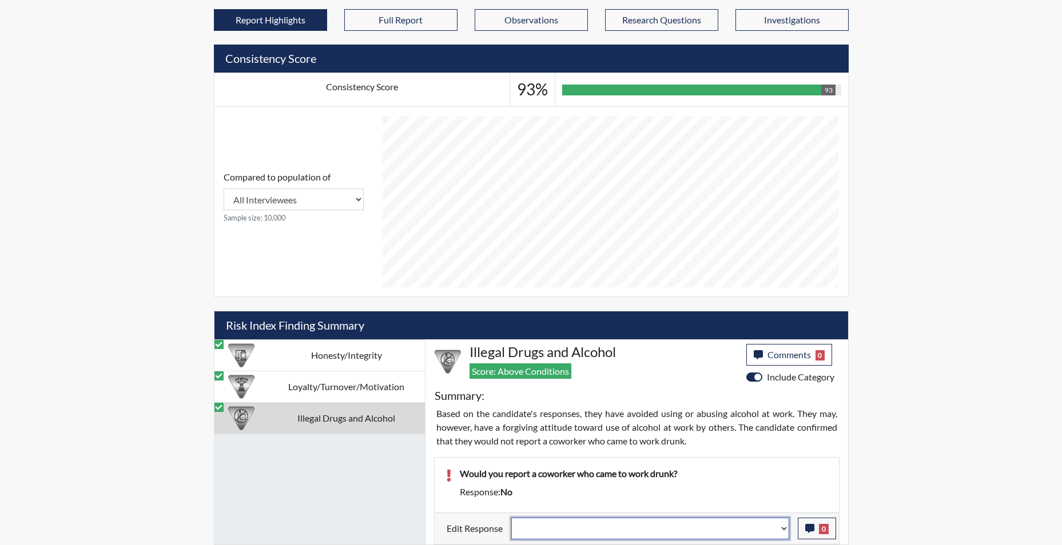
click at [782, 525] on select "Question is not relevant. Results will be updated. Reasonable explanation provi…" at bounding box center [650, 529] width 278 height 22
select select "reasonable-explanation-provided"
click at [511, 518] on select "Question is not relevant. Results will be updated. Reasonable explanation provi…" at bounding box center [650, 529] width 278 height 22
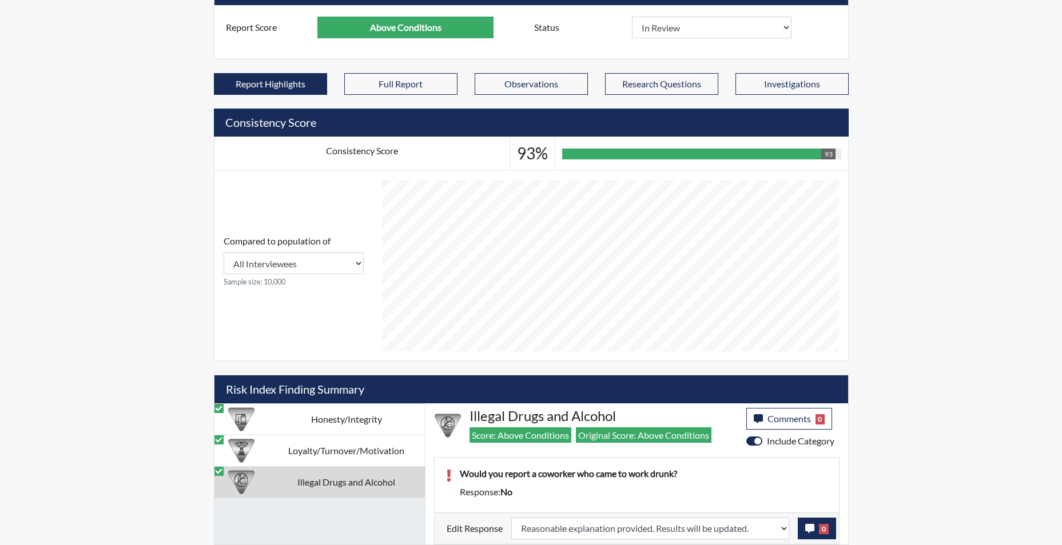
scroll to position [190, 475]
click at [809, 534] on button "0" at bounding box center [817, 529] width 38 height 22
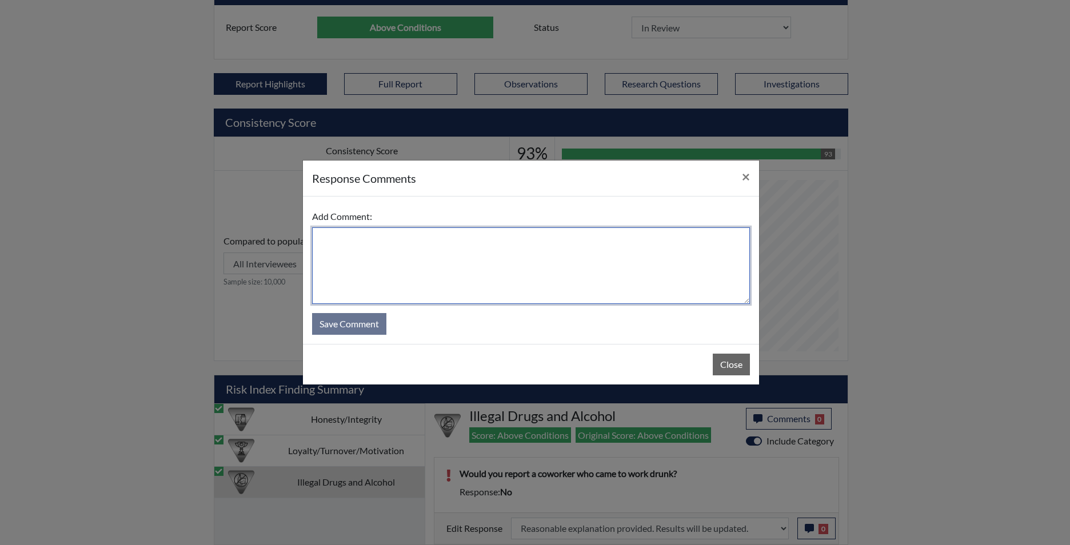
click at [504, 294] on textarea at bounding box center [531, 266] width 438 height 77
type textarea "app agrees"
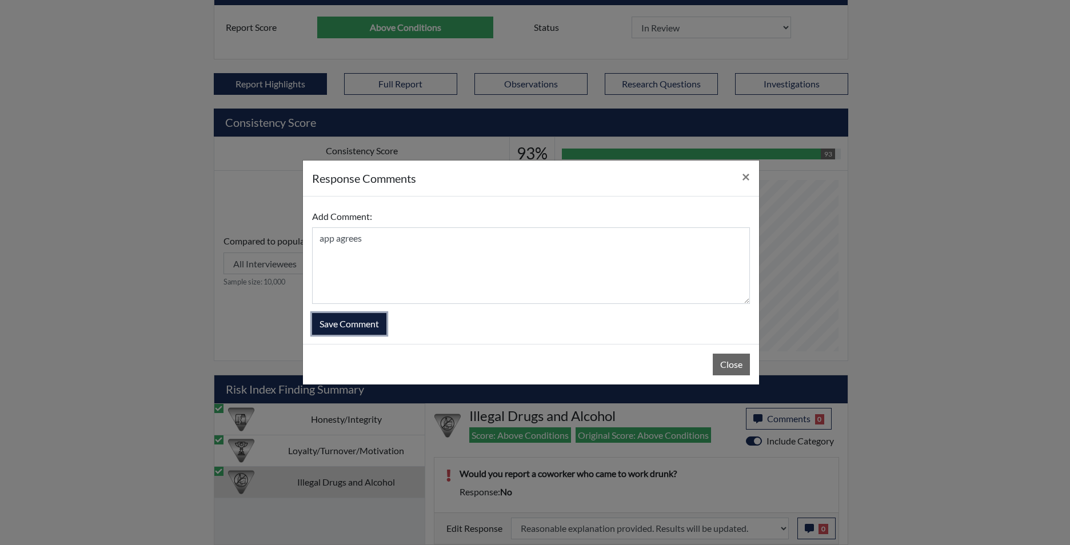
click at [357, 317] on button "Save Comment" at bounding box center [349, 324] width 74 height 22
